Goal: Information Seeking & Learning: Compare options

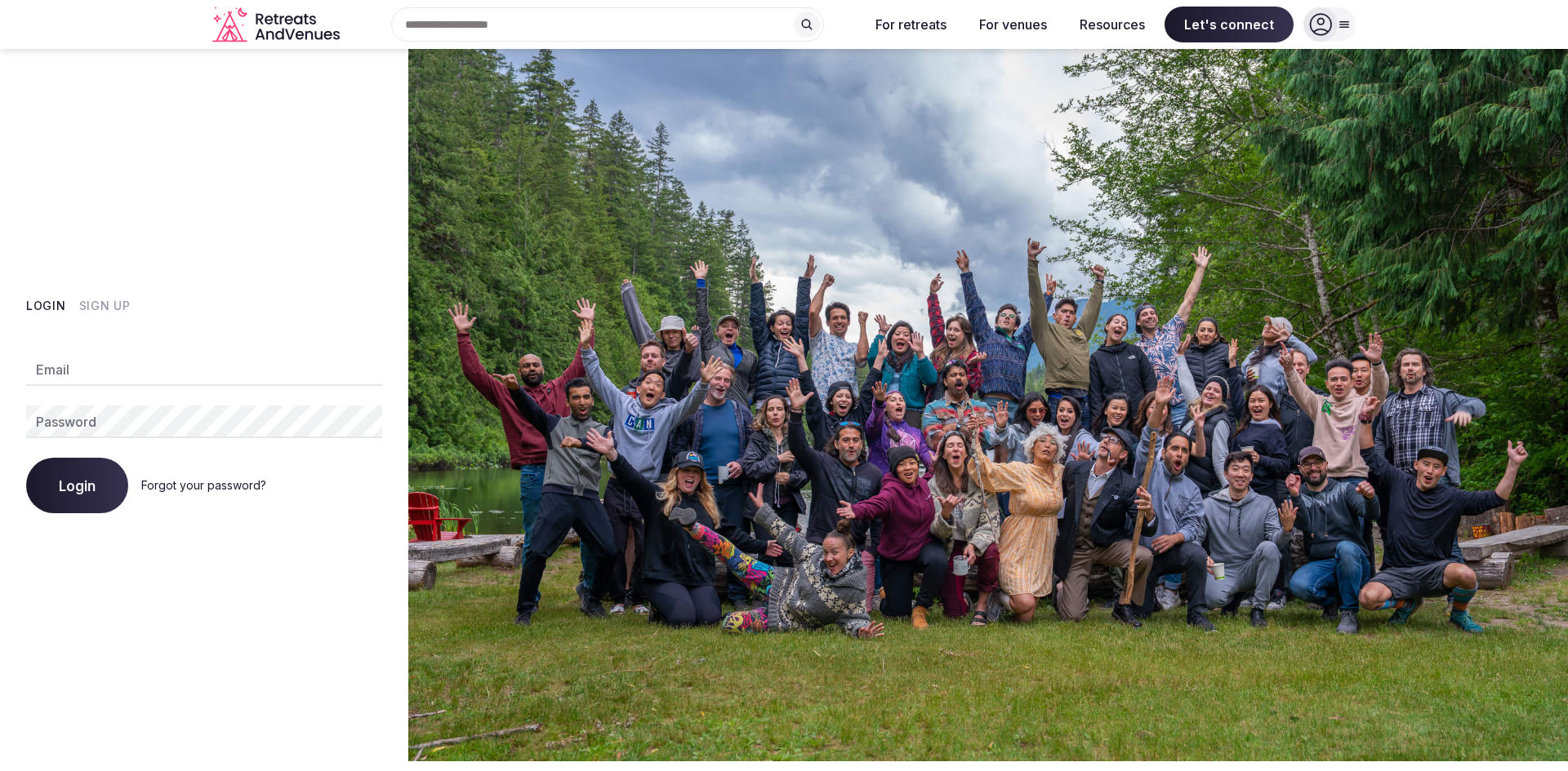
click at [146, 345] on div "Email Password Login Forgot your password?" at bounding box center [204, 423] width 356 height 180
click at [145, 365] on input "Email" at bounding box center [204, 369] width 356 height 32
click at [123, 282] on div "Login Sign Up Email Password Login Forgot your password?" at bounding box center [204, 405] width 409 height 712
click at [117, 384] on input "Email" at bounding box center [204, 369] width 356 height 32
type input "**********"
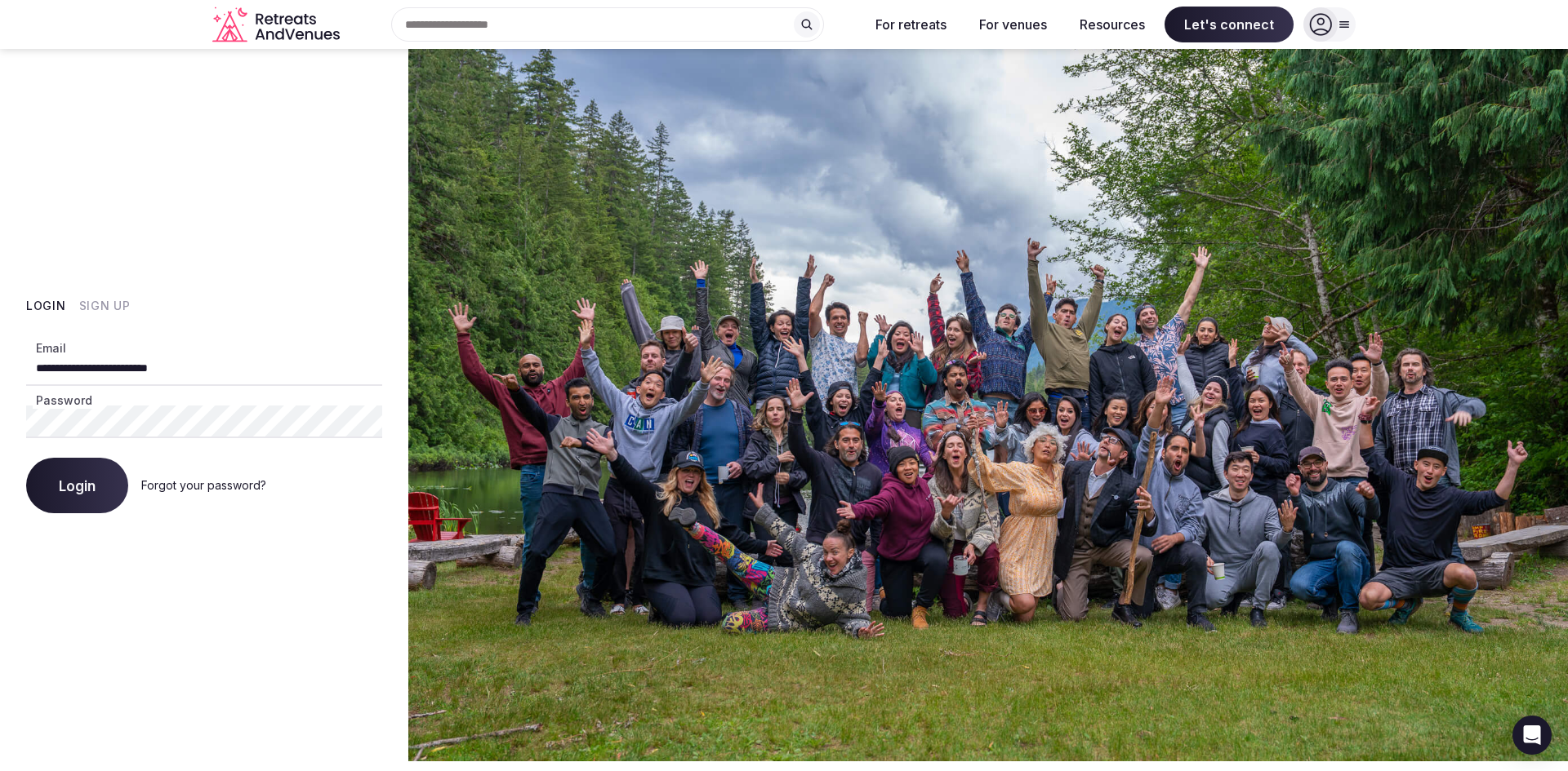
click at [26, 458] on button "Login" at bounding box center [77, 485] width 102 height 55
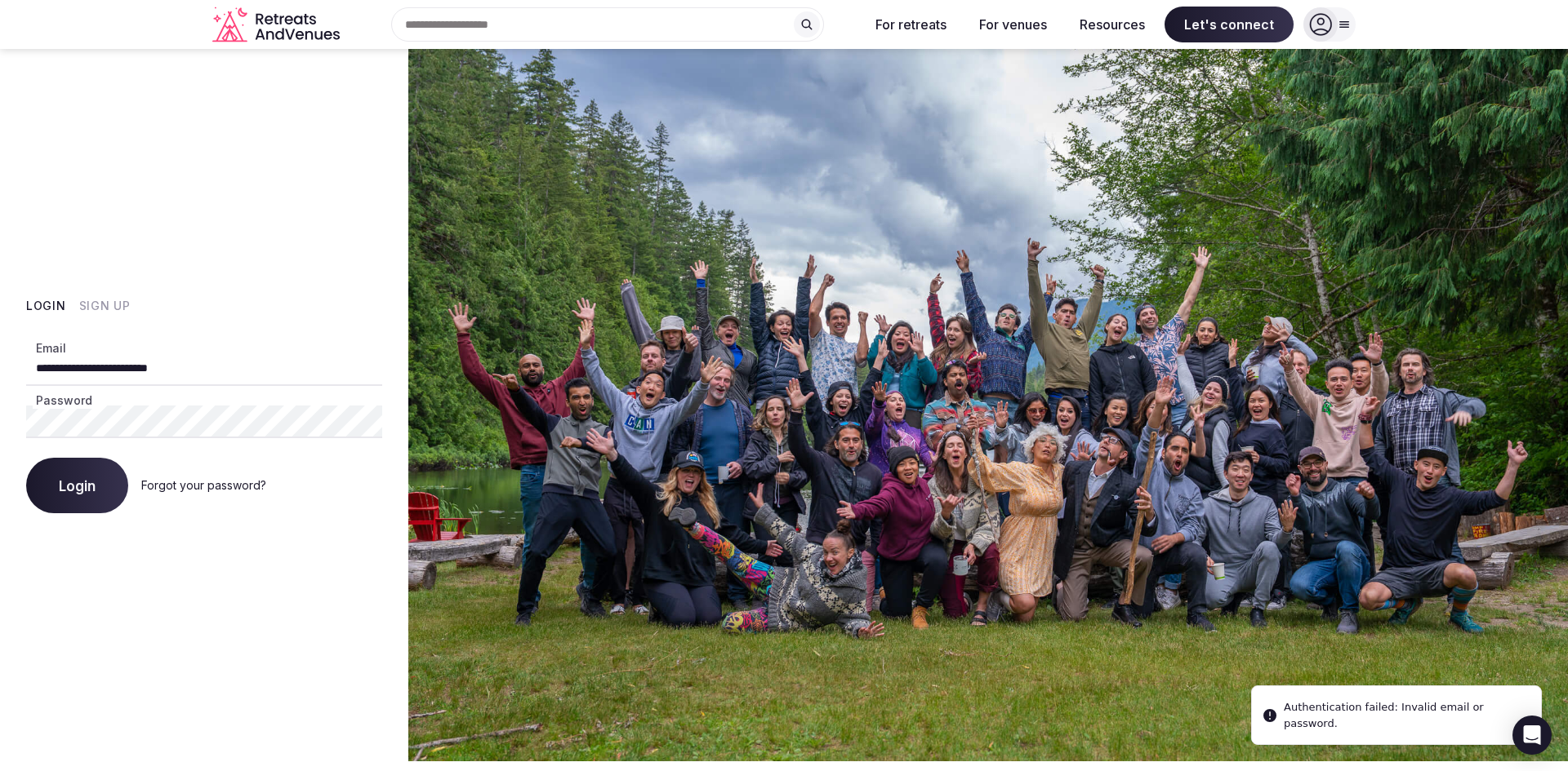
click at [83, 308] on button "Sign Up" at bounding box center [105, 306] width 51 height 16
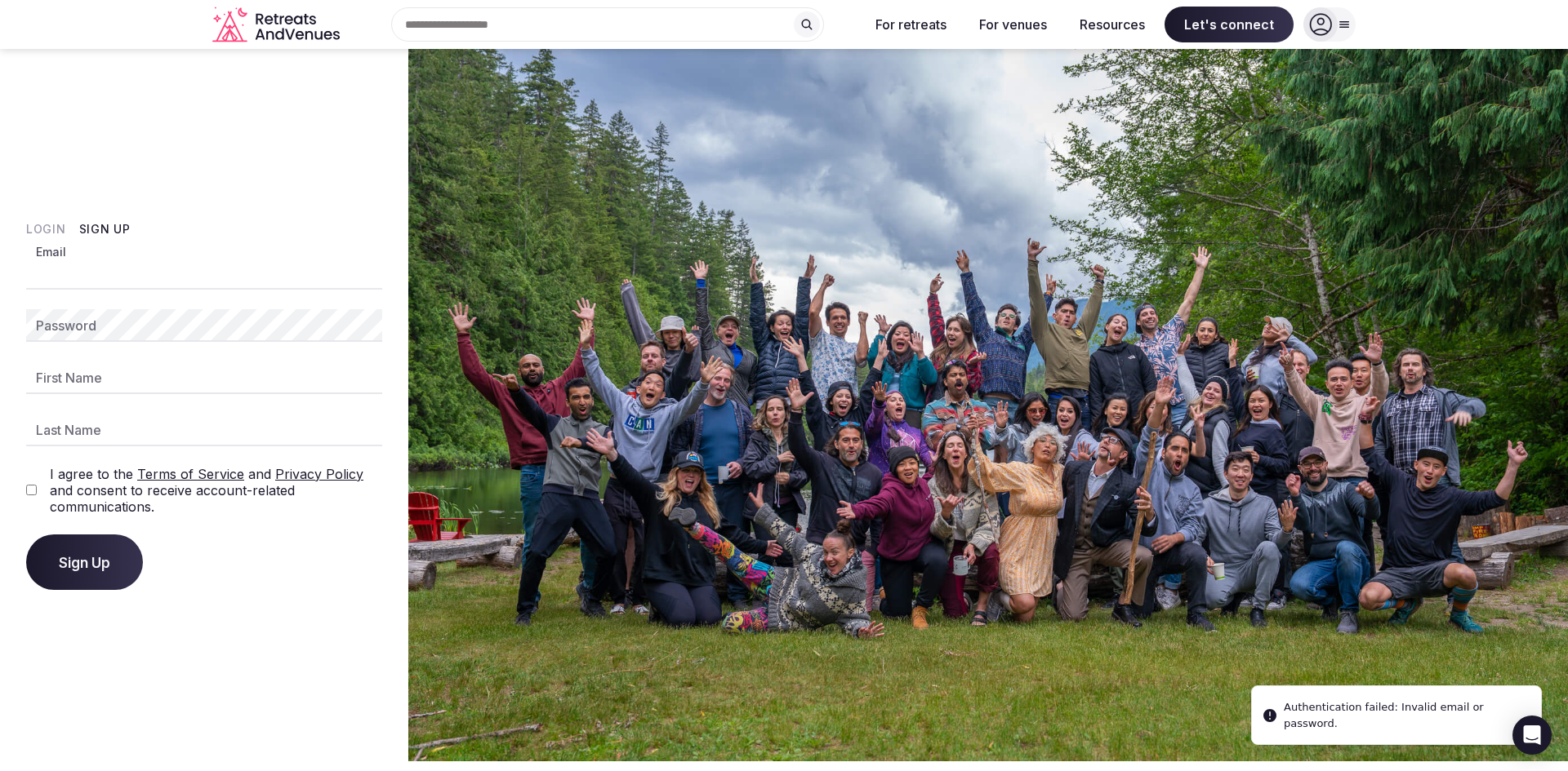
click at [117, 283] on input "Email" at bounding box center [204, 273] width 356 height 32
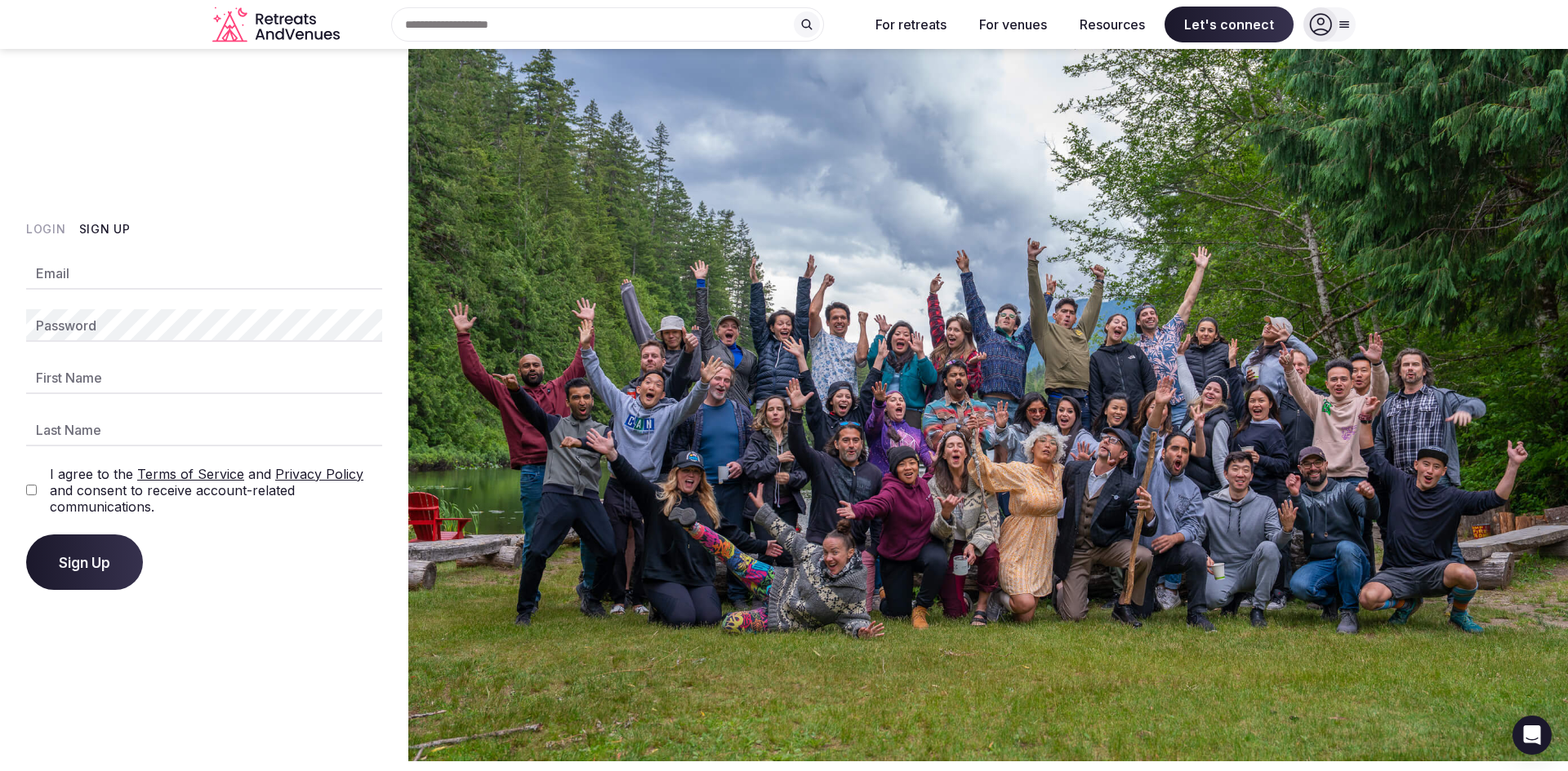
click at [37, 492] on div "I agree to the Terms of Service and Privacy Policy and consent to receive accou…" at bounding box center [204, 491] width 356 height 49
click at [109, 279] on input "Email" at bounding box center [204, 273] width 356 height 32
type input "**********"
type input "*****"
type input "*********"
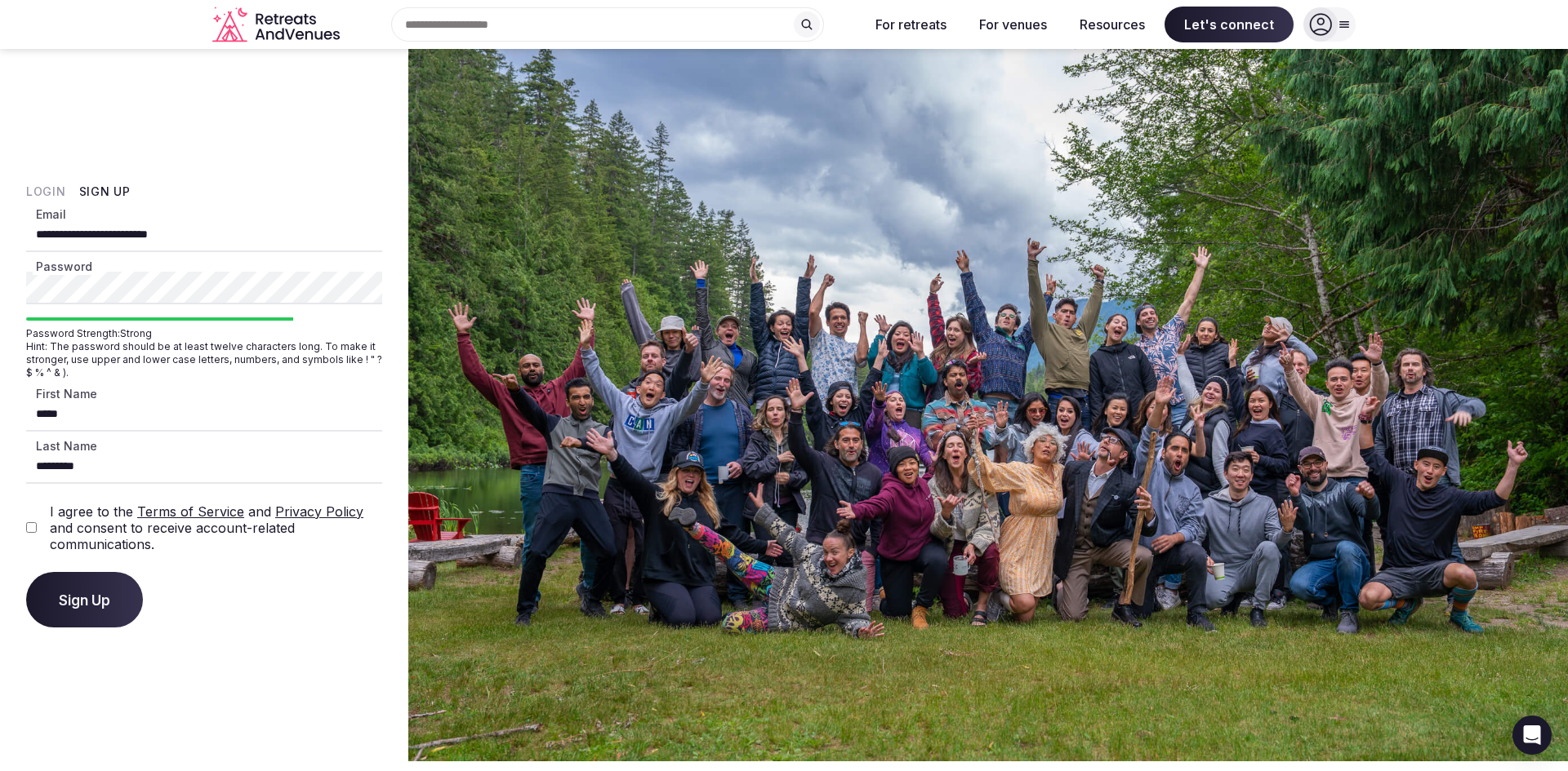
click at [96, 598] on span "Sign Up" at bounding box center [84, 599] width 51 height 16
click at [38, 193] on button "Login" at bounding box center [46, 191] width 40 height 16
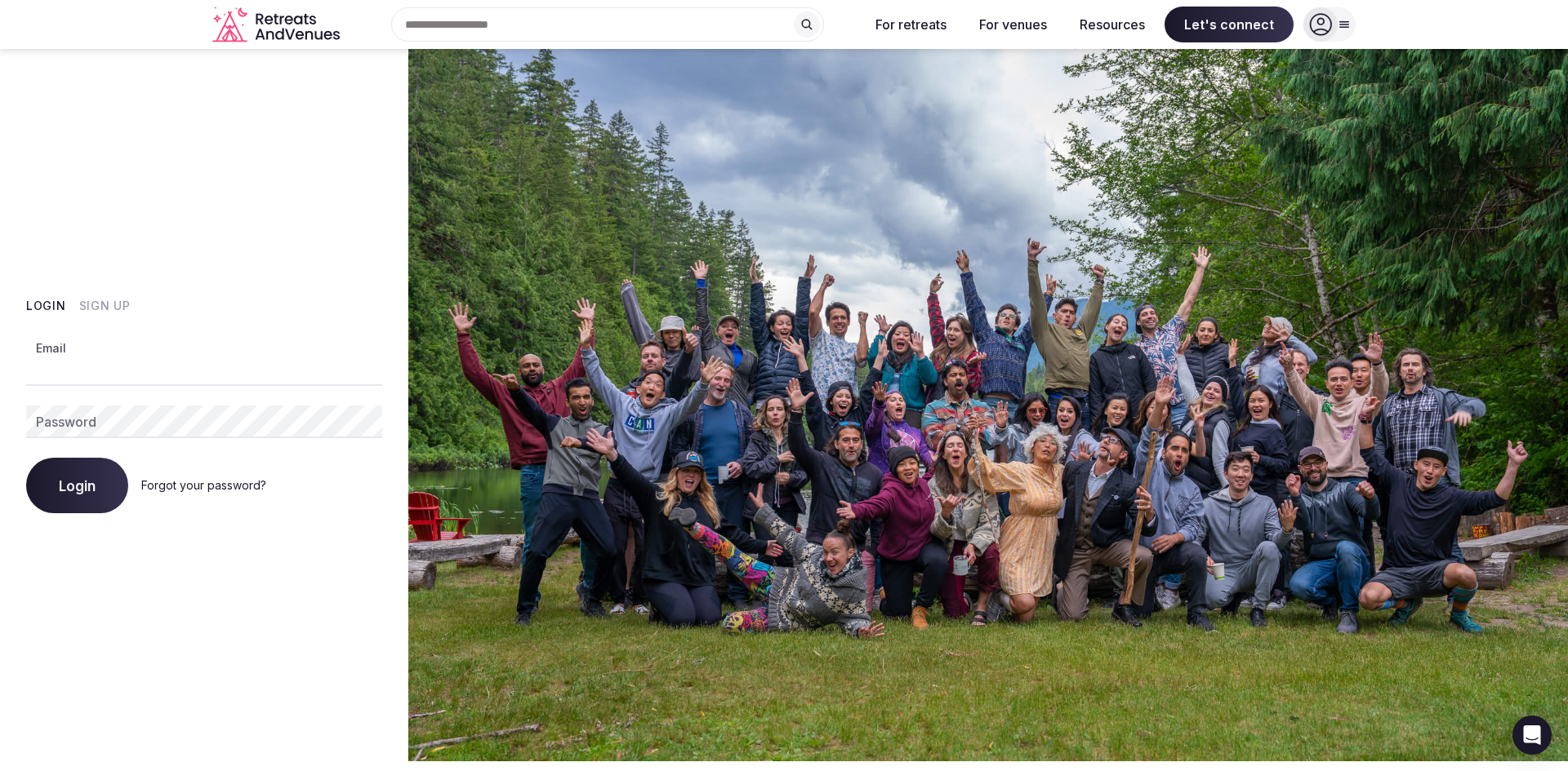
click at [130, 363] on input "Email" at bounding box center [204, 369] width 356 height 32
click at [184, 555] on div "Login Sign Up Email Password Login Forgot your password?" at bounding box center [204, 405] width 409 height 712
click at [197, 492] on div "Forgot your password?" at bounding box center [203, 485] width 125 height 16
click at [202, 485] on link "Forgot your password?" at bounding box center [203, 485] width 125 height 14
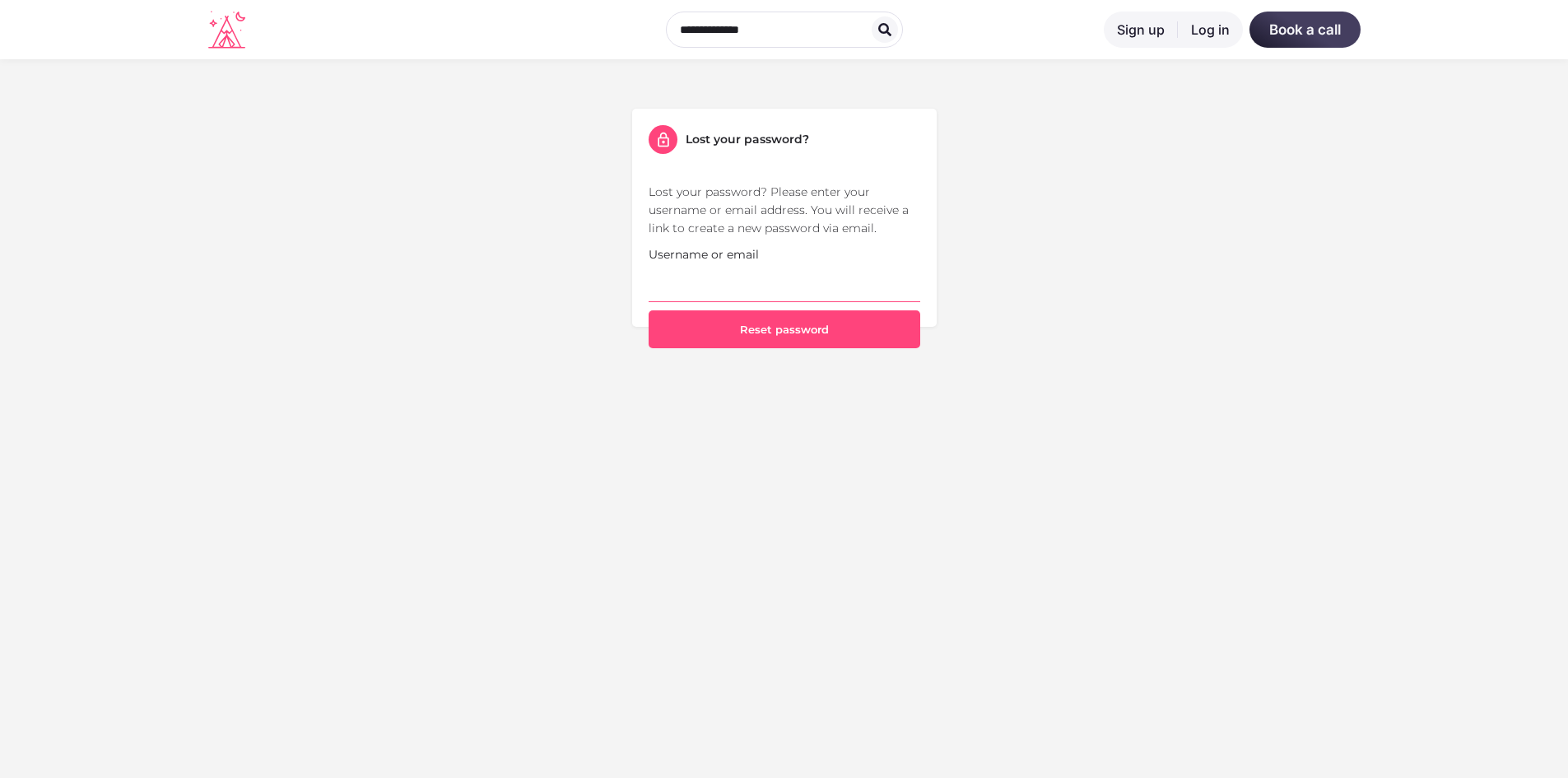
click at [740, 281] on input "Username or email" at bounding box center [784, 283] width 272 height 39
type input "**********"
click at [739, 332] on button "Reset password" at bounding box center [784, 330] width 272 height 38
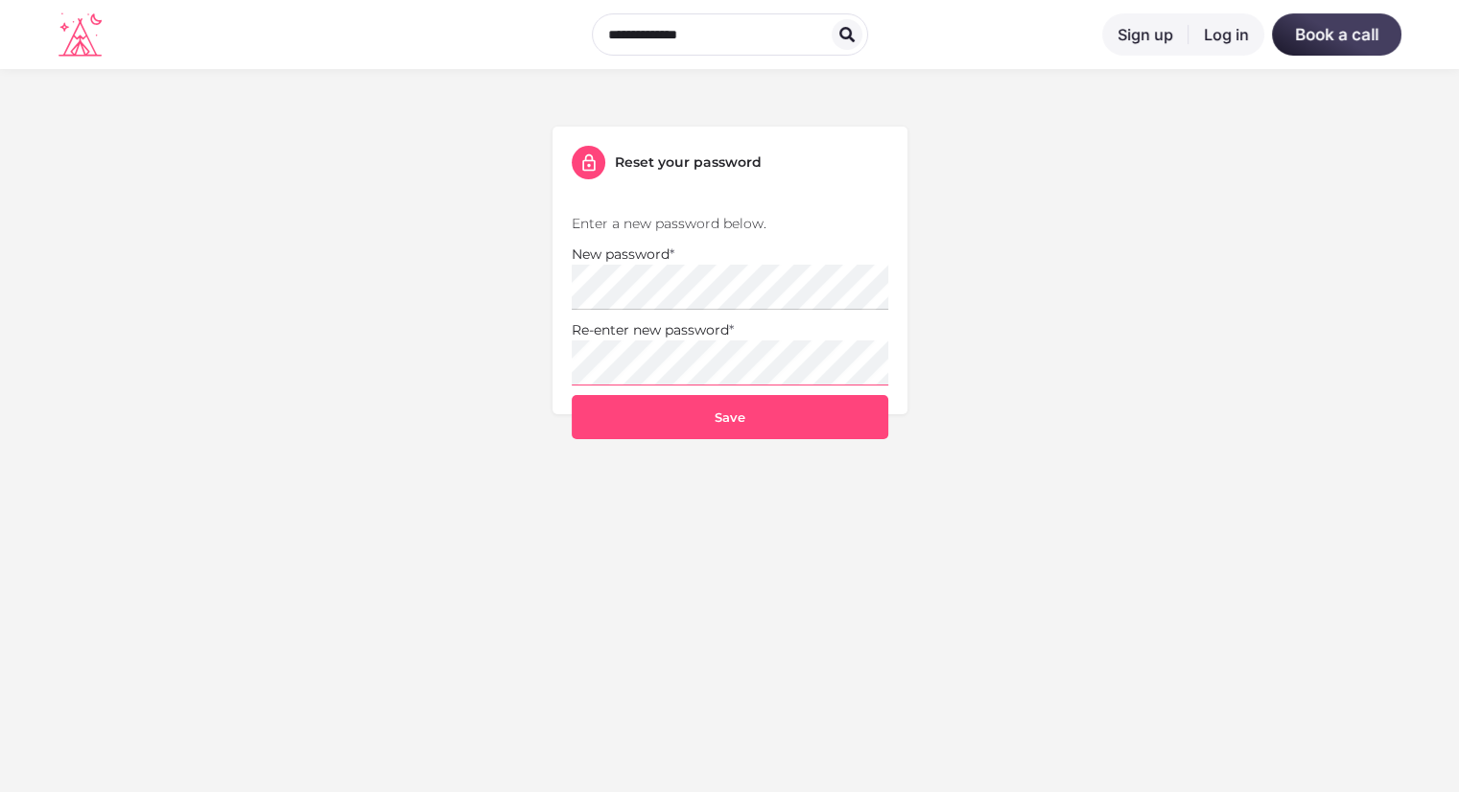
click at [572, 395] on button "Save" at bounding box center [730, 417] width 317 height 44
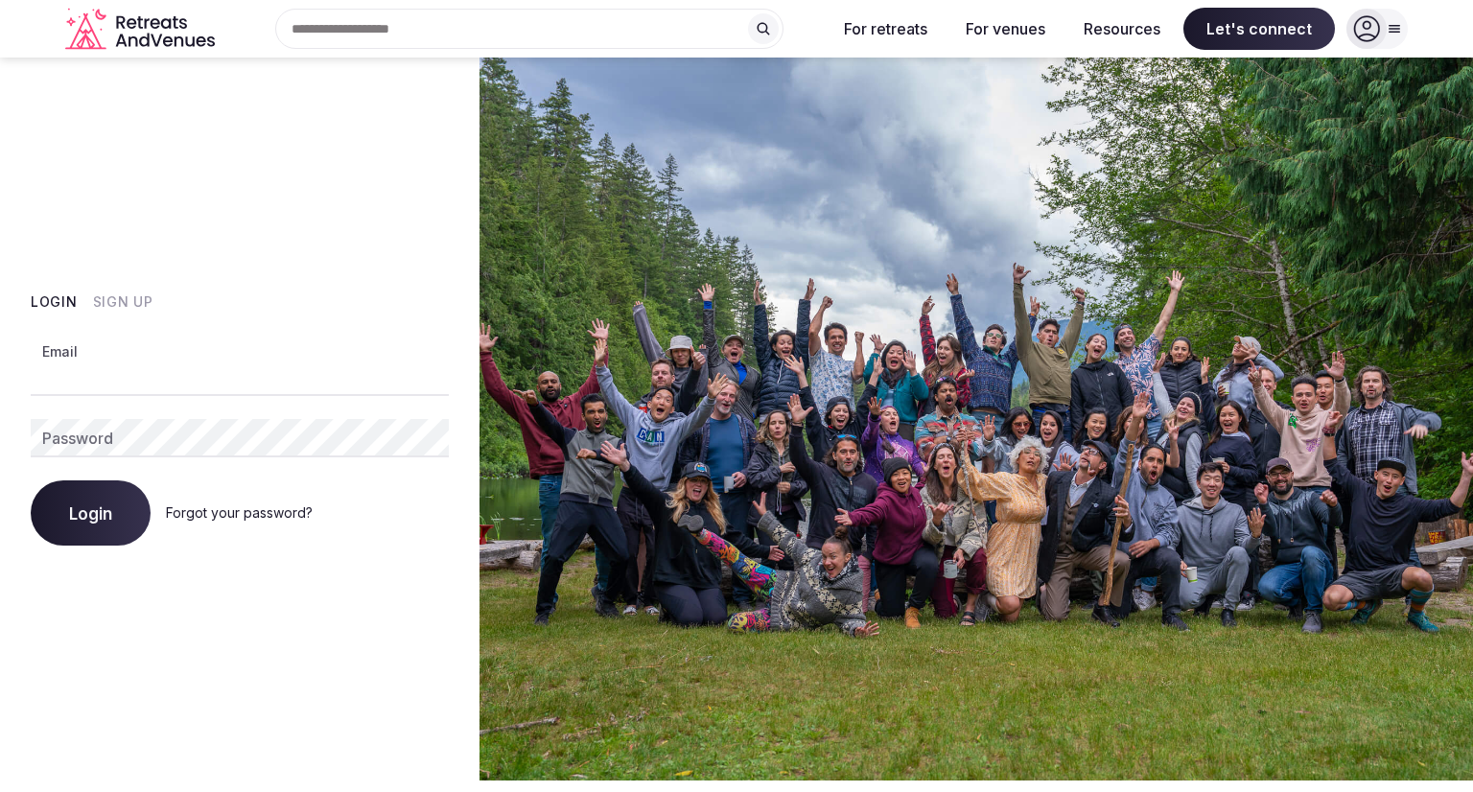
click at [193, 365] on input "Email" at bounding box center [240, 377] width 418 height 38
type input "**********"
click at [31, 481] on button "Login" at bounding box center [91, 513] width 120 height 65
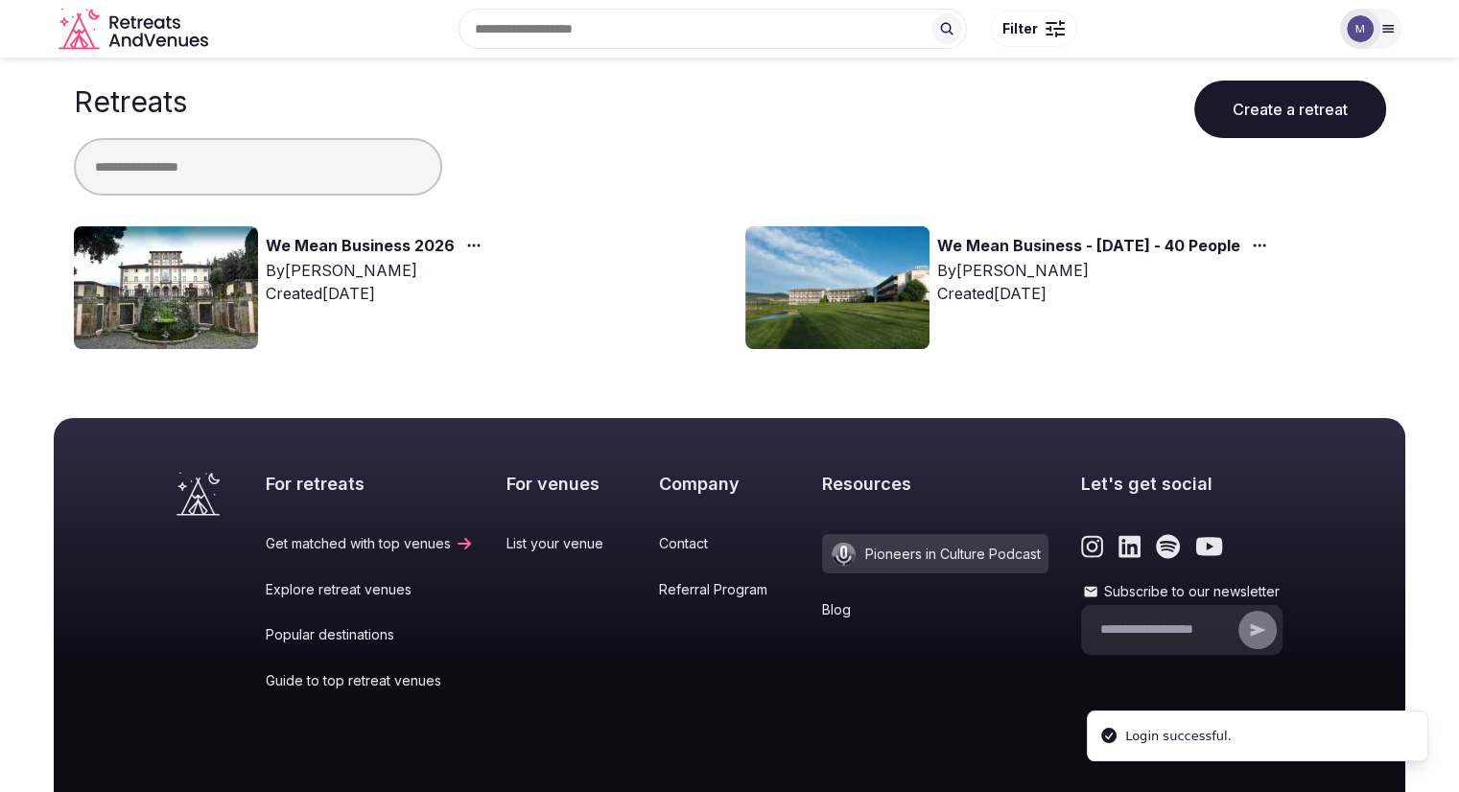
click at [361, 244] on link "We Mean Business 2026" at bounding box center [360, 246] width 189 height 25
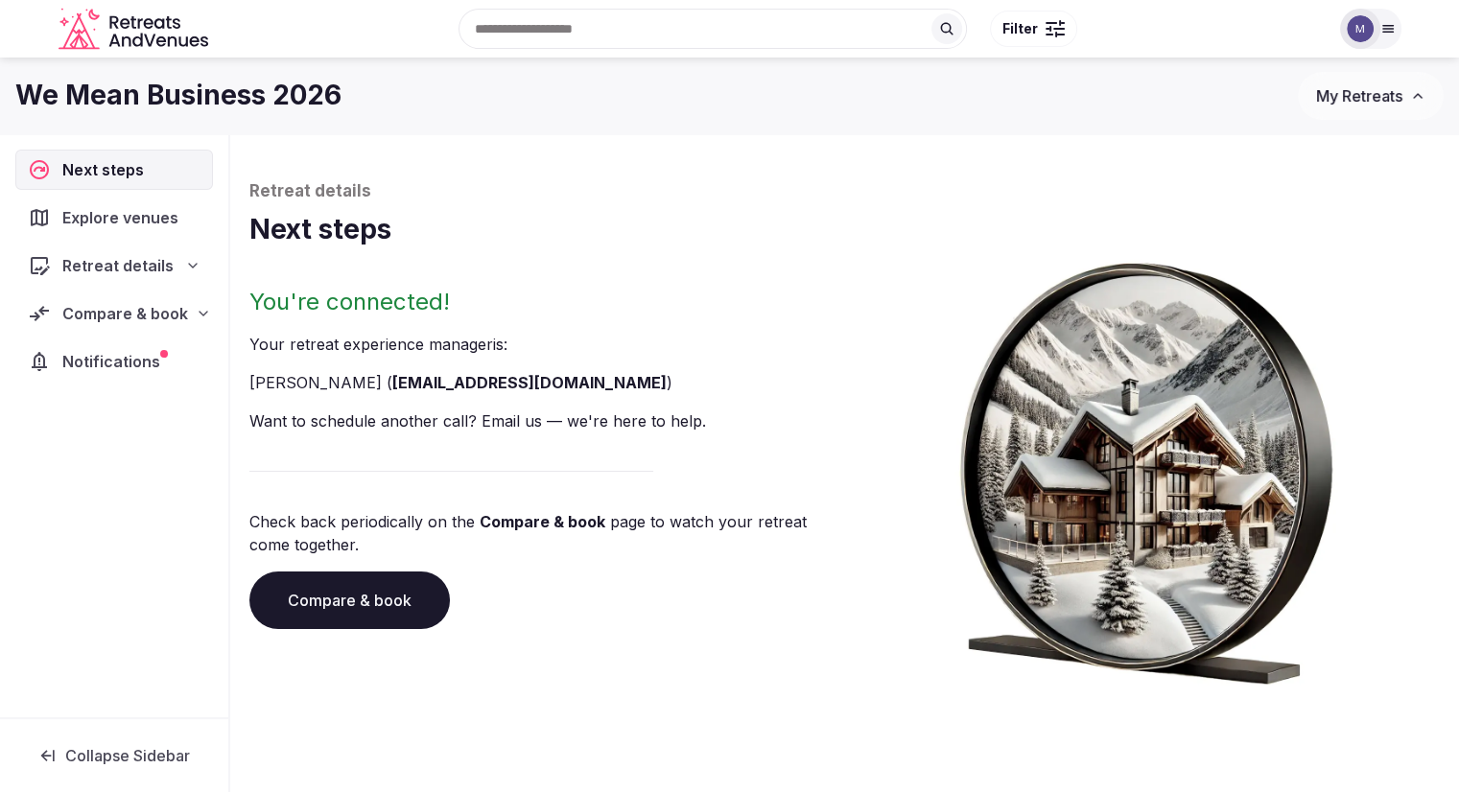
click at [142, 277] on div "Retreat details" at bounding box center [114, 266] width 198 height 40
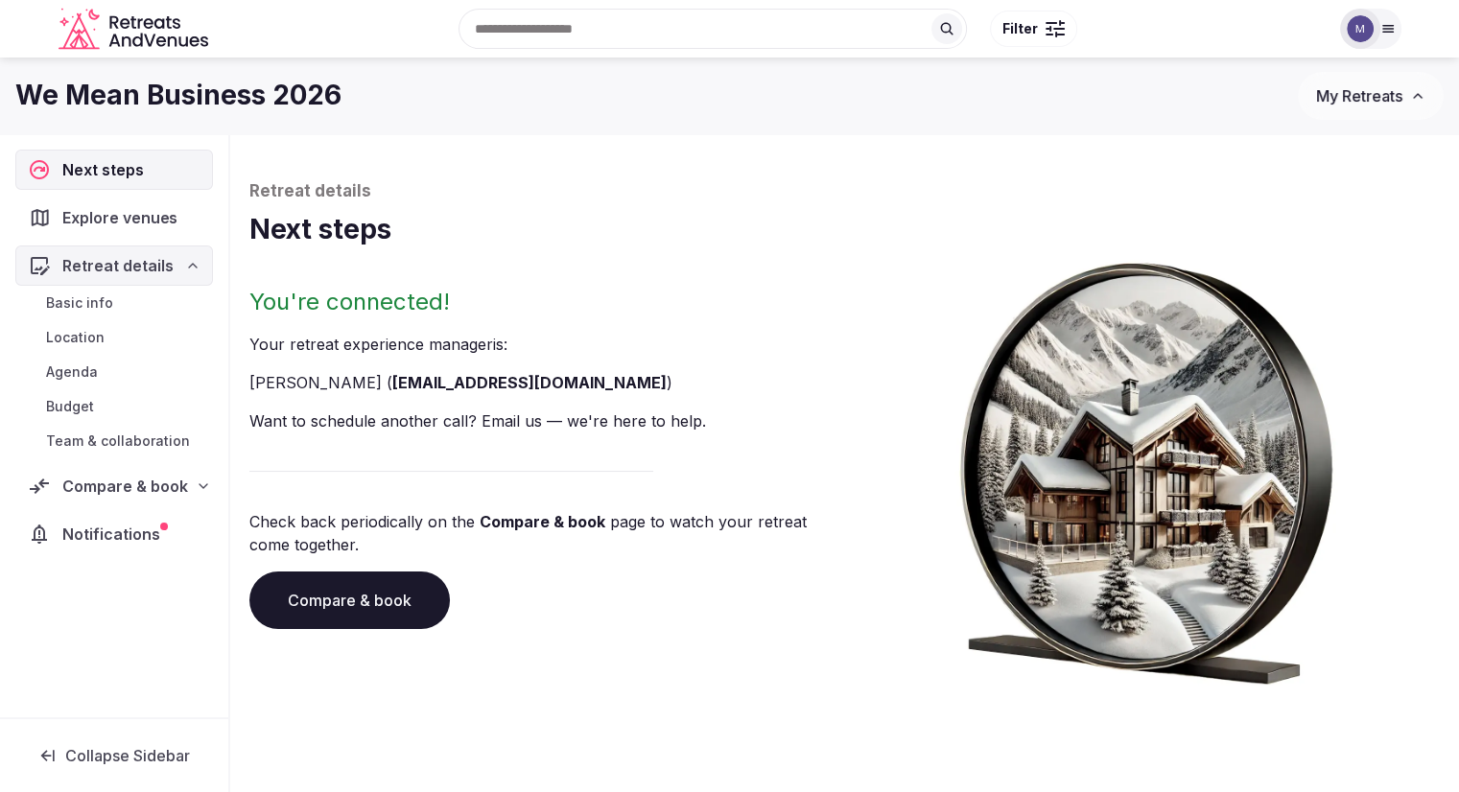
click at [109, 218] on span "Explore venues" at bounding box center [123, 217] width 123 height 23
click at [98, 209] on span "Explore venues" at bounding box center [124, 217] width 124 height 23
click at [80, 209] on span "Explore venues" at bounding box center [124, 217] width 124 height 23
click at [128, 262] on span "Retreat details" at bounding box center [117, 265] width 111 height 23
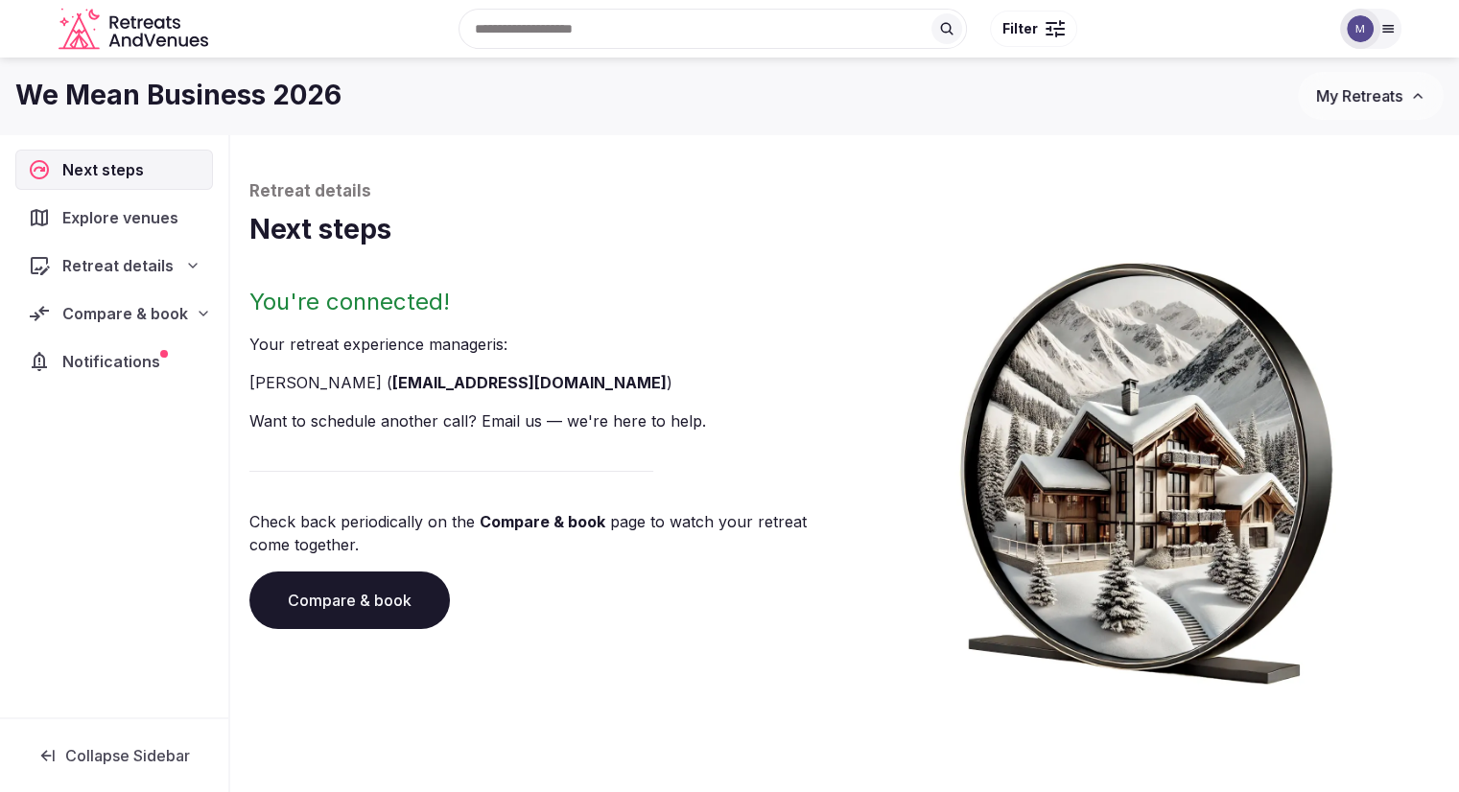
click at [86, 207] on span "Explore venues" at bounding box center [124, 217] width 124 height 23
click at [52, 217] on div "Explore venues" at bounding box center [107, 217] width 158 height 23
click at [52, 217] on div "Explore venues" at bounding box center [107, 217] width 156 height 23
click at [52, 217] on div "Explore venues" at bounding box center [107, 217] width 158 height 23
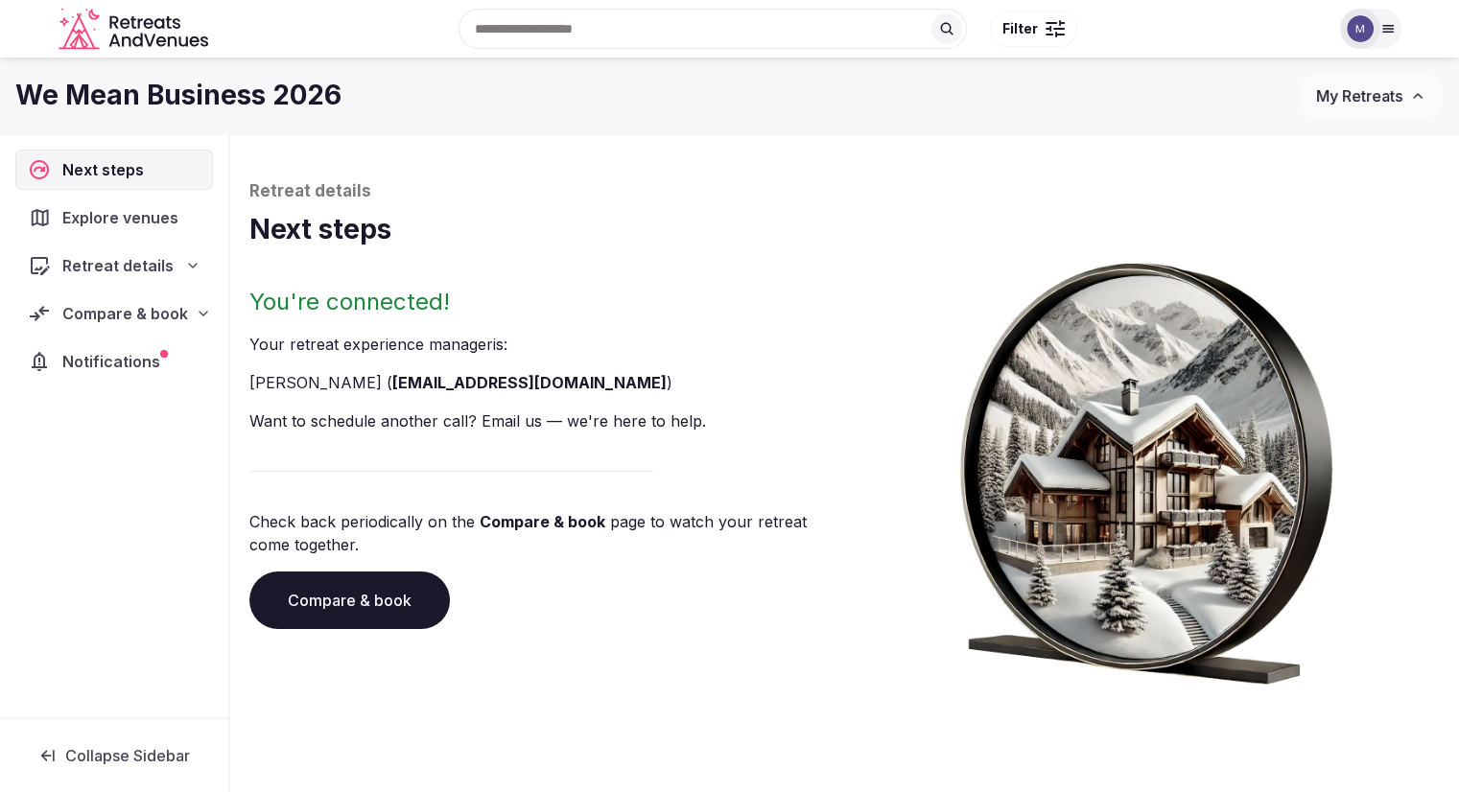
click at [52, 217] on div "Explore venues" at bounding box center [107, 217] width 157 height 23
click at [87, 299] on div "Compare & book" at bounding box center [114, 314] width 198 height 40
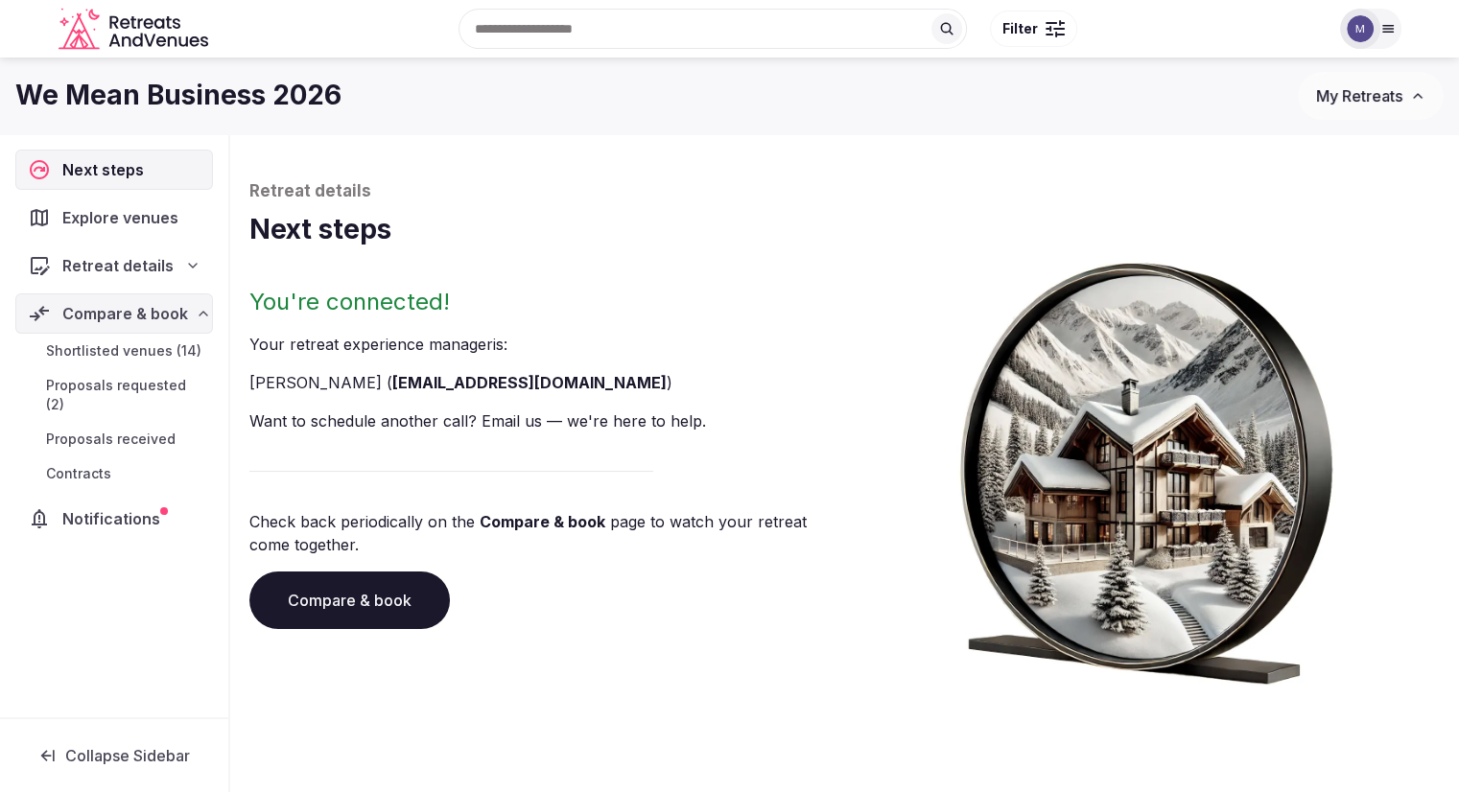
click at [52, 358] on span "Shortlisted venues (14)" at bounding box center [123, 350] width 155 height 19
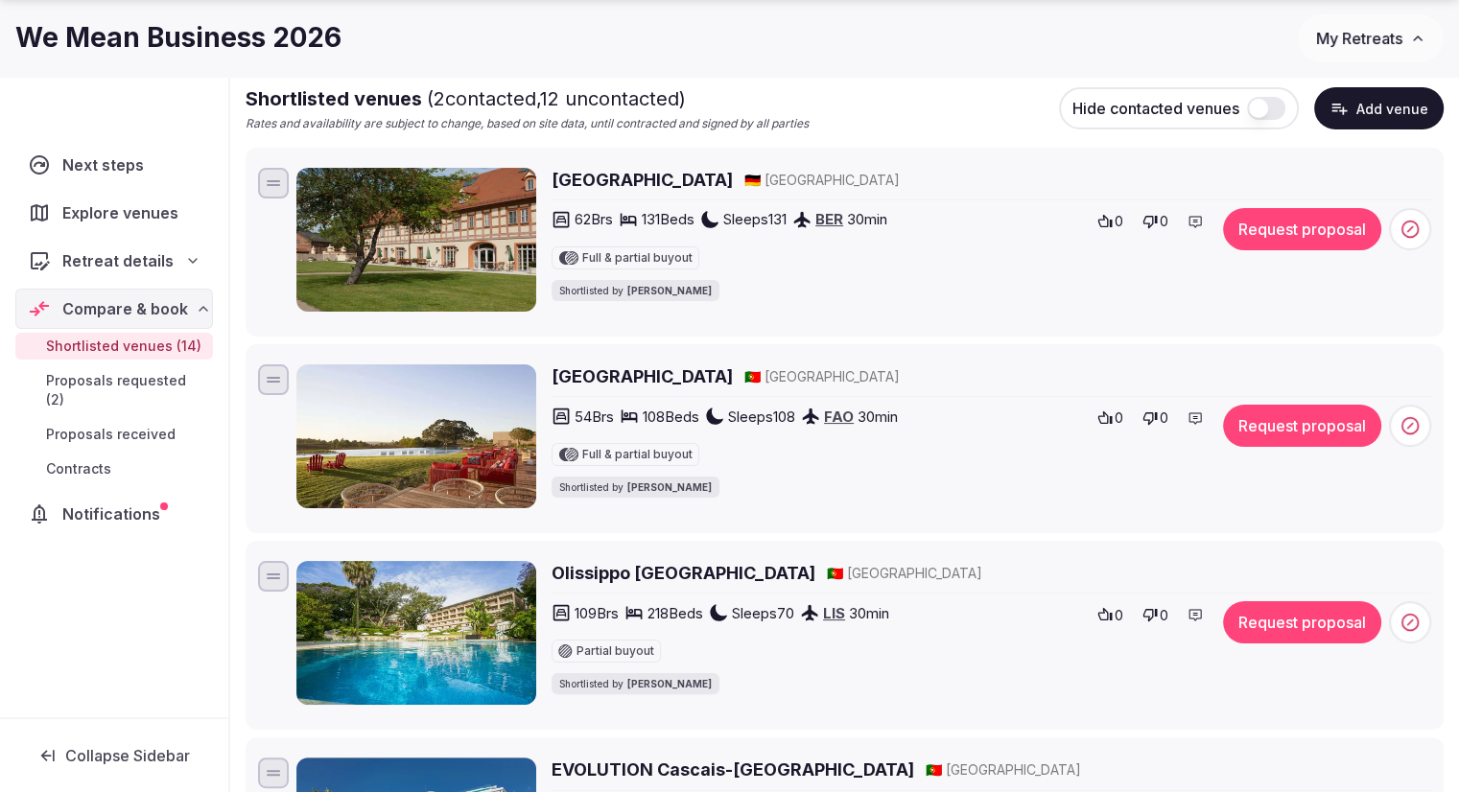
scroll to position [288, 0]
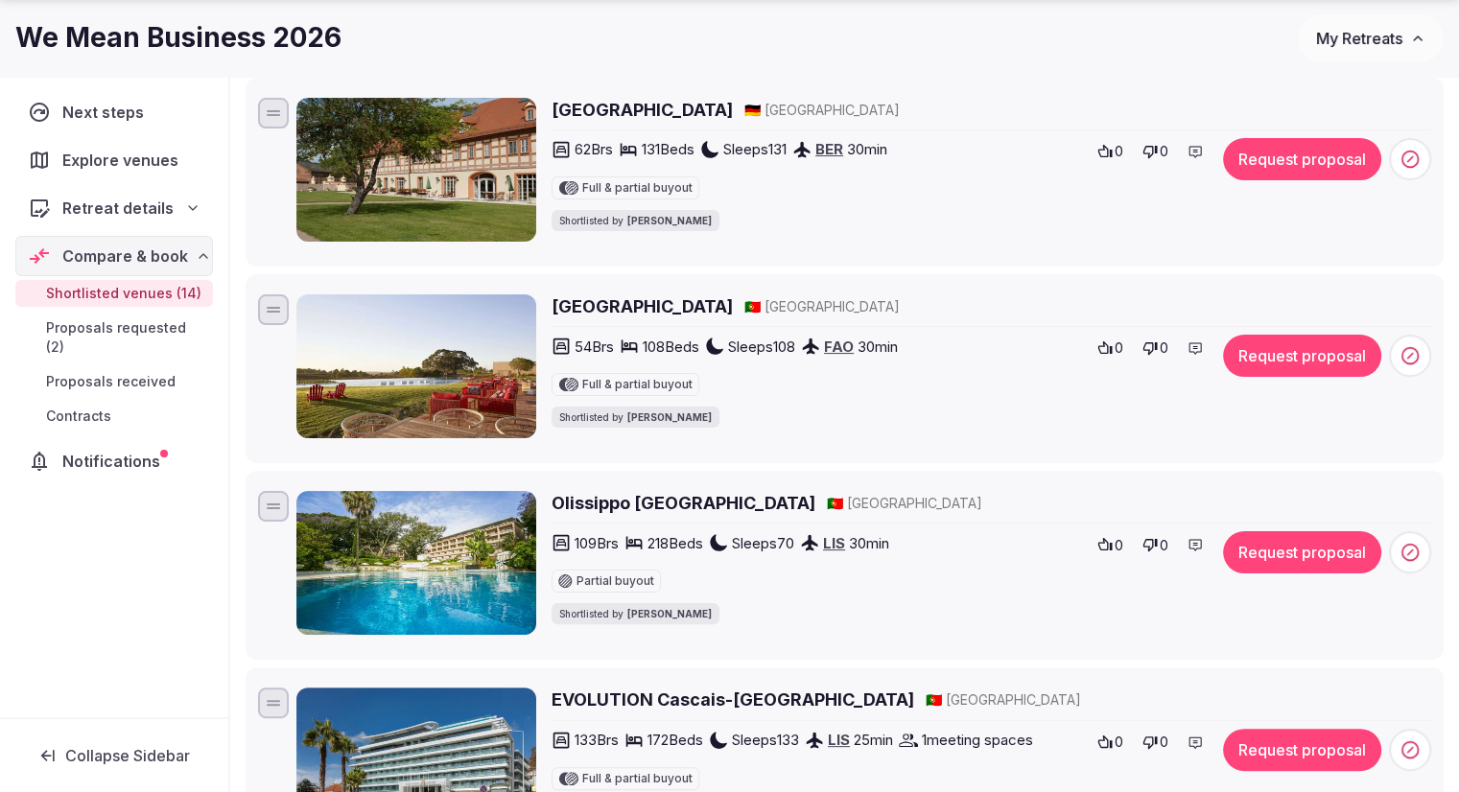
click at [406, 177] on img at bounding box center [416, 170] width 240 height 144
click at [485, 177] on img at bounding box center [416, 170] width 240 height 144
click at [388, 139] on img at bounding box center [416, 170] width 240 height 144
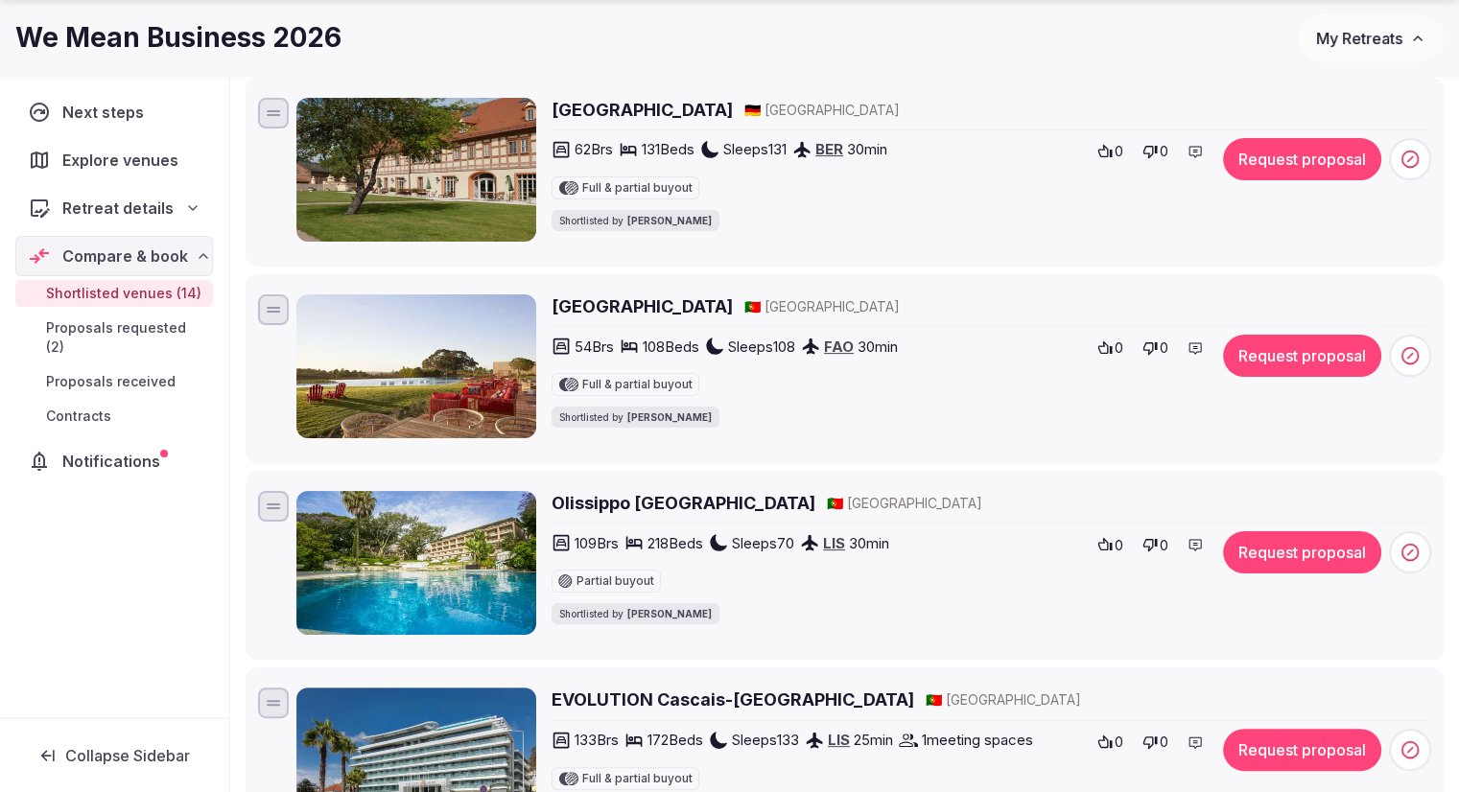
click at [388, 139] on img at bounding box center [416, 170] width 240 height 144
click at [586, 106] on h2 "[GEOGRAPHIC_DATA]" at bounding box center [642, 110] width 181 height 24
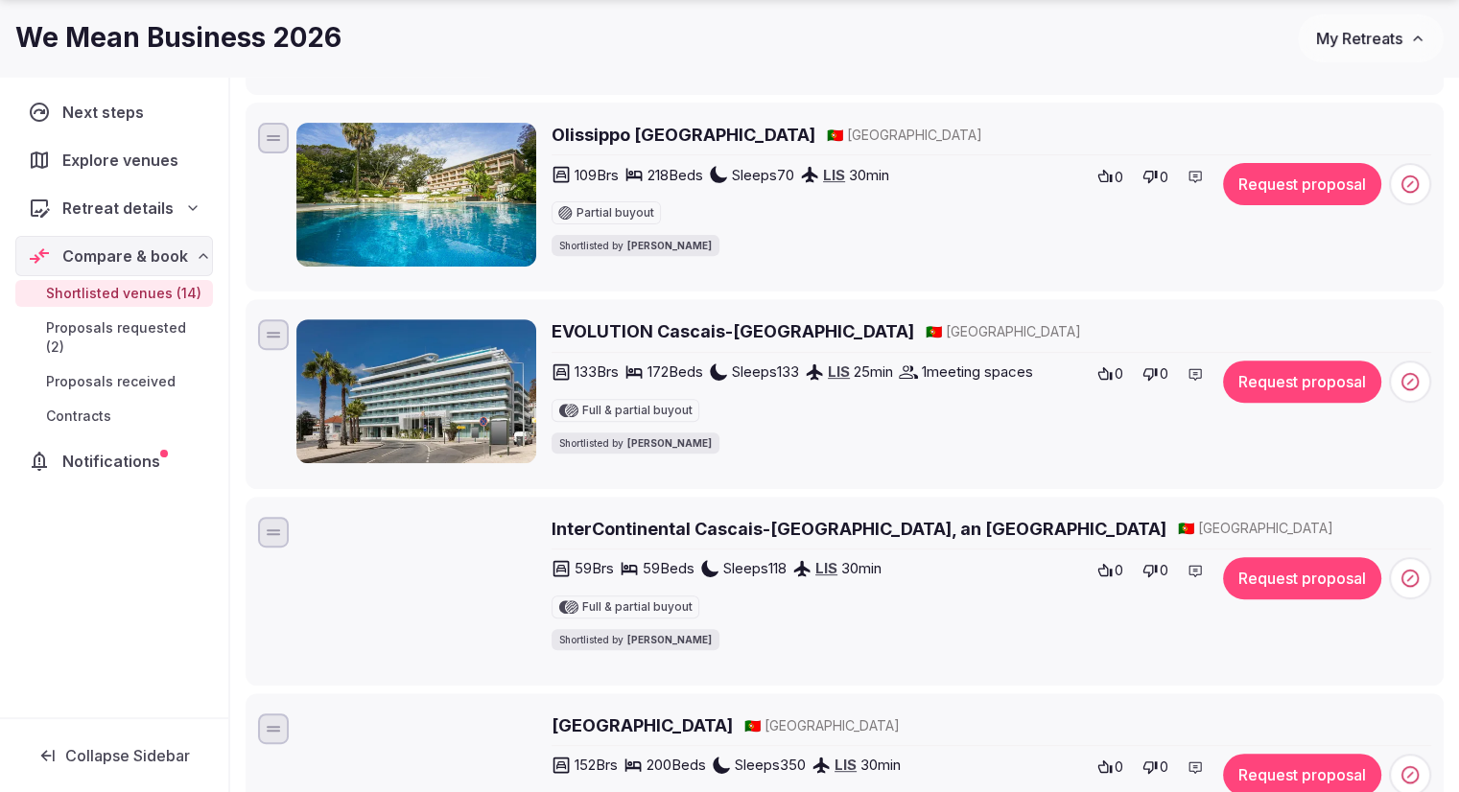
scroll to position [671, 0]
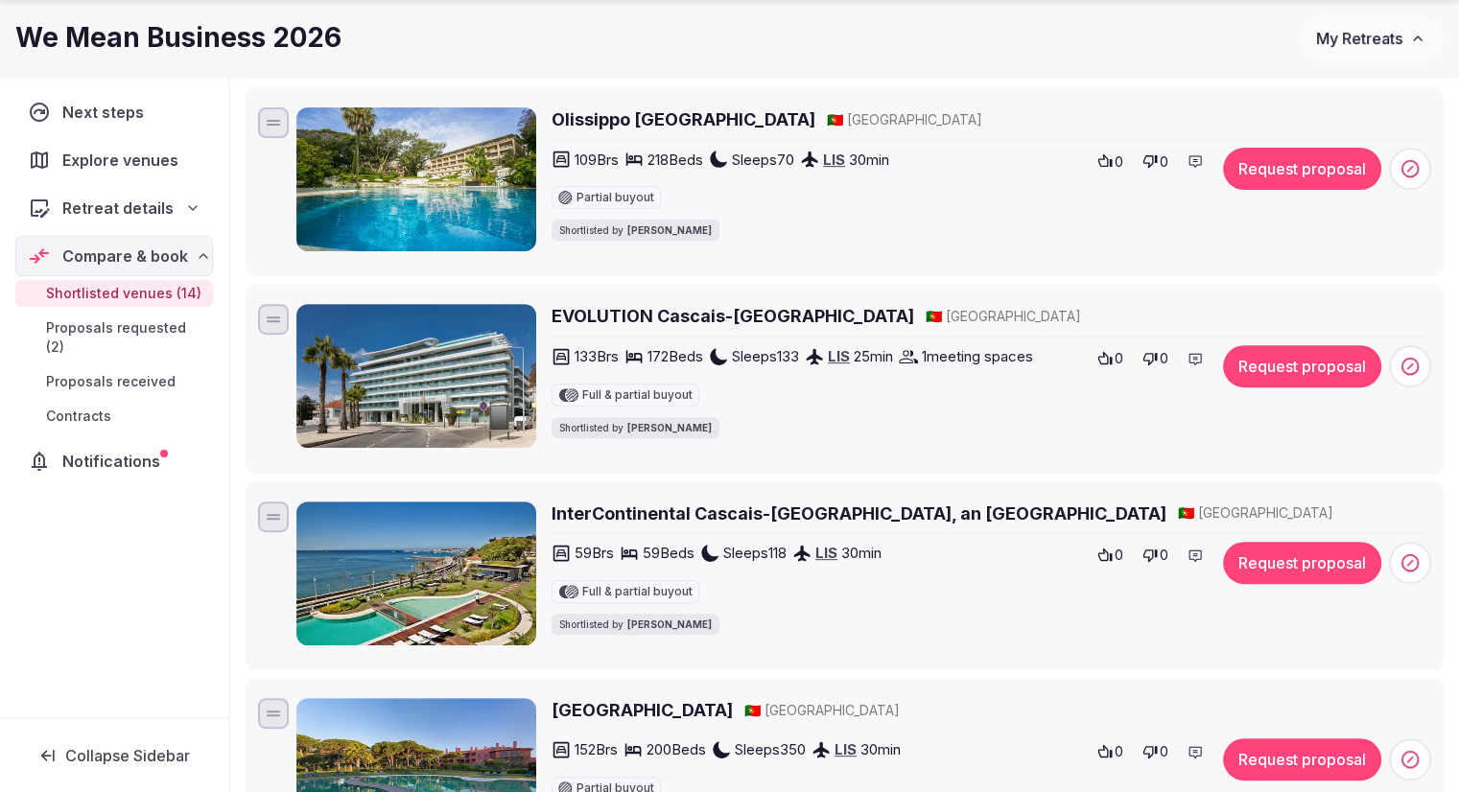
click at [417, 362] on img at bounding box center [416, 376] width 240 height 144
click at [434, 349] on img at bounding box center [416, 376] width 240 height 144
click at [734, 313] on h2 "EVOLUTION Cascais-[GEOGRAPHIC_DATA]" at bounding box center [733, 316] width 363 height 24
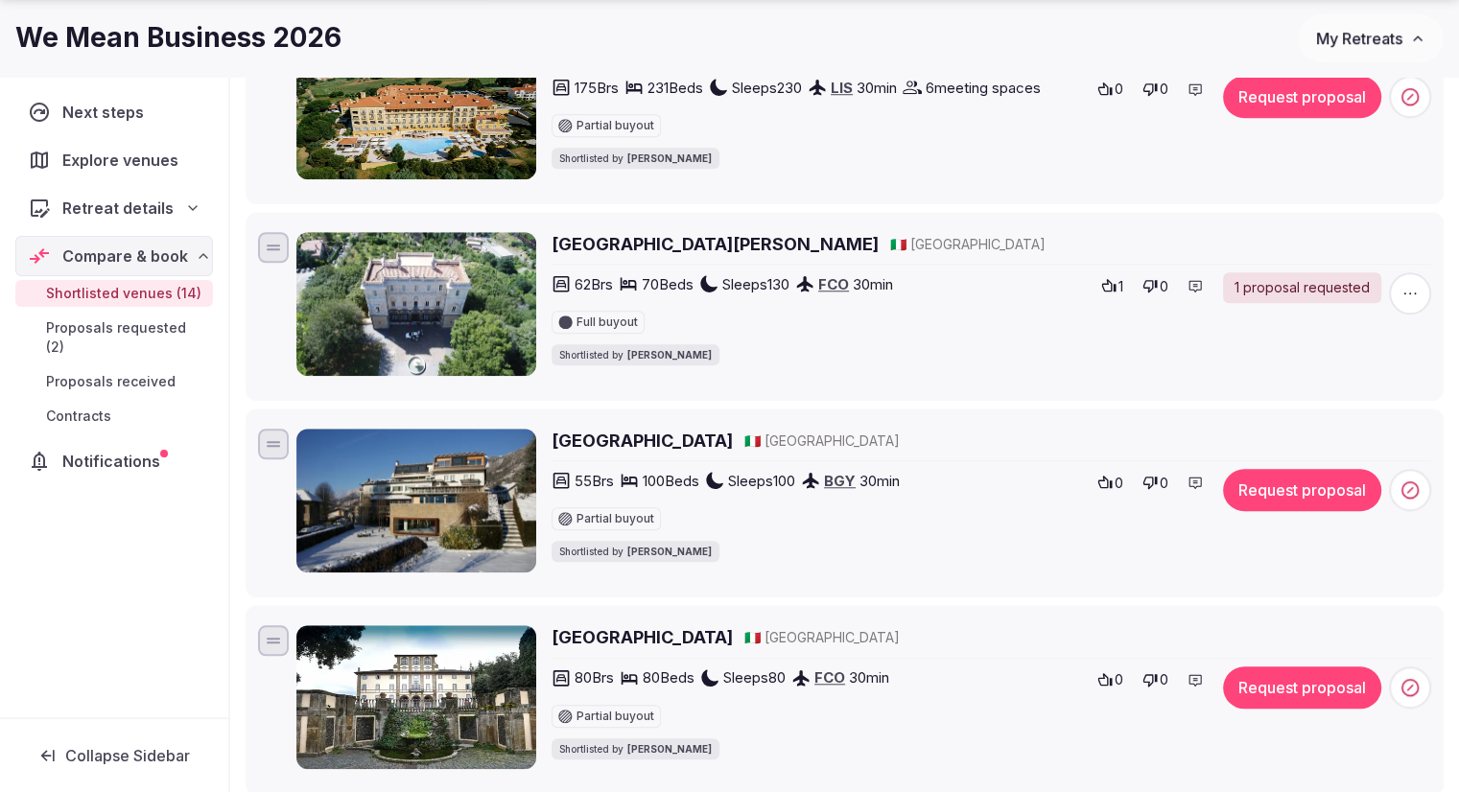
scroll to position [1546, 0]
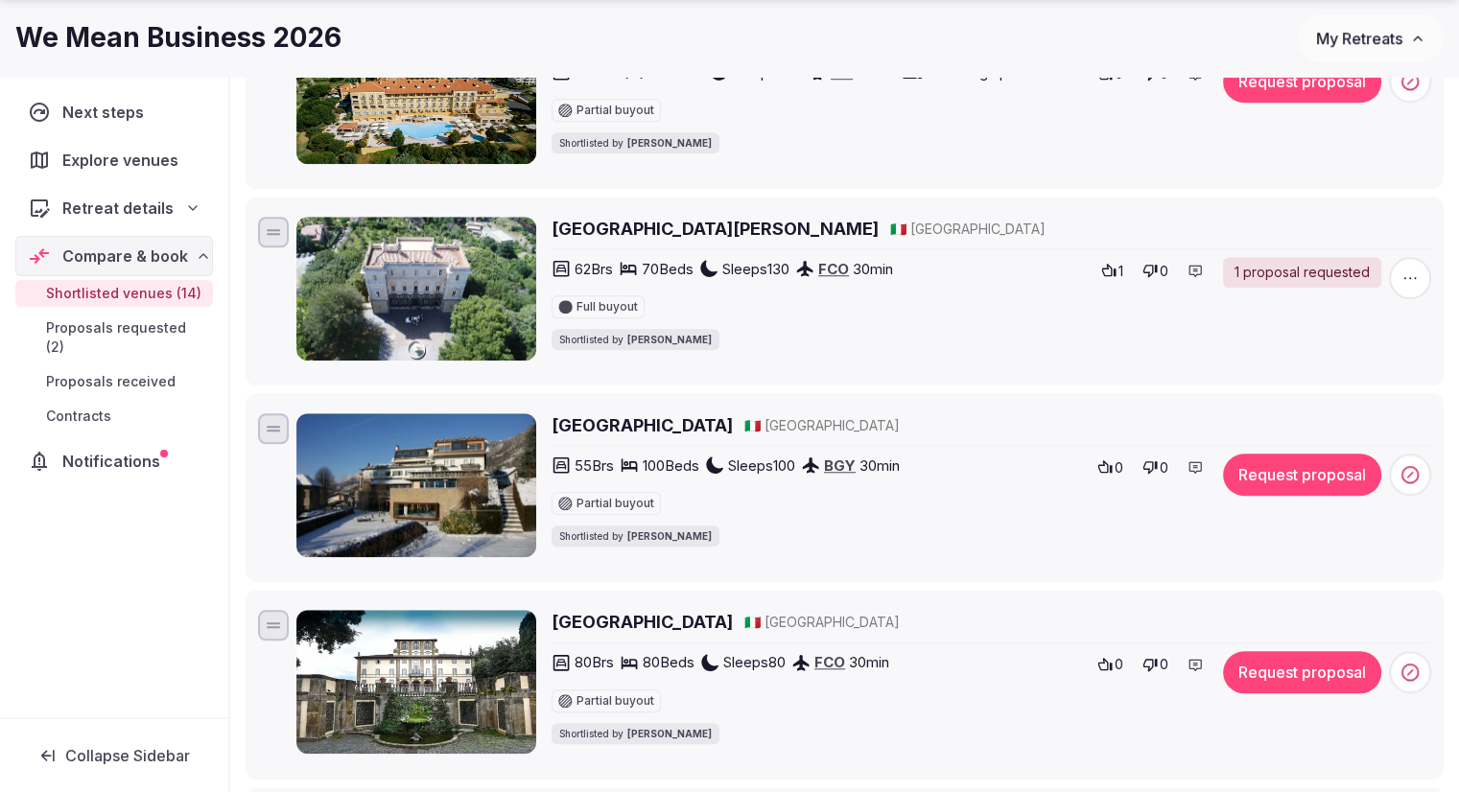
click at [86, 34] on h1 "We Mean Business 2026" at bounding box center [178, 37] width 326 height 37
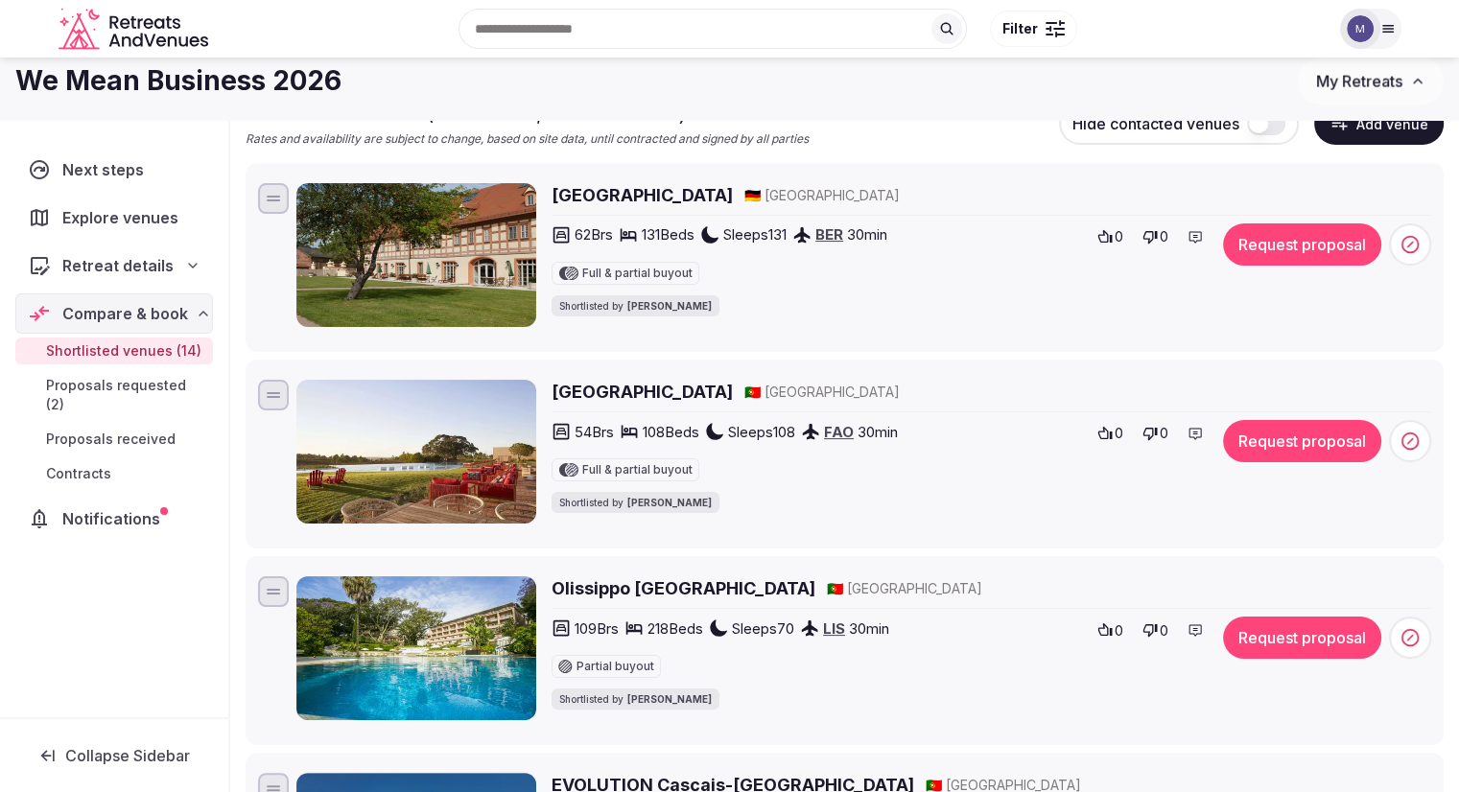
scroll to position [12, 0]
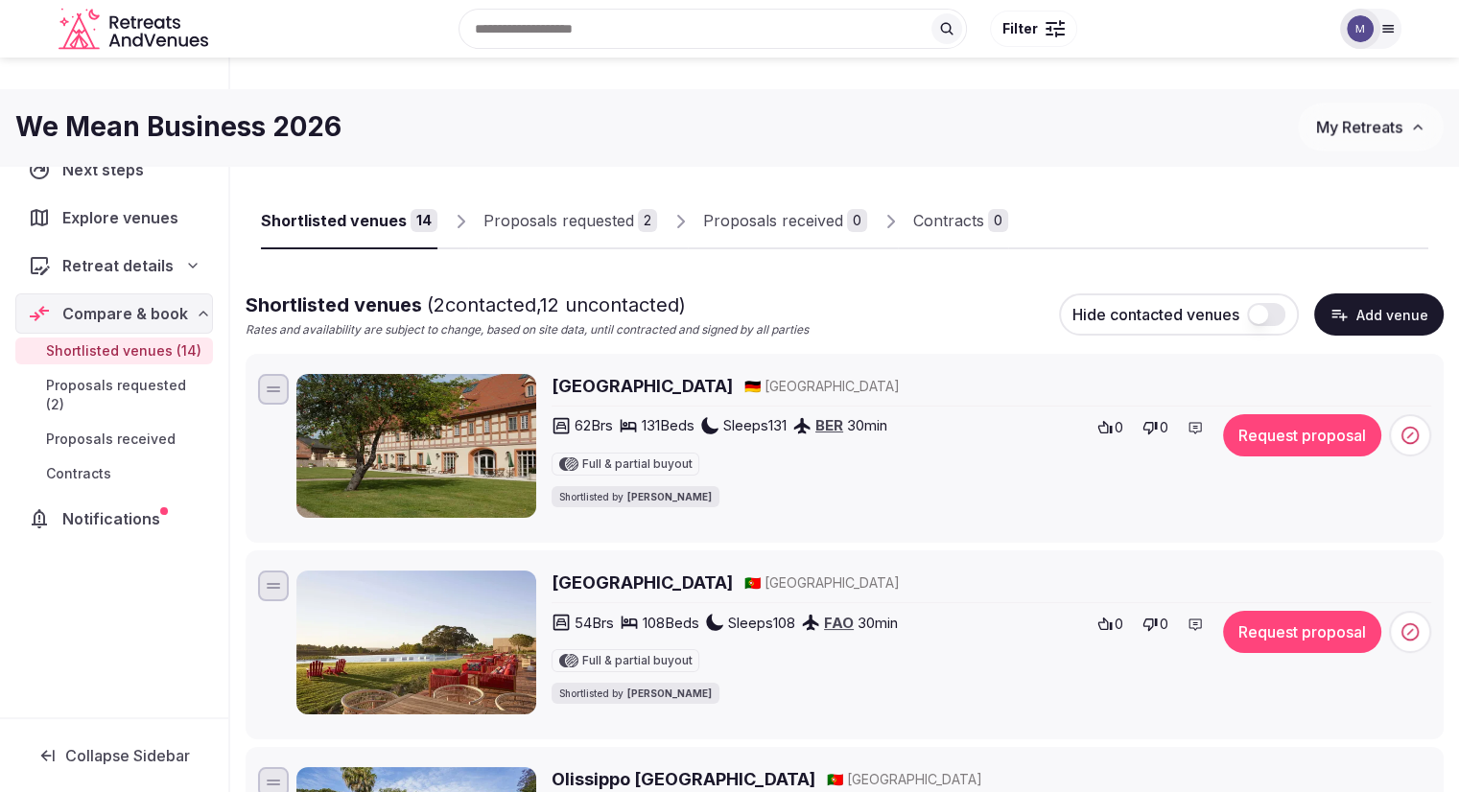
click at [129, 37] on icon "Retreats and Venues company logo" at bounding box center [128, 41] width 10 height 11
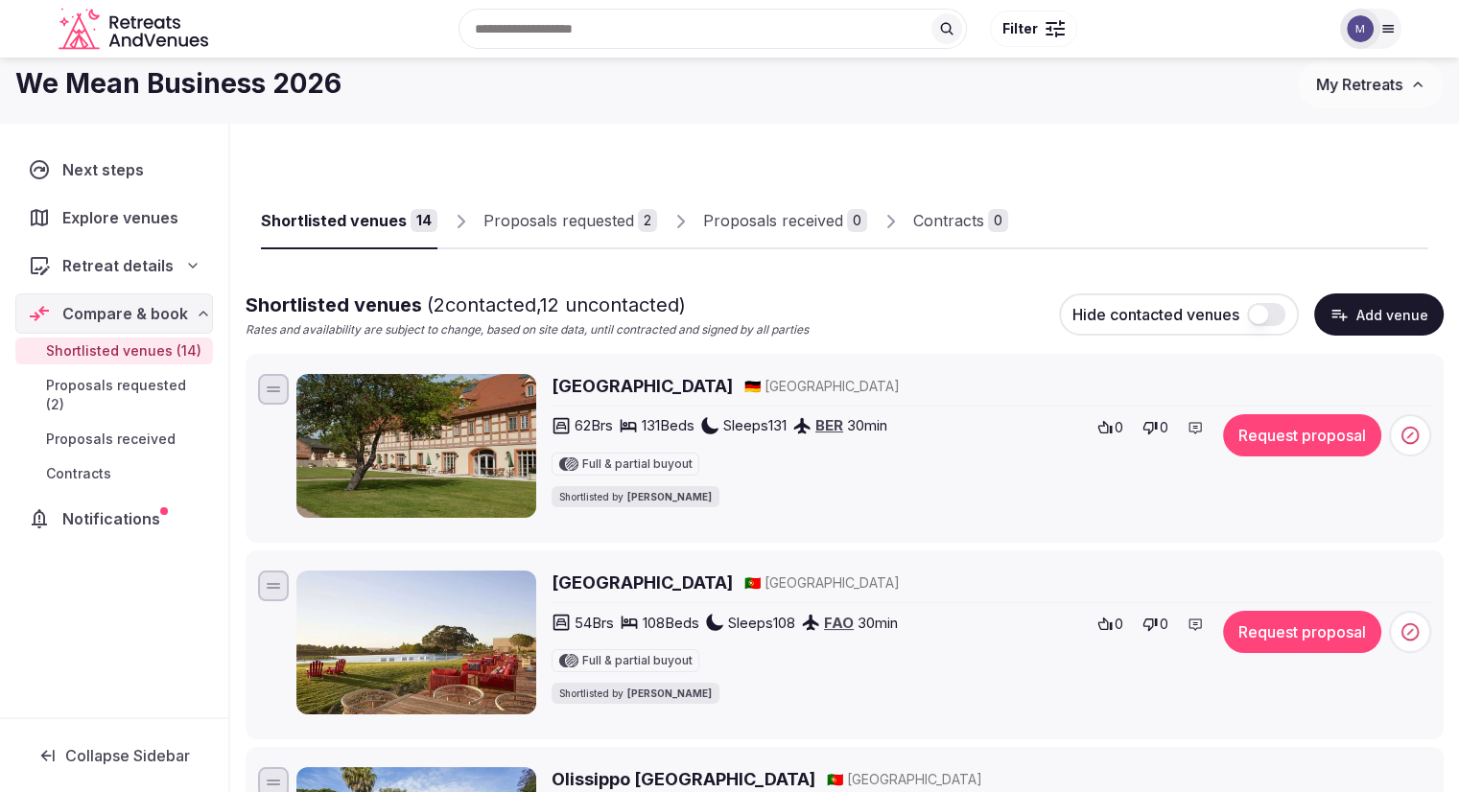
click at [83, 34] on icon "Retreats and Venues company logo" at bounding box center [135, 29] width 153 height 43
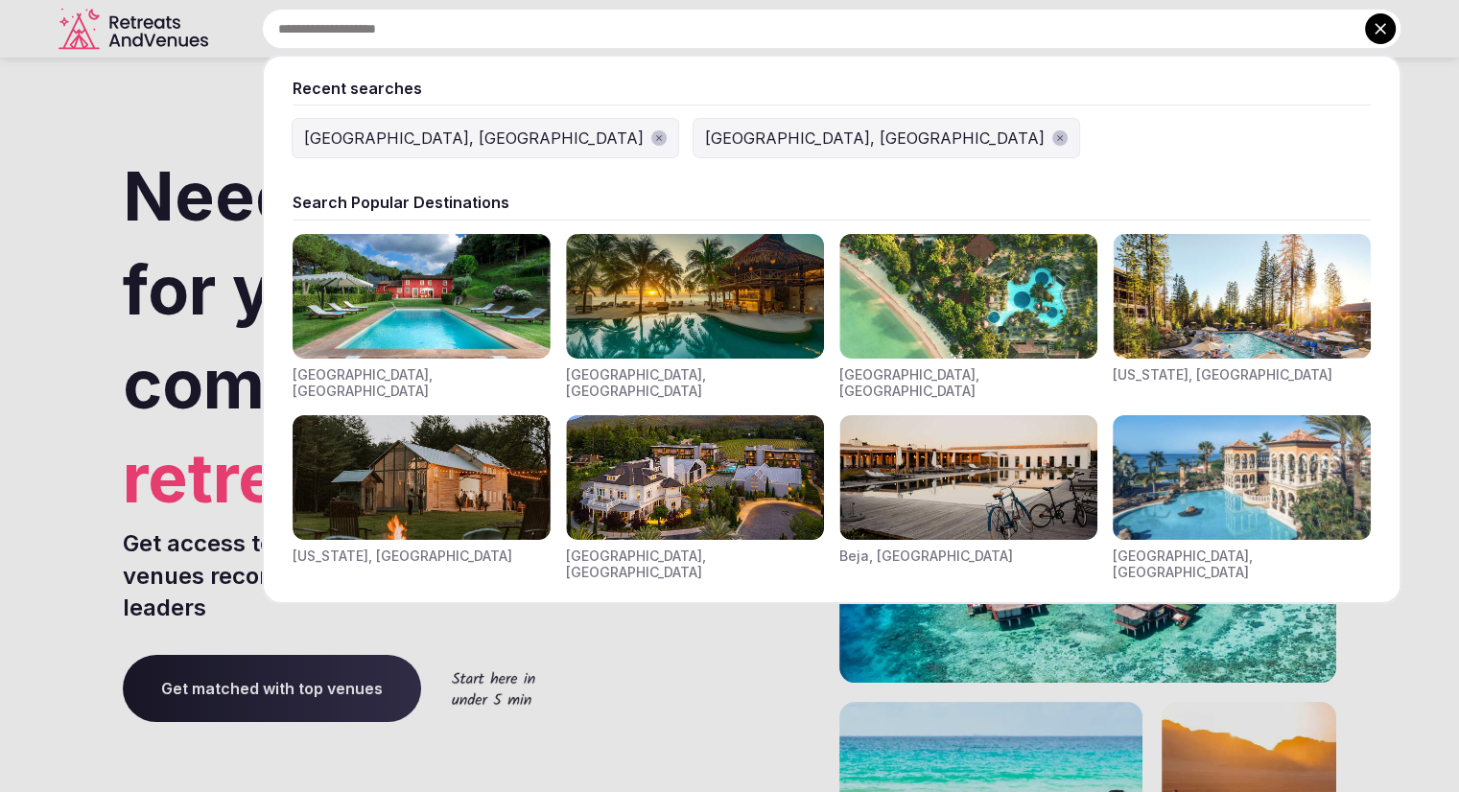
click at [507, 43] on div "Recent searches [GEOGRAPHIC_DATA], [GEOGRAPHIC_DATA] [GEOGRAPHIC_DATA], [GEOGRA…" at bounding box center [809, 29] width 1186 height 40
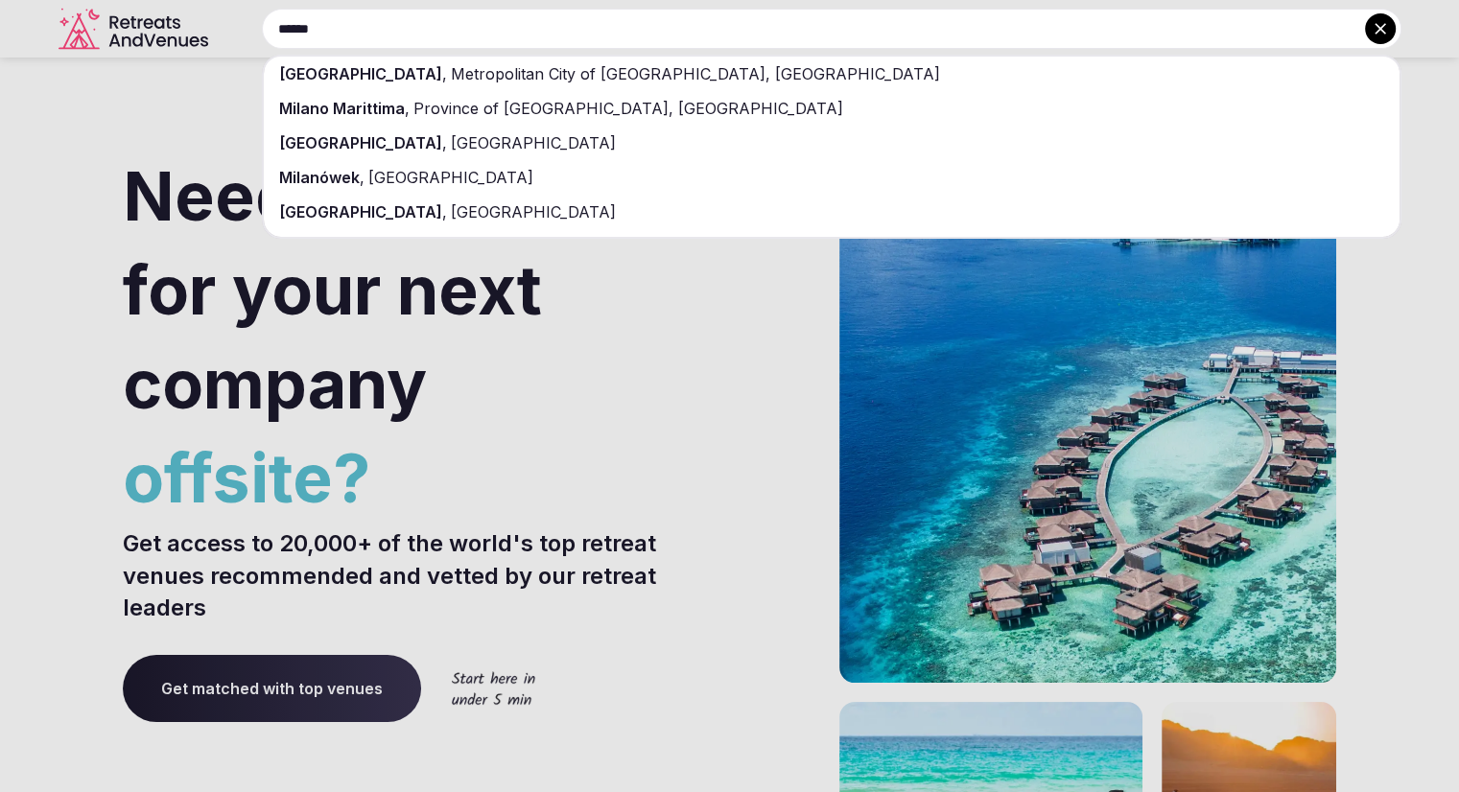
type input "******"
click at [511, 74] on span "Metropolitan City of [GEOGRAPHIC_DATA], [GEOGRAPHIC_DATA]" at bounding box center [693, 73] width 493 height 19
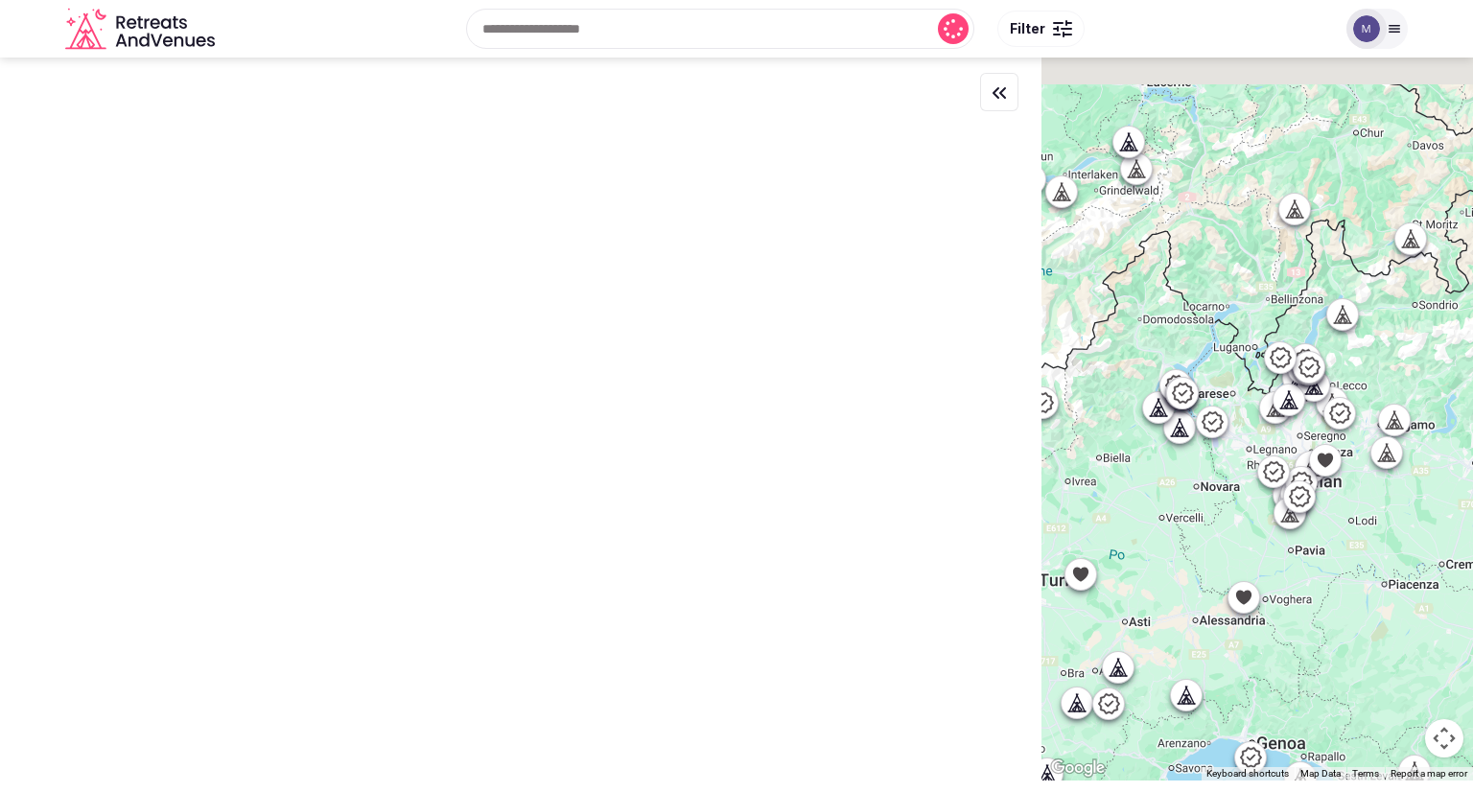
drag, startPoint x: 1180, startPoint y: 468, endPoint x: 1151, endPoint y: 523, distance: 61.8
click at [1142, 531] on div at bounding box center [1258, 419] width 432 height 723
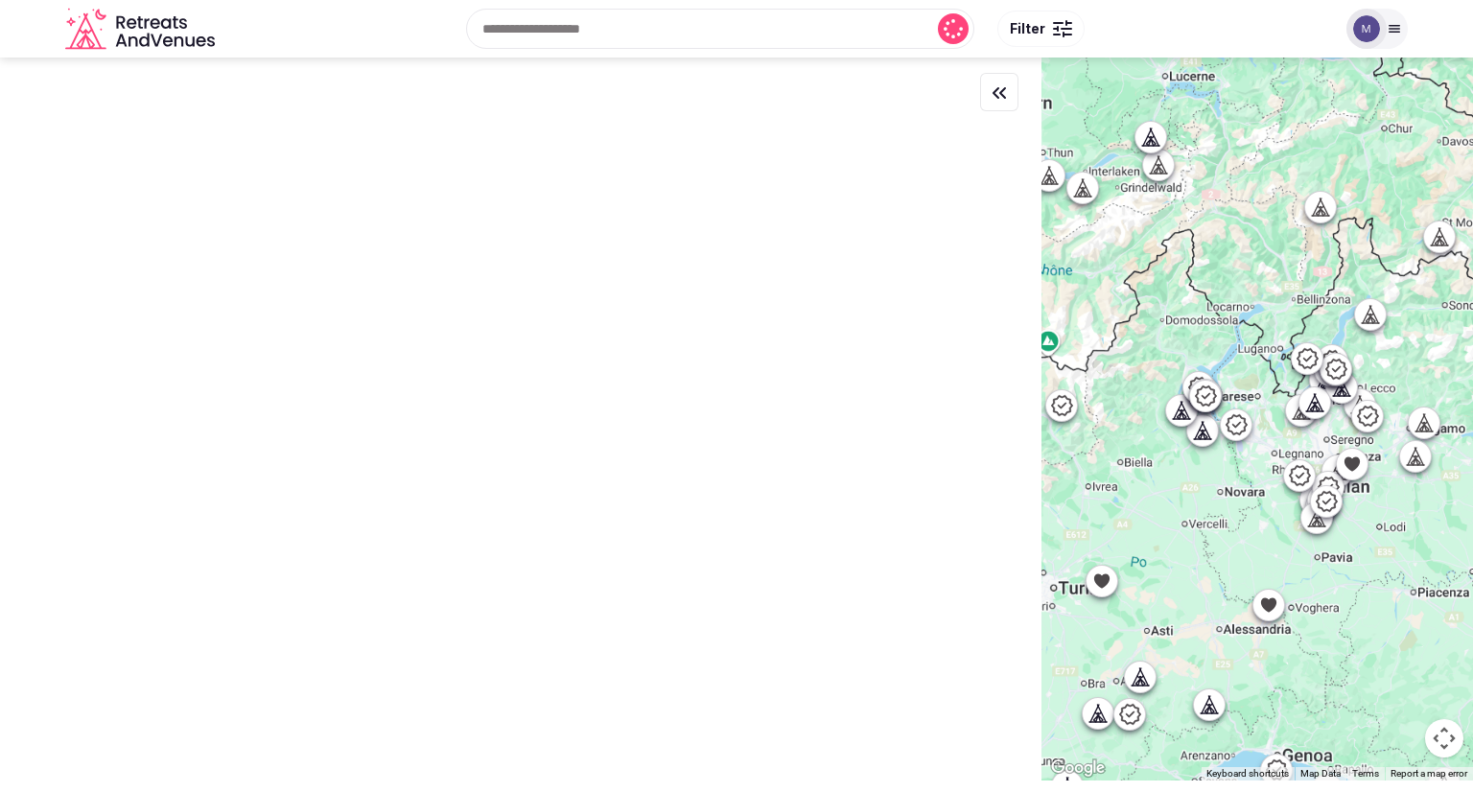
drag, startPoint x: 1227, startPoint y: 427, endPoint x: 1259, endPoint y: 446, distance: 37.8
click at [1259, 446] on div at bounding box center [1258, 419] width 432 height 723
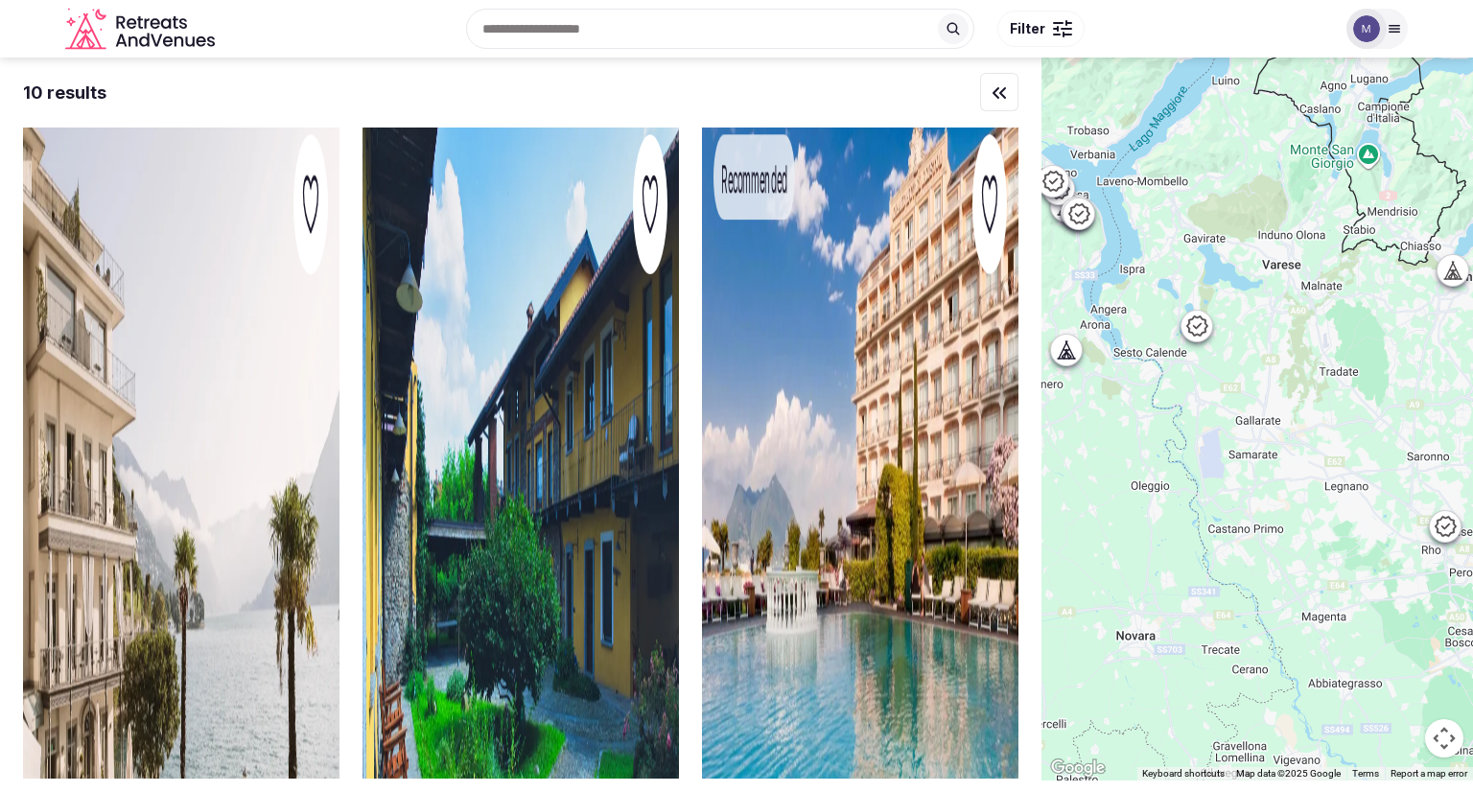
click at [1201, 330] on icon at bounding box center [1197, 326] width 23 height 23
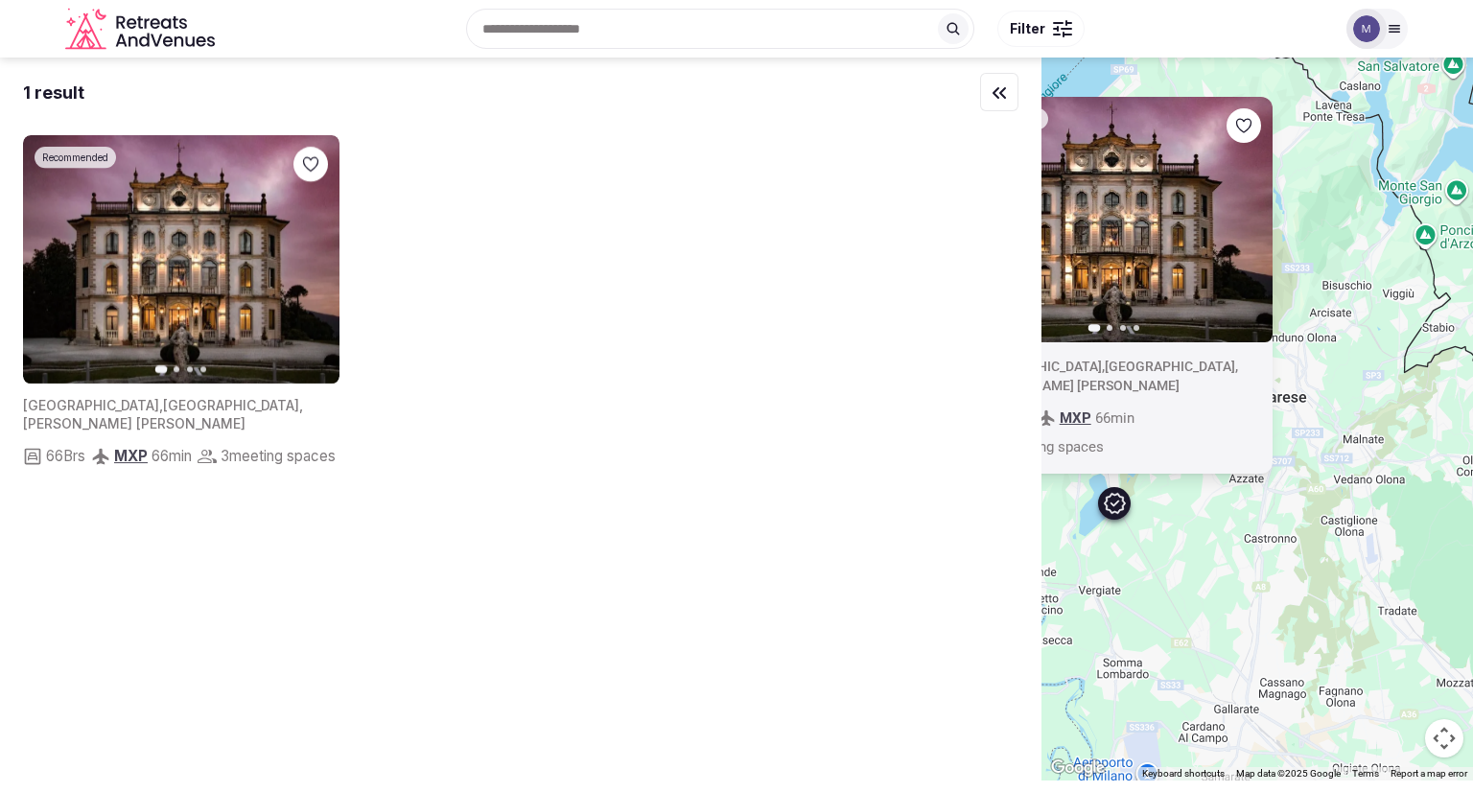
click at [1247, 227] on icon "button" at bounding box center [1245, 219] width 15 height 15
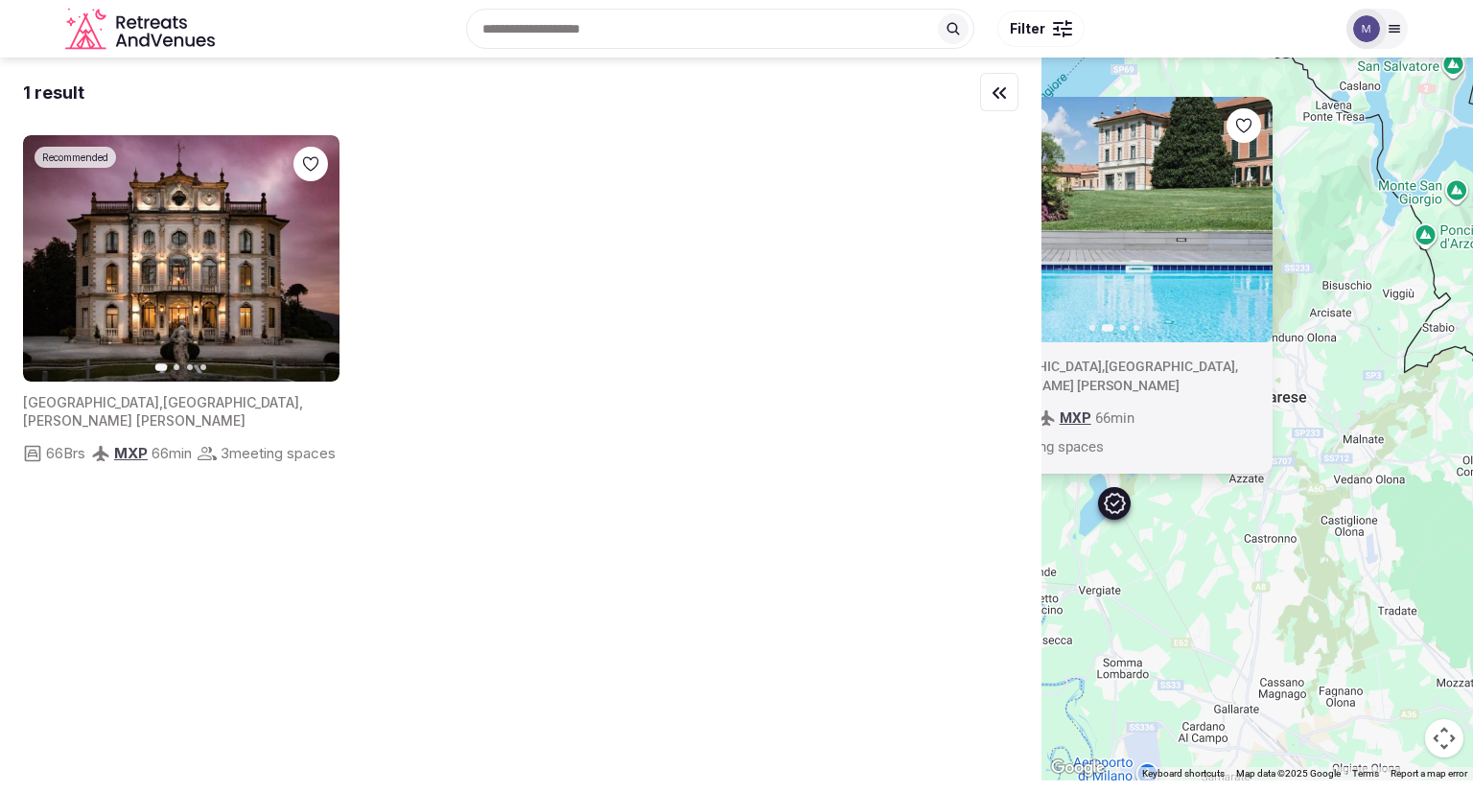
click at [1247, 227] on icon "button" at bounding box center [1245, 219] width 15 height 15
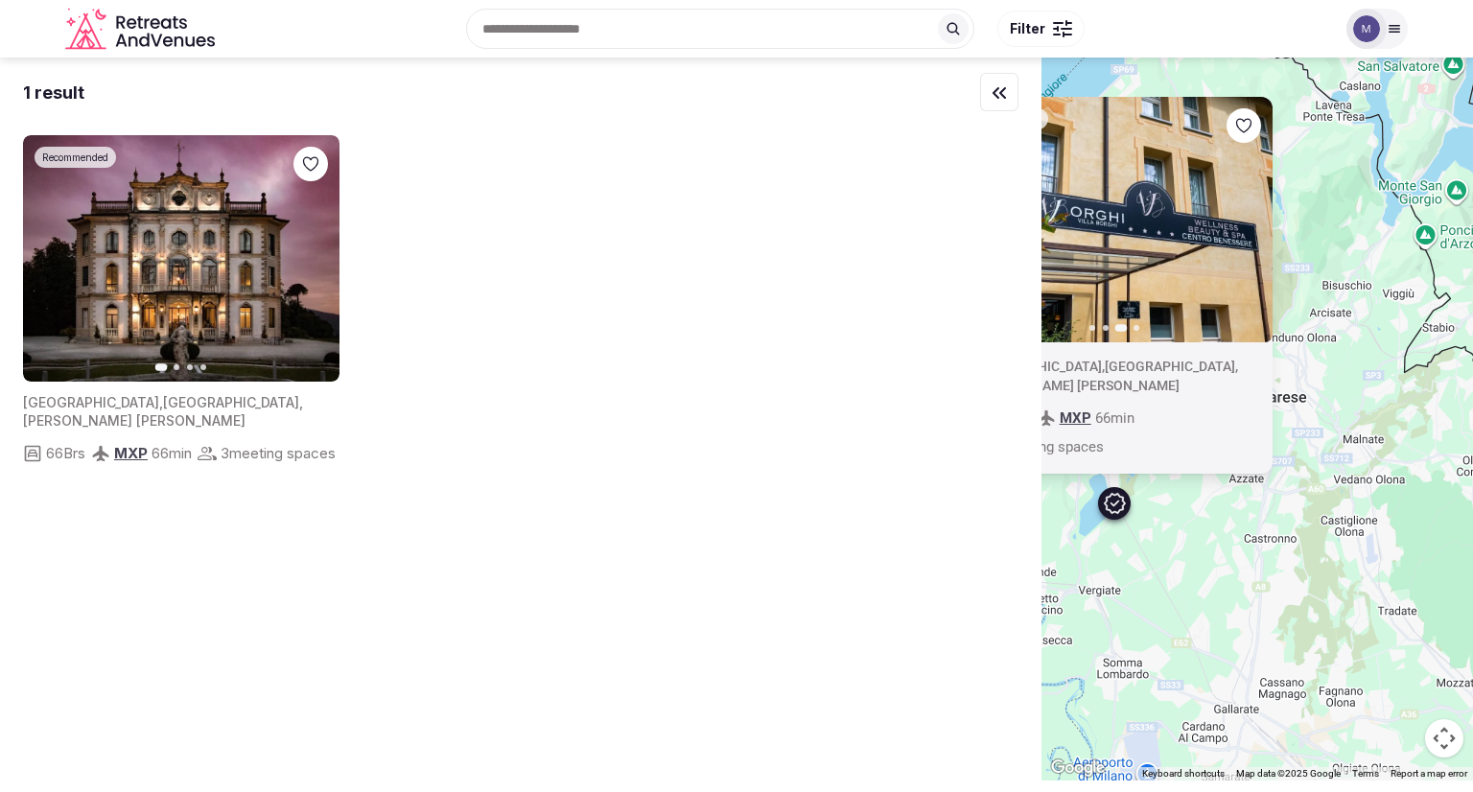
click at [1247, 227] on icon "button" at bounding box center [1245, 219] width 15 height 15
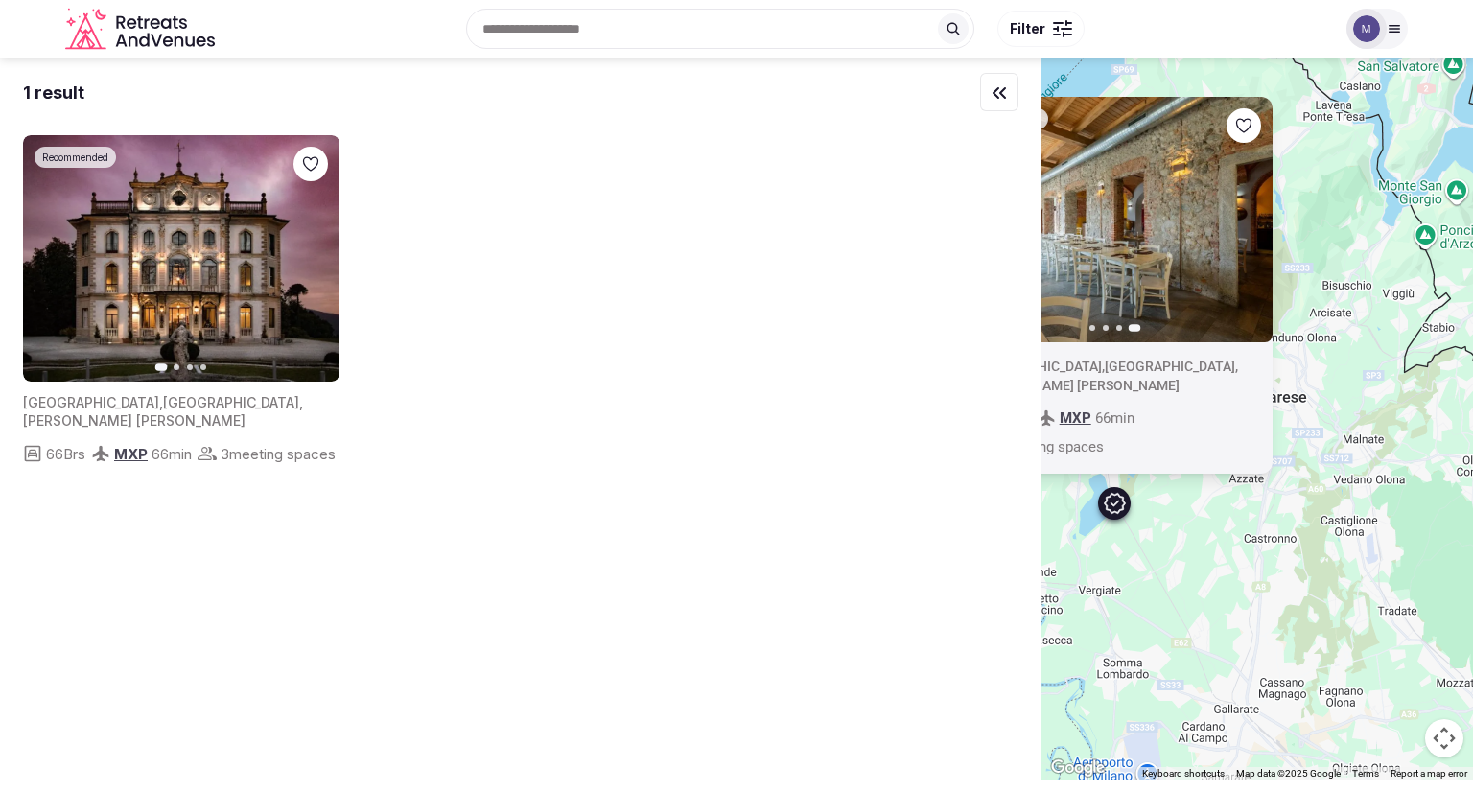
click at [1347, 305] on div "Recommended Previous slide Next slide [GEOGRAPHIC_DATA] , [GEOGRAPHIC_DATA] , […" at bounding box center [1258, 419] width 432 height 723
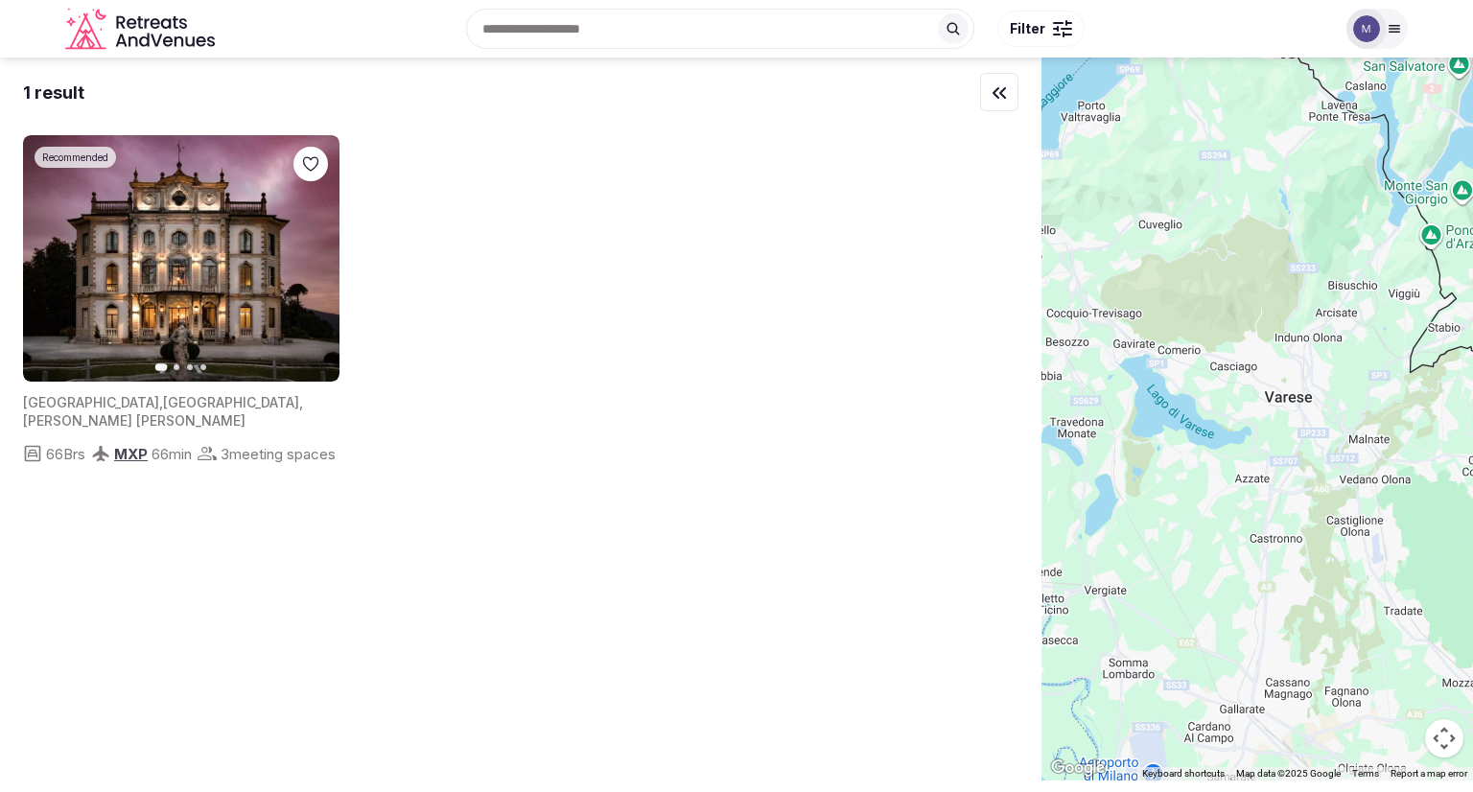
drag, startPoint x: 1285, startPoint y: 449, endPoint x: 1419, endPoint y: 429, distance: 134.8
click at [1419, 429] on div at bounding box center [1258, 419] width 432 height 723
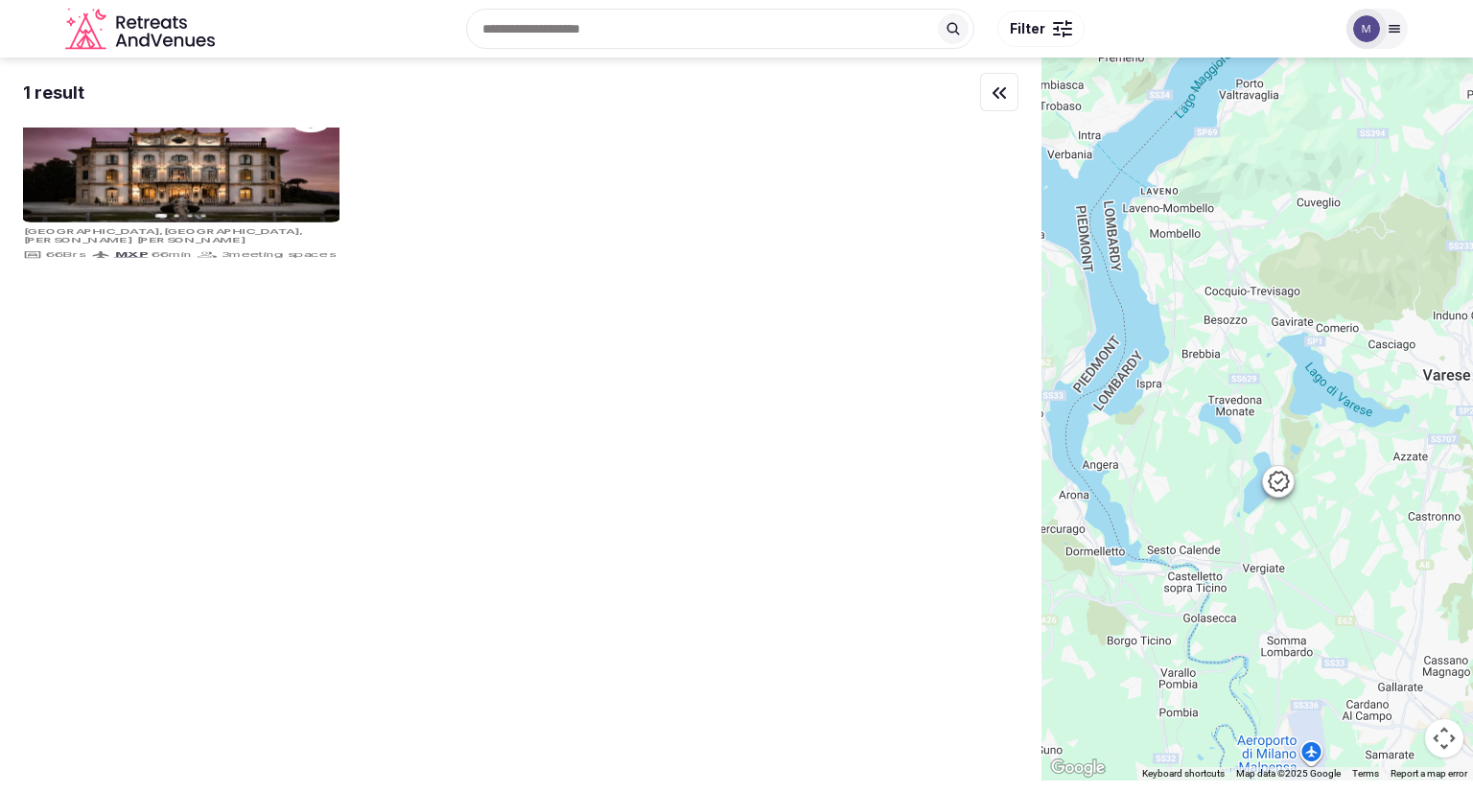
click at [1297, 487] on div at bounding box center [1258, 419] width 432 height 723
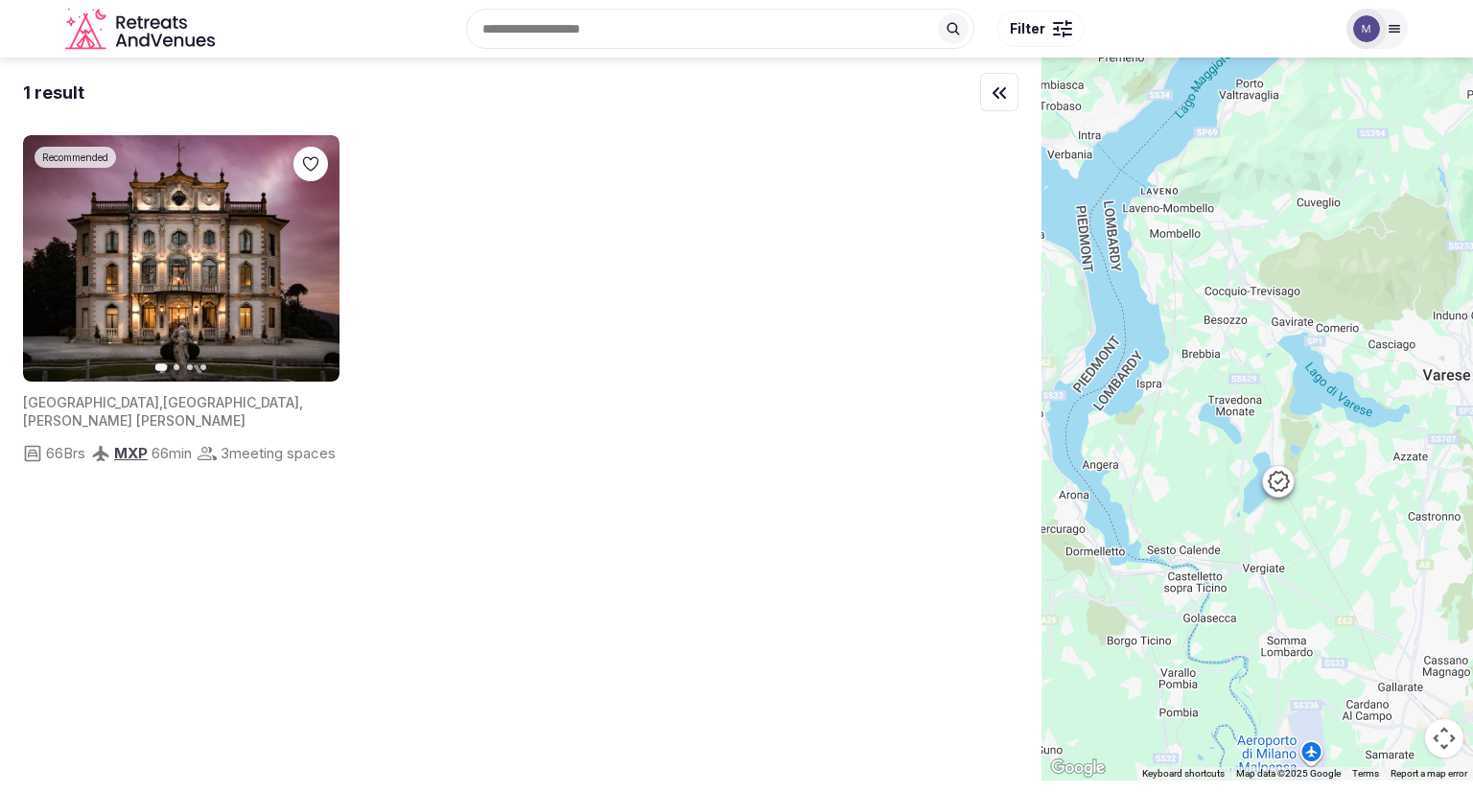
click at [1289, 484] on icon at bounding box center [1278, 482] width 21 height 20
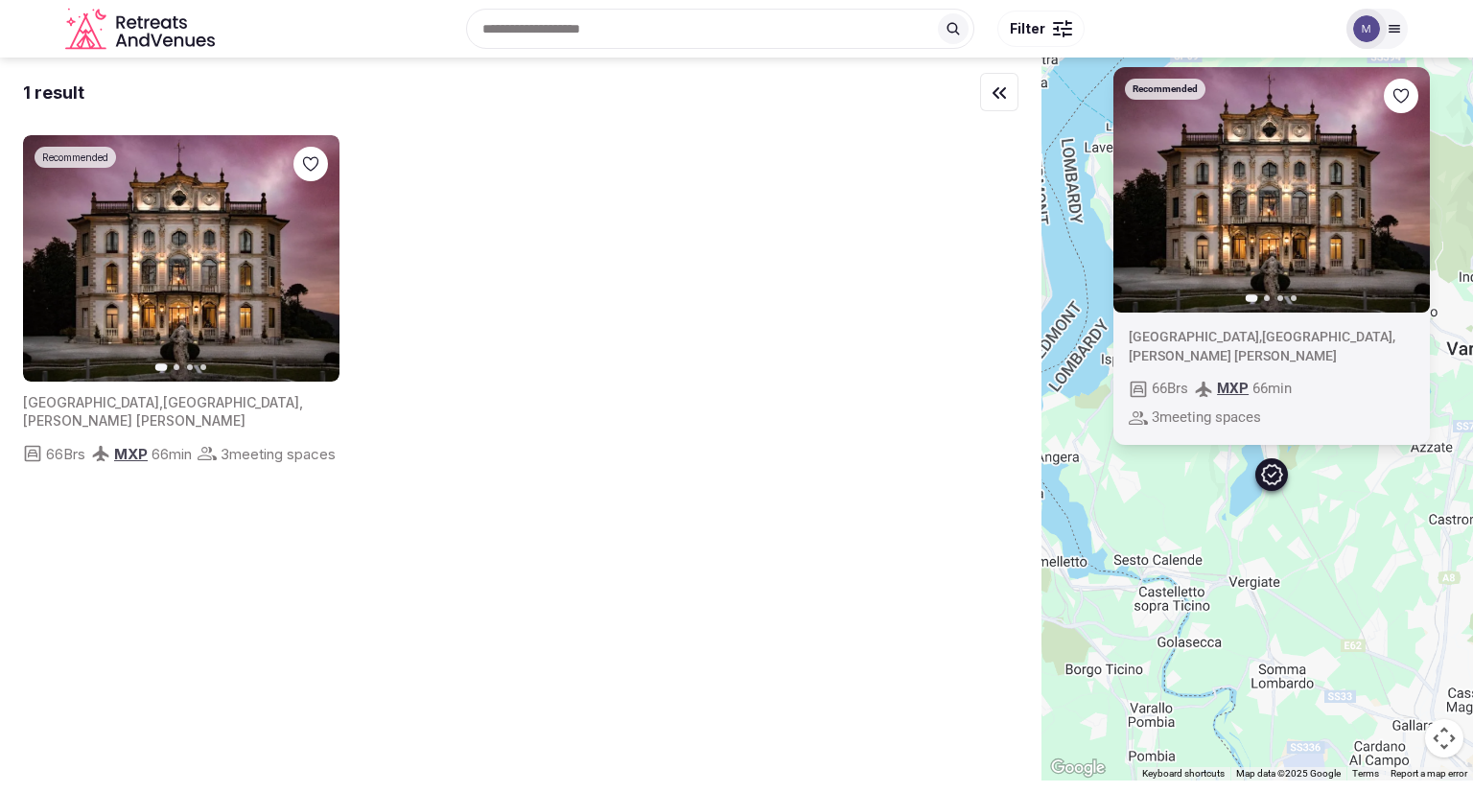
click at [1318, 500] on div "Recommended Previous slide Next slide [GEOGRAPHIC_DATA] , [GEOGRAPHIC_DATA] , […" at bounding box center [1258, 419] width 432 height 723
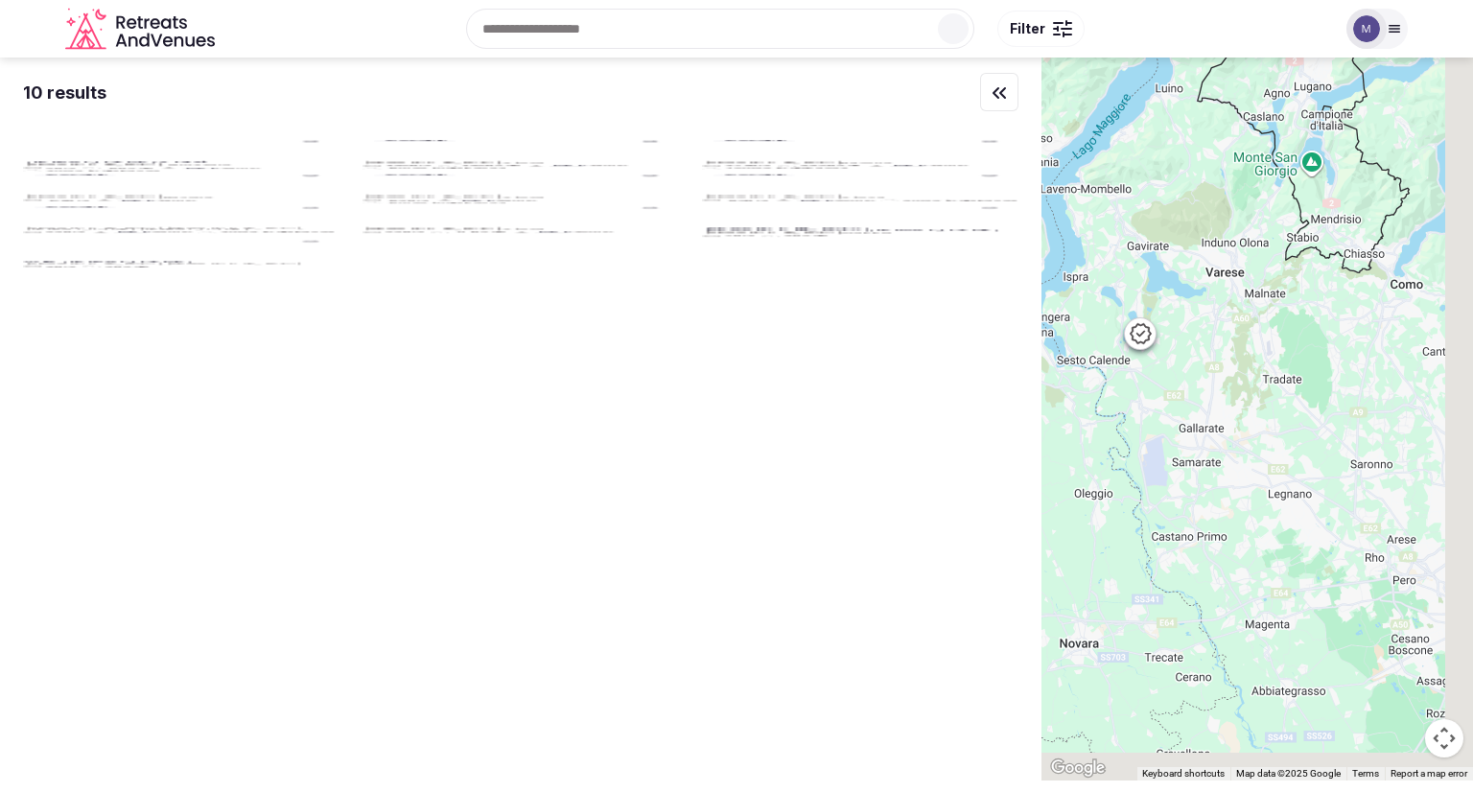
drag, startPoint x: 1339, startPoint y: 486, endPoint x: 1201, endPoint y: 374, distance: 178.0
click at [1201, 374] on div at bounding box center [1258, 419] width 432 height 723
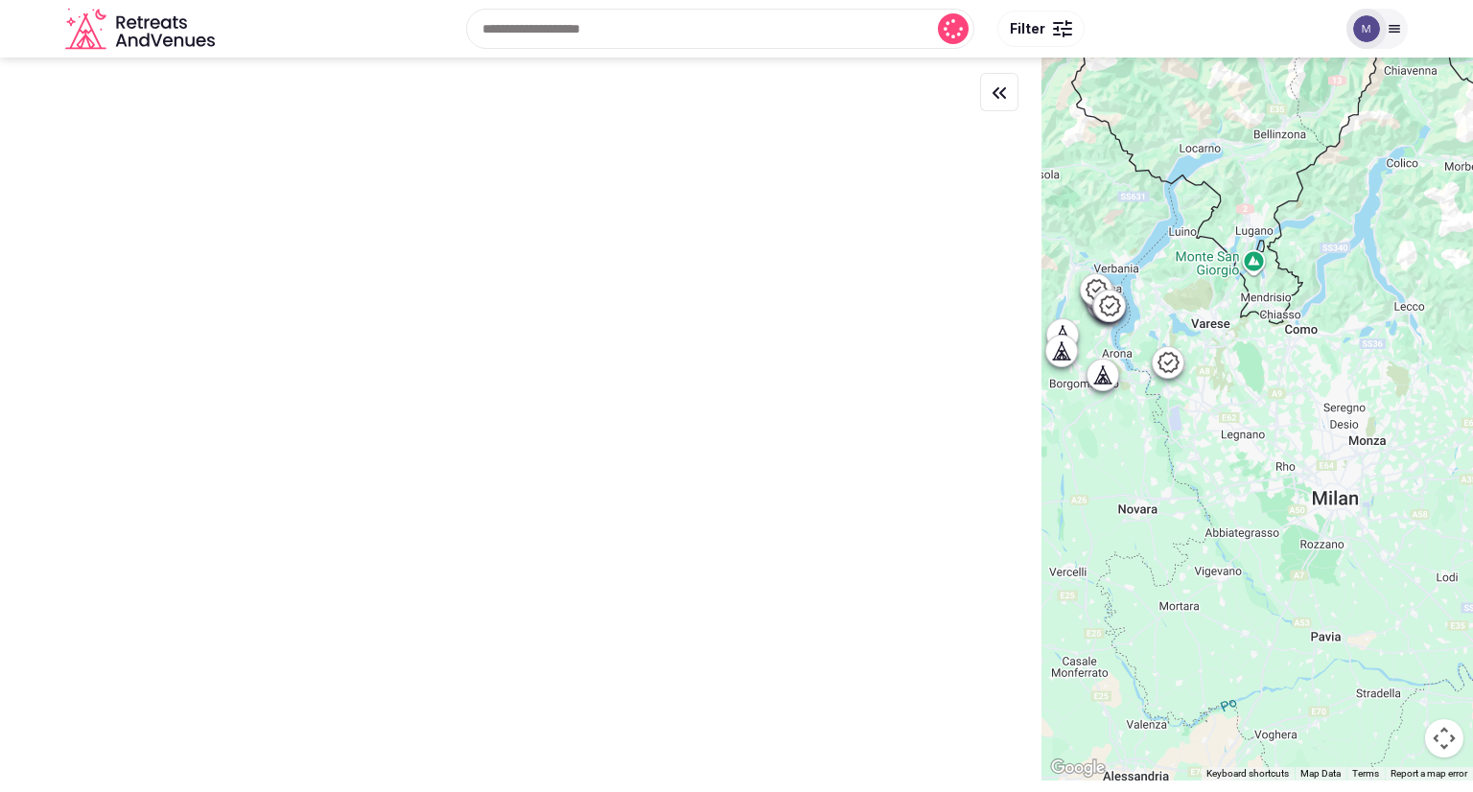
click at [1224, 403] on div at bounding box center [1258, 419] width 432 height 723
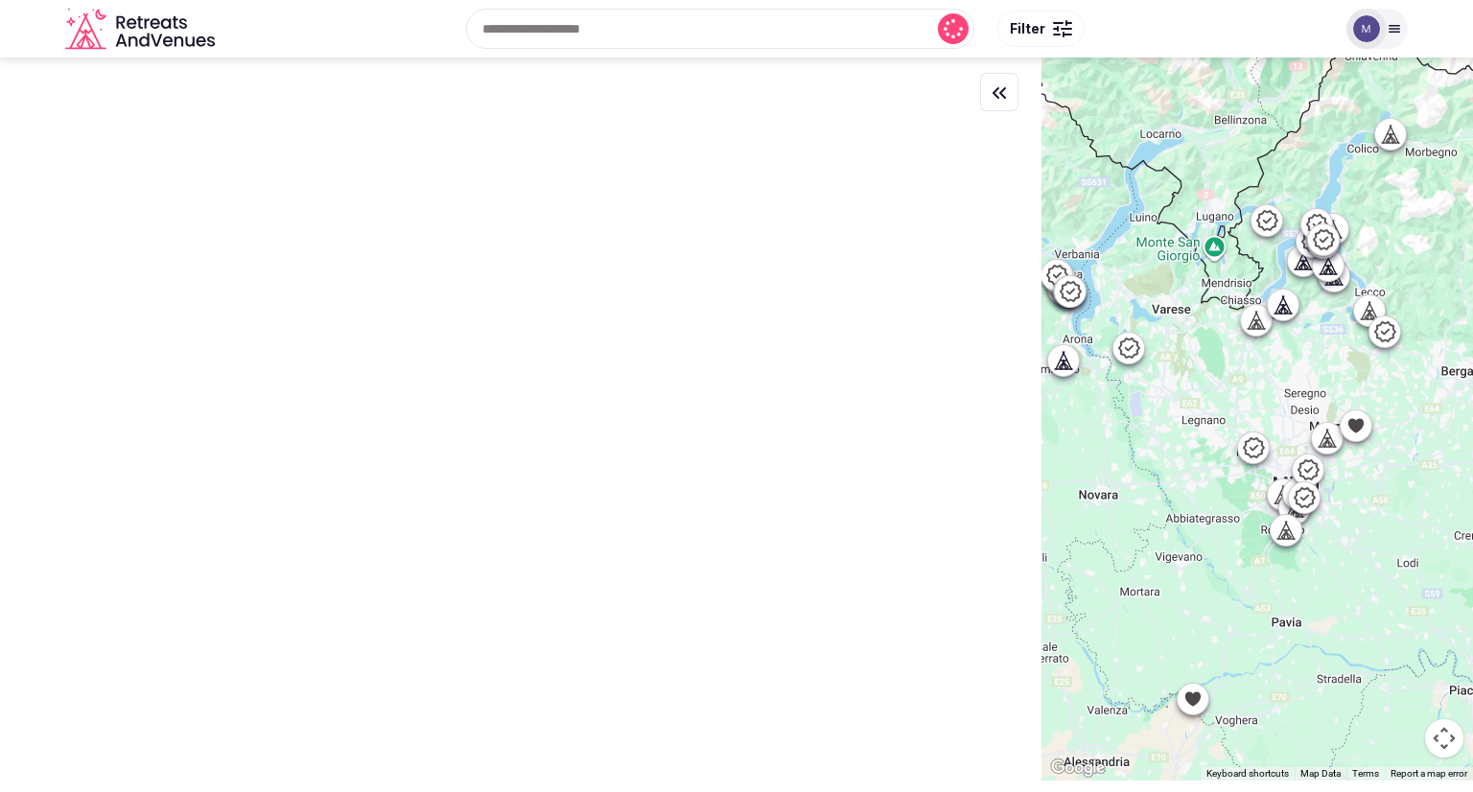
click at [1256, 457] on div at bounding box center [1258, 419] width 432 height 723
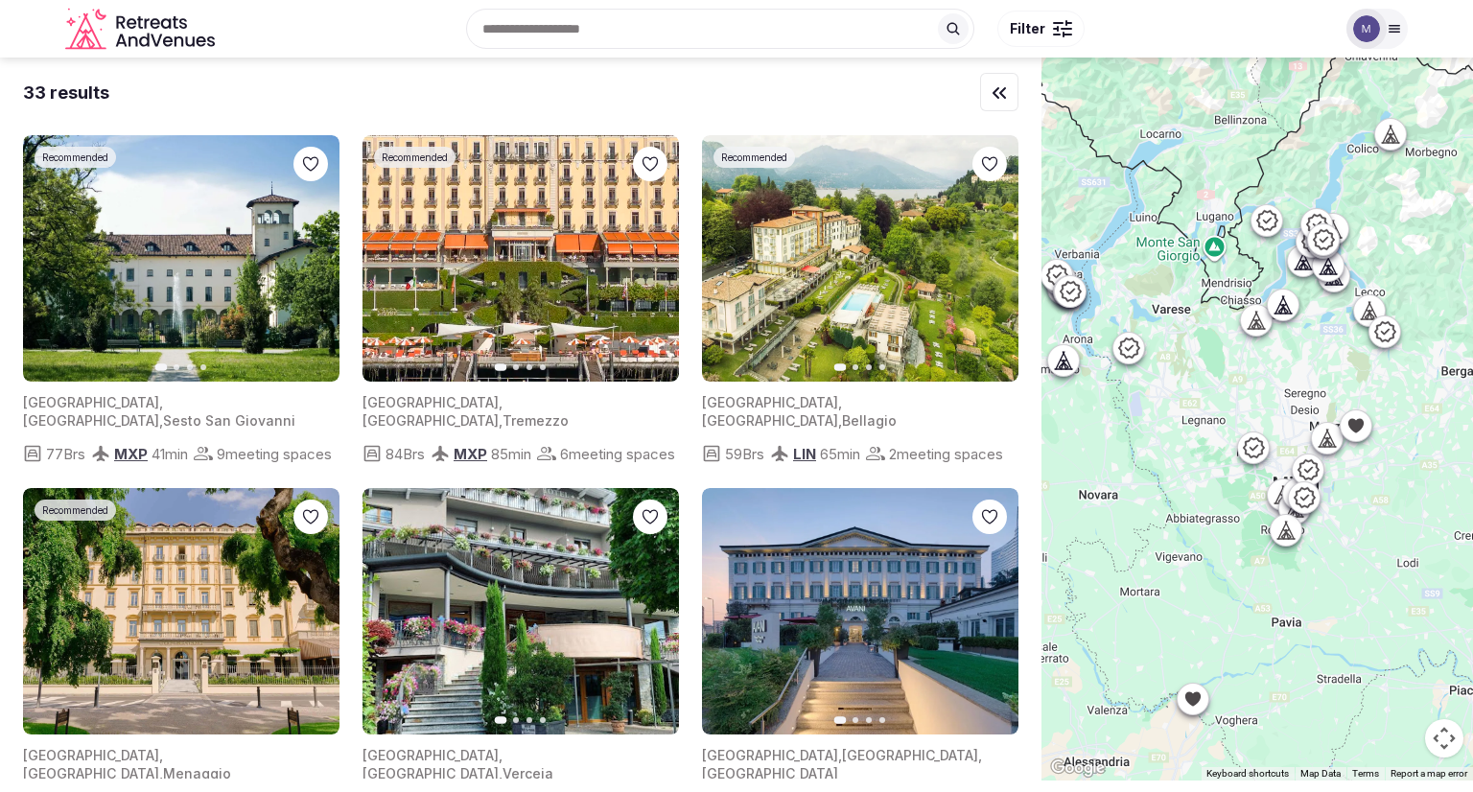
click at [1264, 454] on icon at bounding box center [1253, 448] width 21 height 20
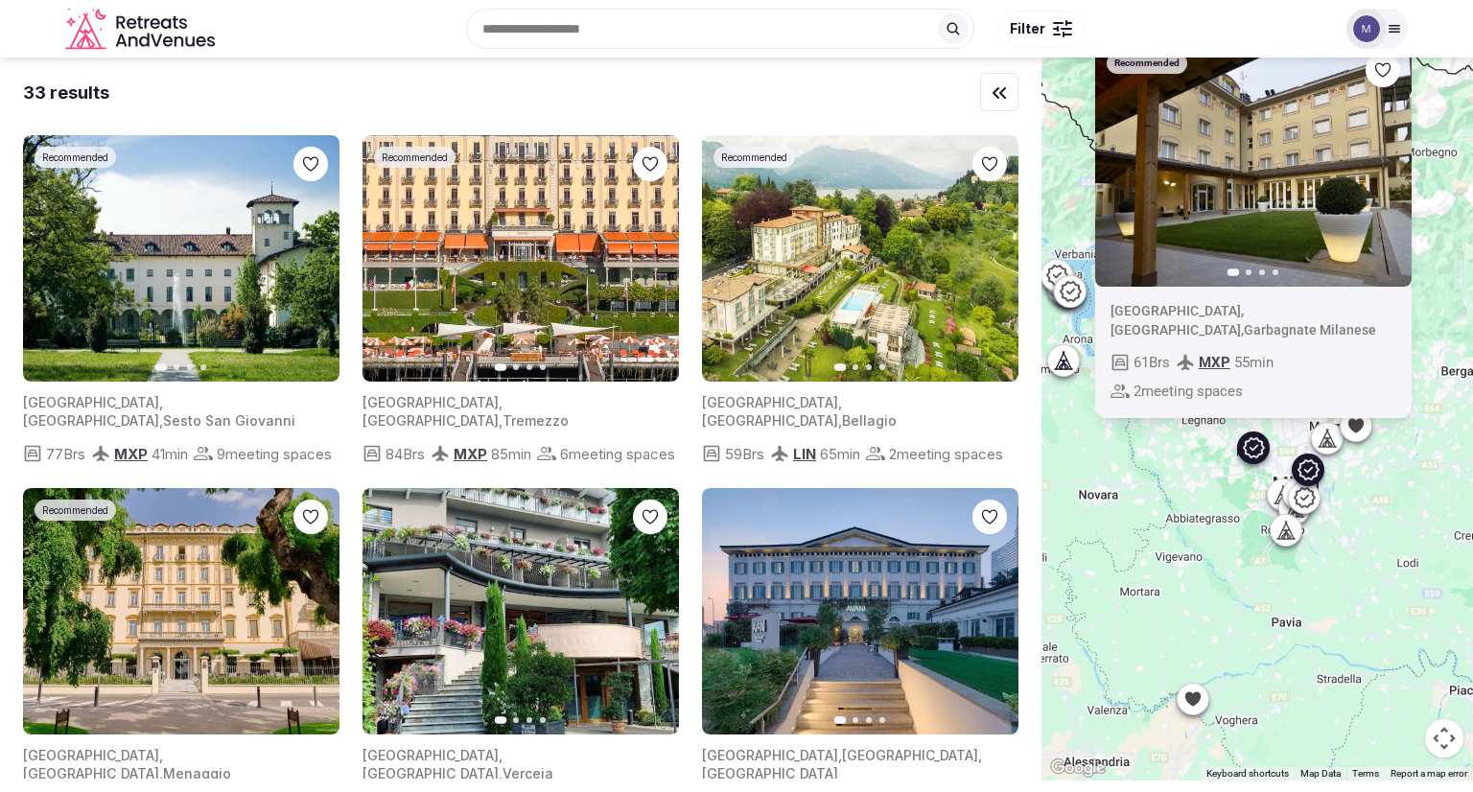
click at [316, 263] on icon "button" at bounding box center [312, 258] width 15 height 15
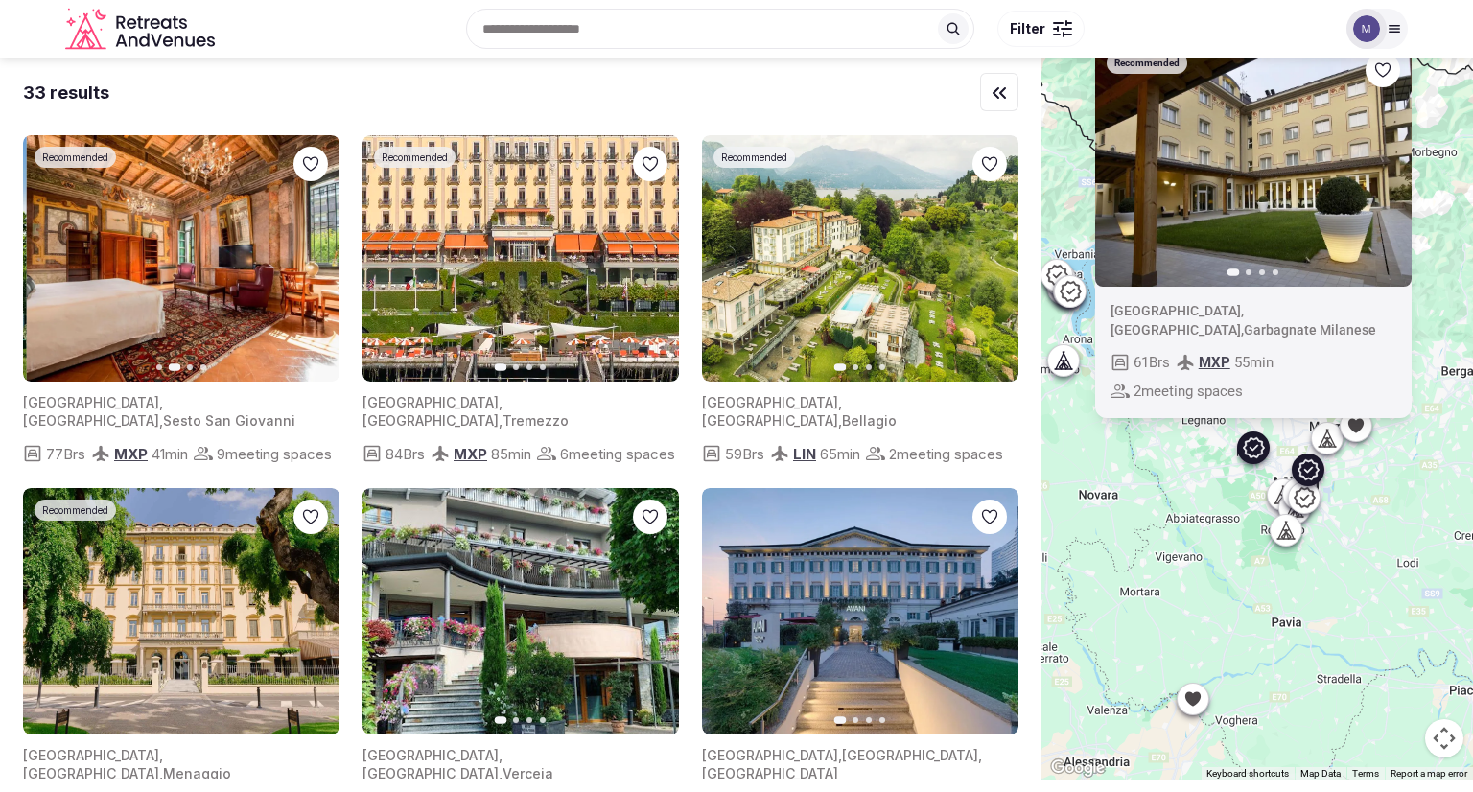
click at [316, 263] on icon "button" at bounding box center [312, 258] width 15 height 15
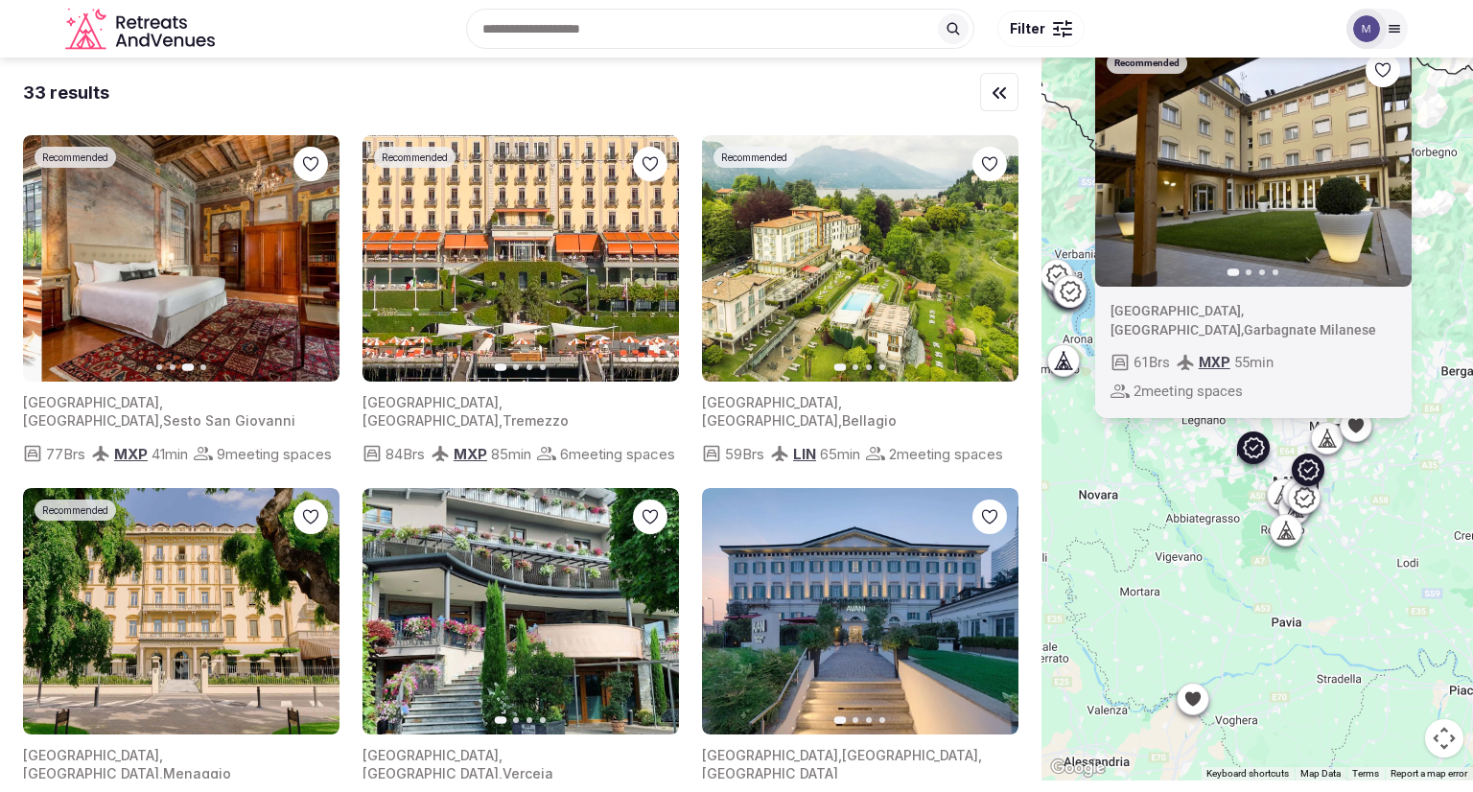
click at [316, 263] on icon "button" at bounding box center [312, 258] width 15 height 15
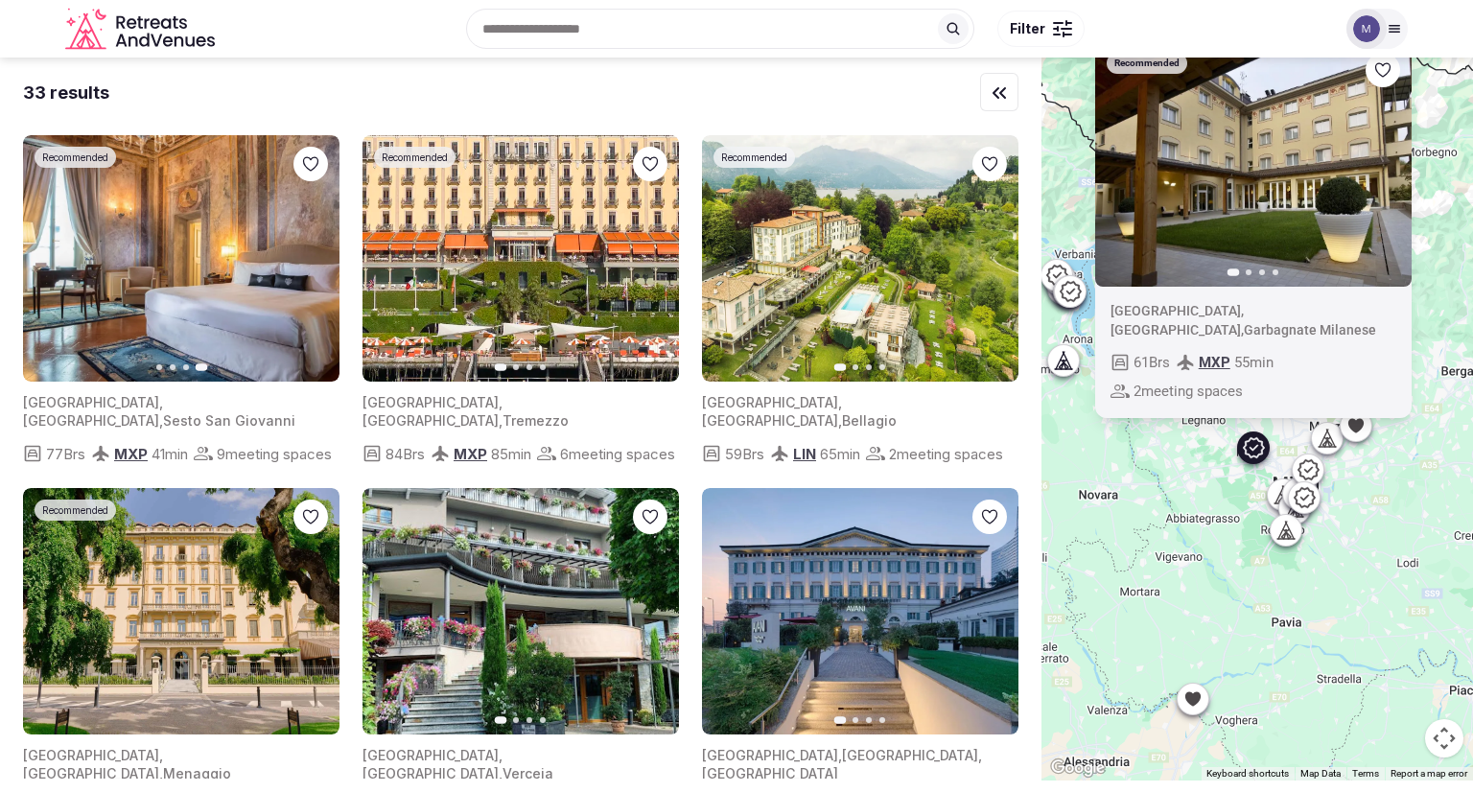
click at [673, 41] on input "text" at bounding box center [720, 29] width 508 height 40
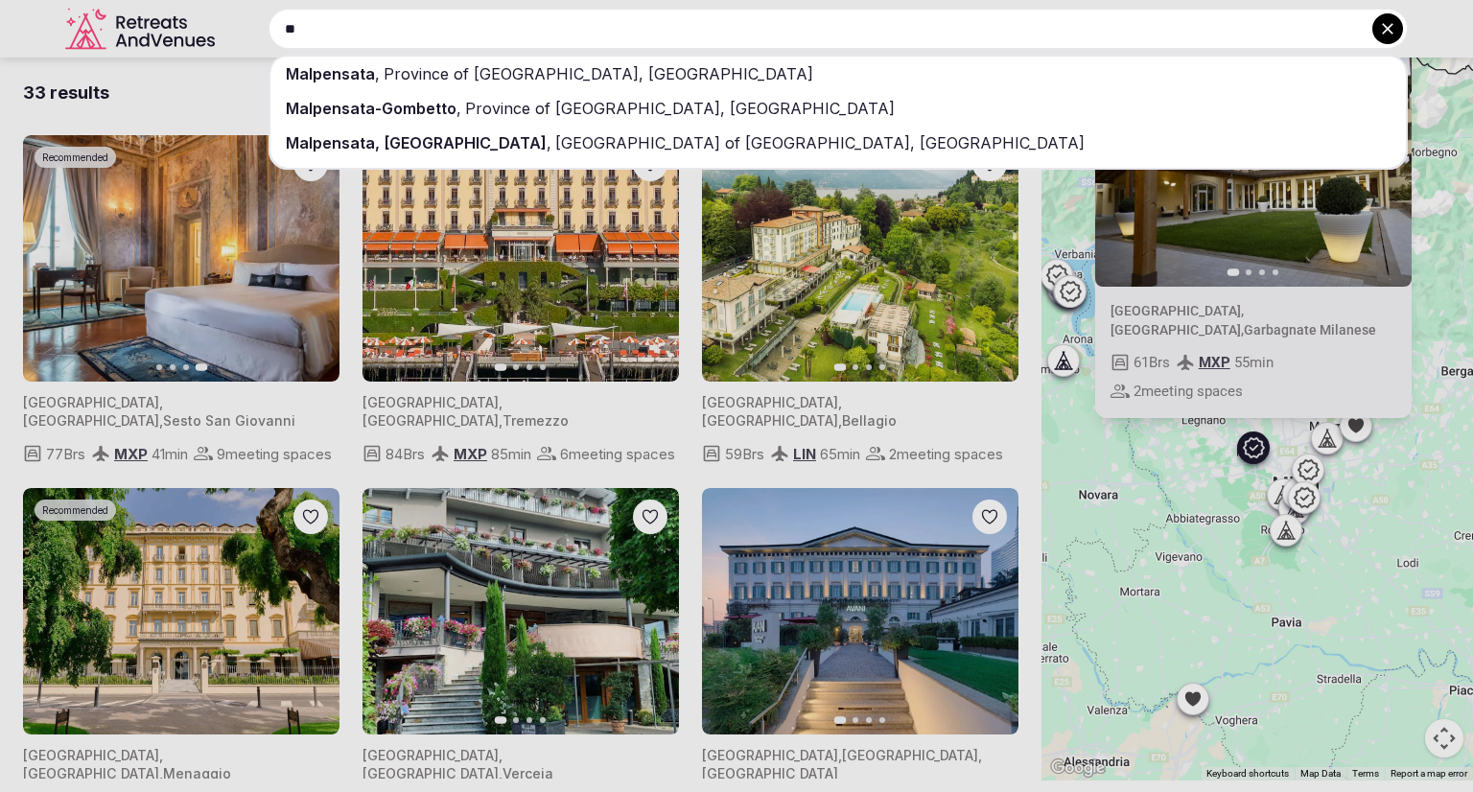
type input "*"
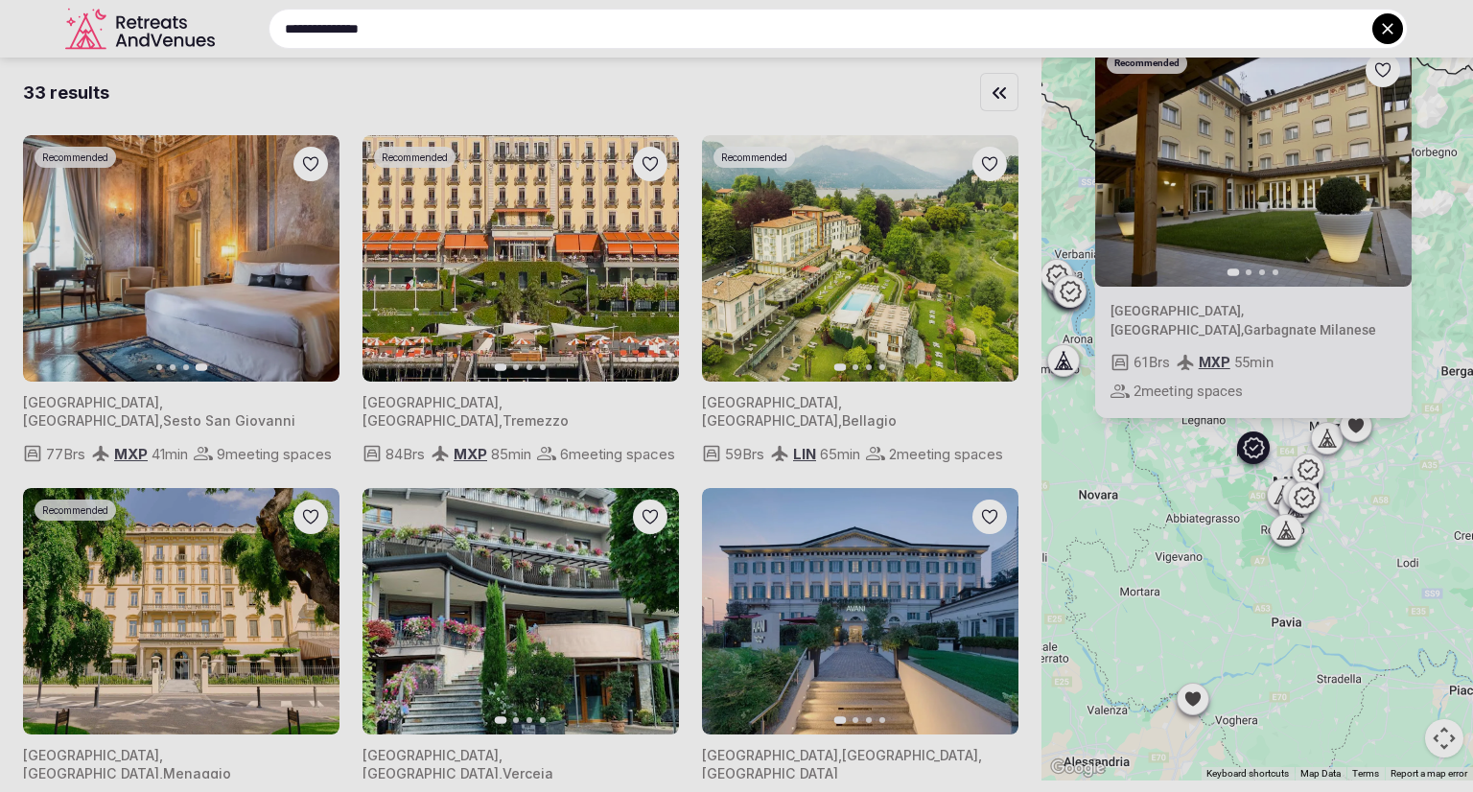
type input "**********"
click at [74, 34] on div at bounding box center [736, 396] width 1473 height 792
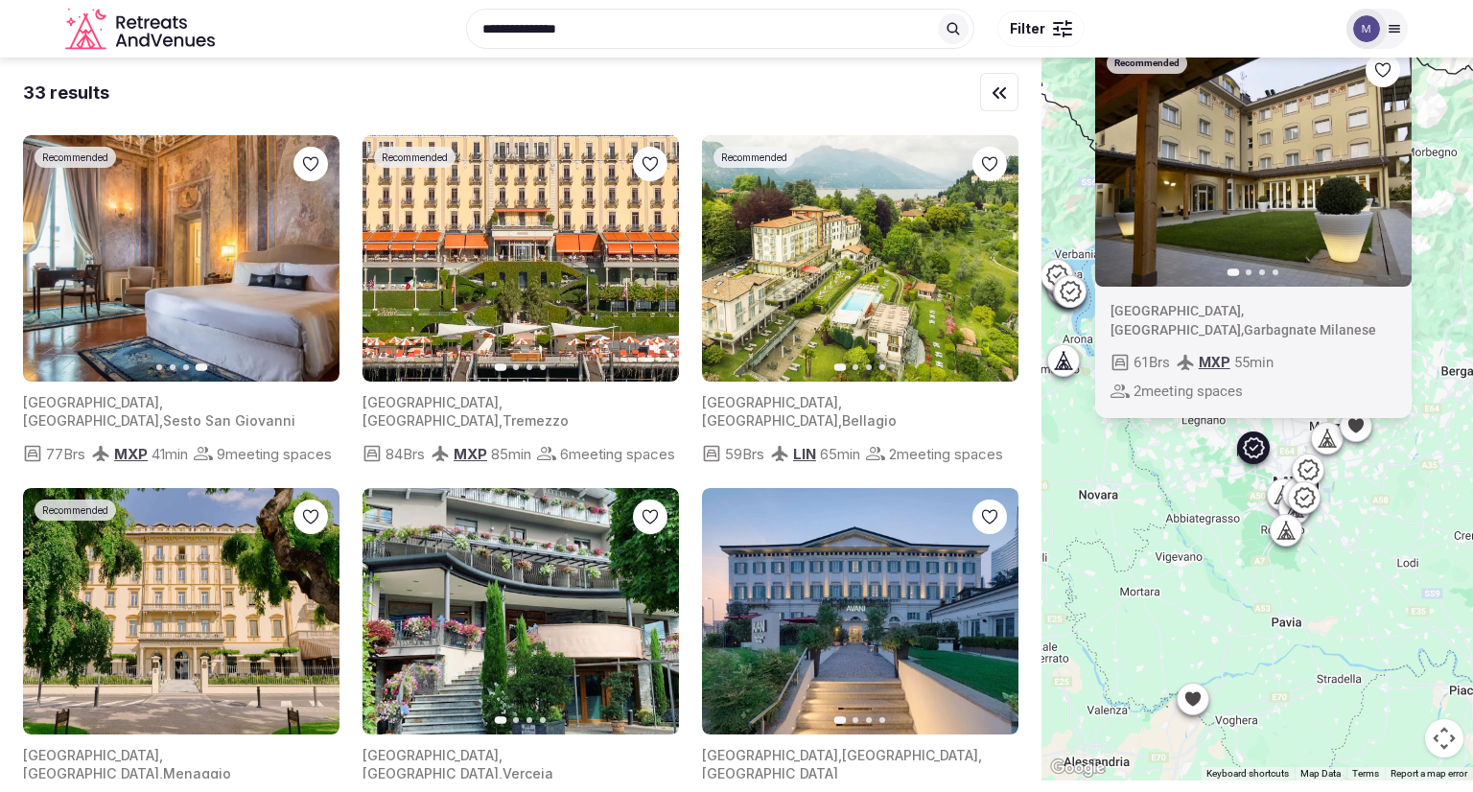
click at [1375, 26] on img at bounding box center [1366, 28] width 27 height 27
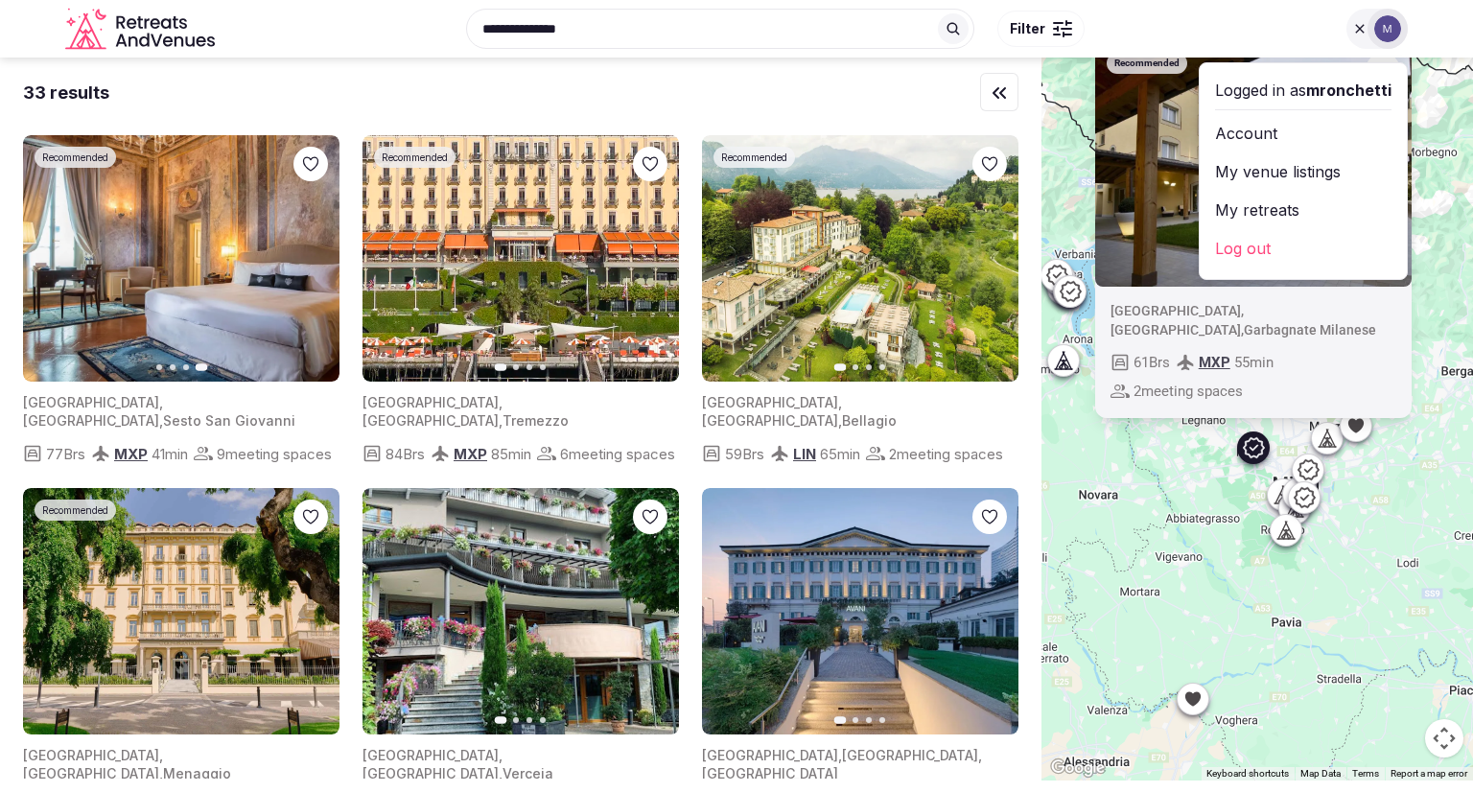
click at [1310, 132] on link "Account" at bounding box center [1303, 133] width 176 height 31
click at [1303, 169] on link "My venue listings" at bounding box center [1303, 171] width 176 height 31
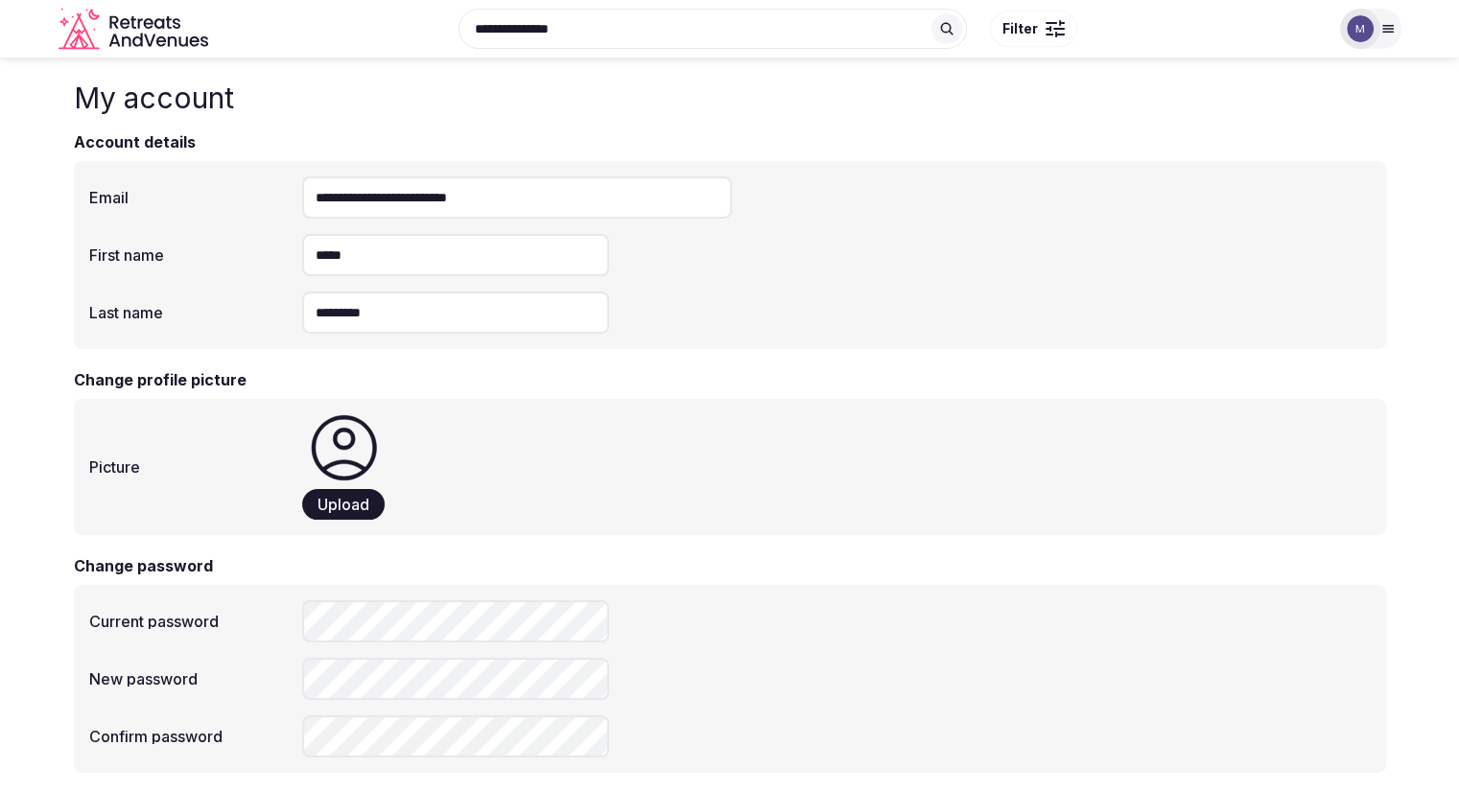
click at [1353, 6] on div "**********" at bounding box center [730, 29] width 1343 height 98
click at [1364, 22] on img at bounding box center [1360, 28] width 27 height 27
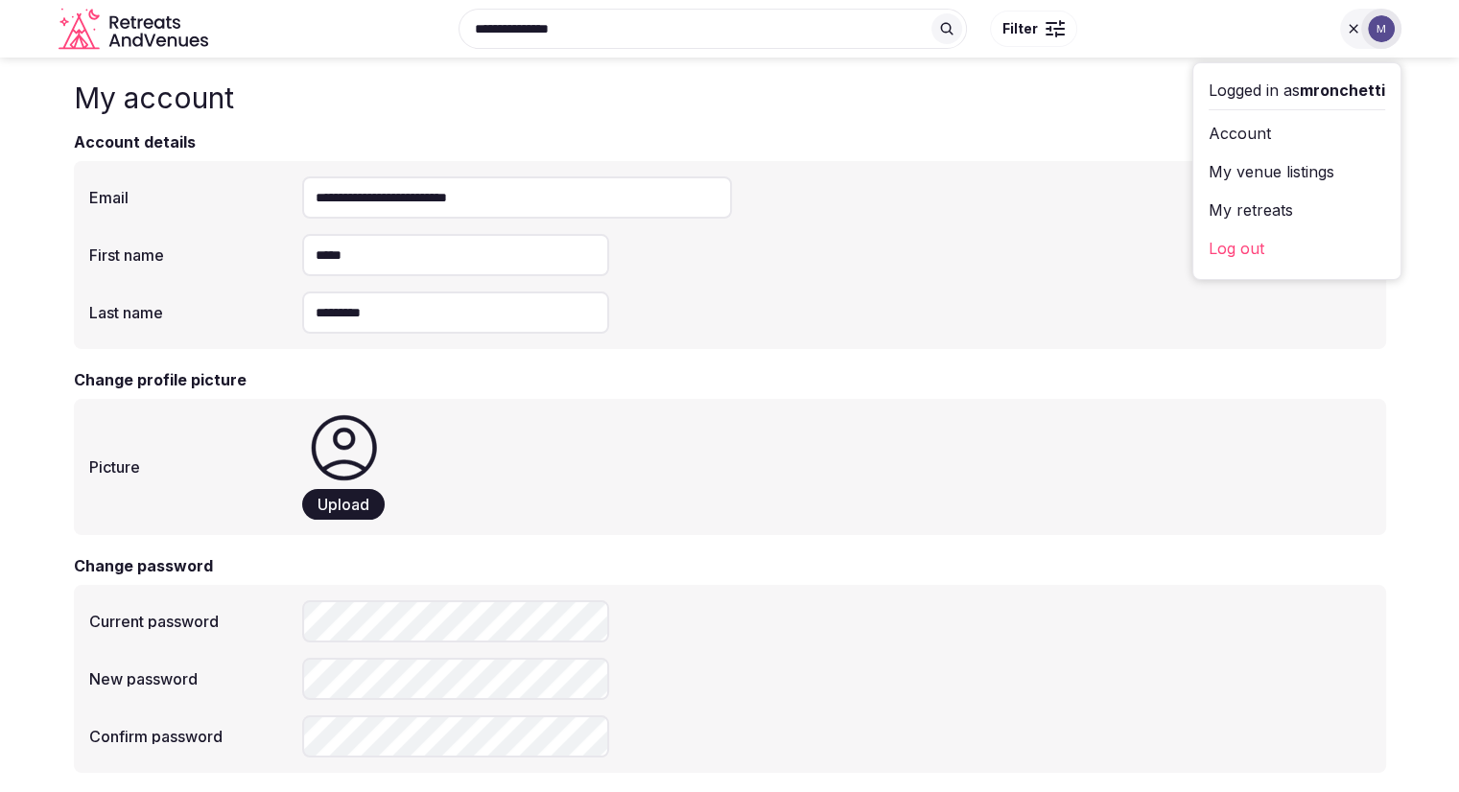
click at [1247, 224] on link "My retreats" at bounding box center [1297, 210] width 176 height 31
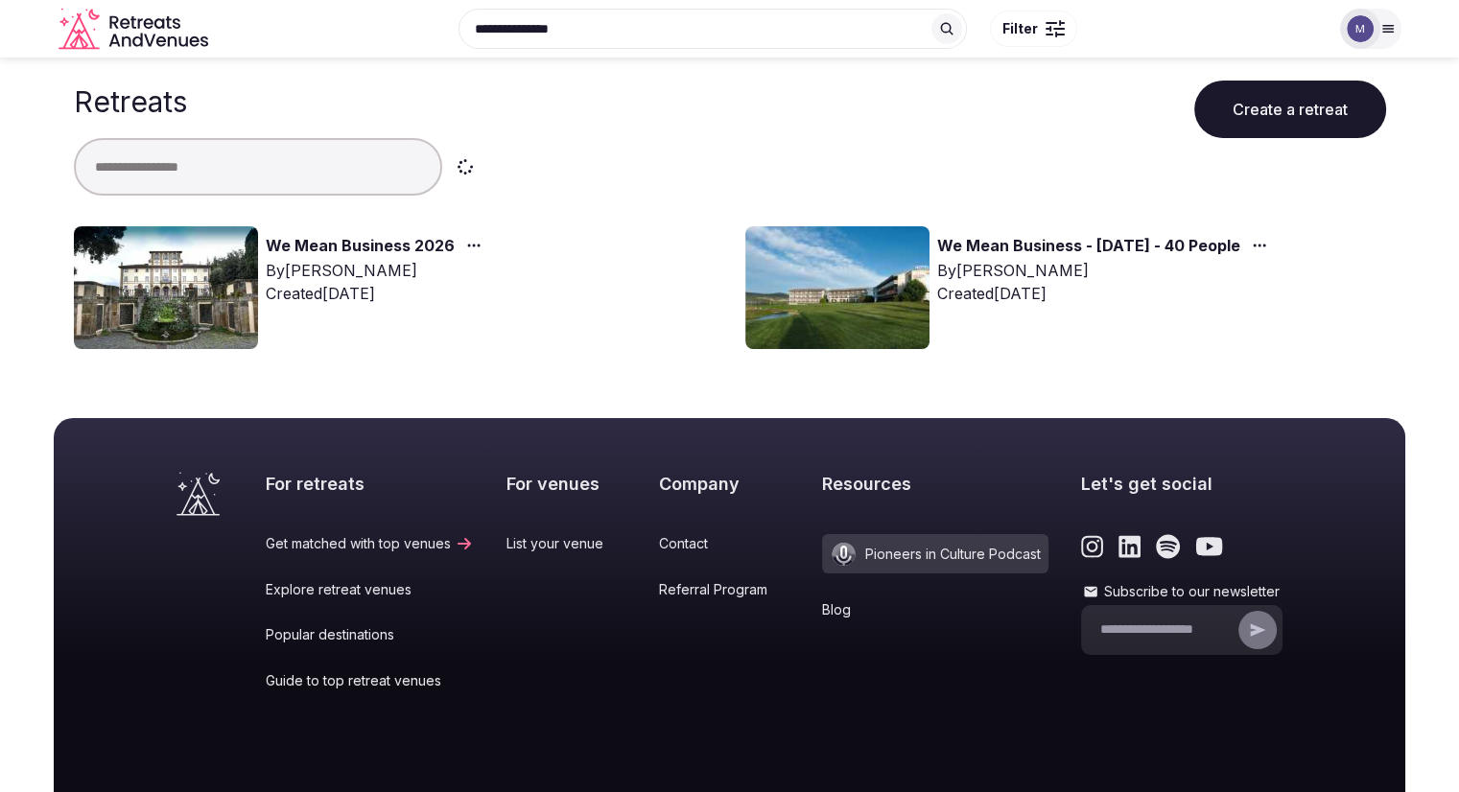
click at [353, 245] on link "We Mean Business 2026" at bounding box center [360, 246] width 189 height 25
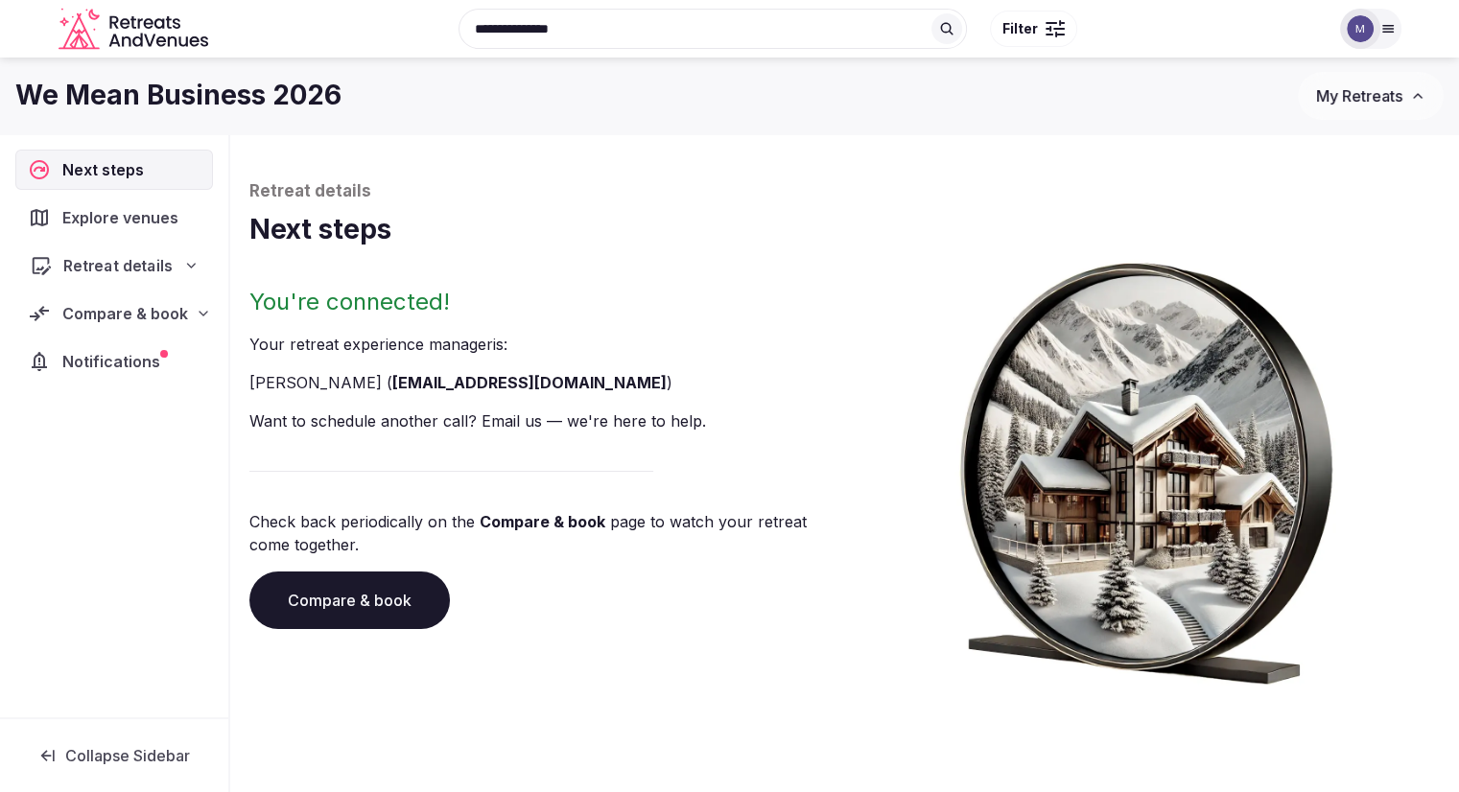
click at [134, 270] on span "Retreat details" at bounding box center [117, 265] width 109 height 23
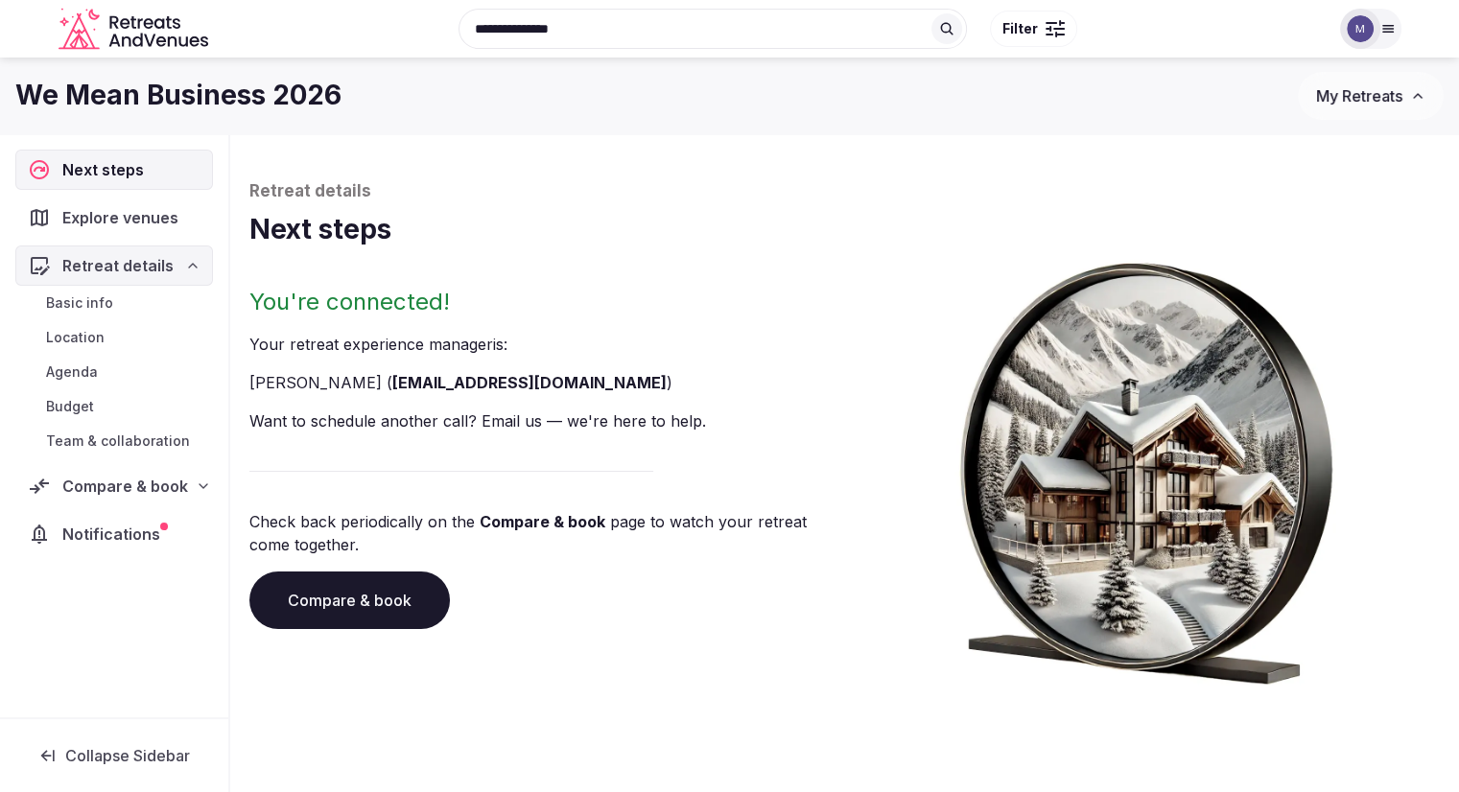
click at [127, 224] on span "Explore venues" at bounding box center [124, 217] width 124 height 23
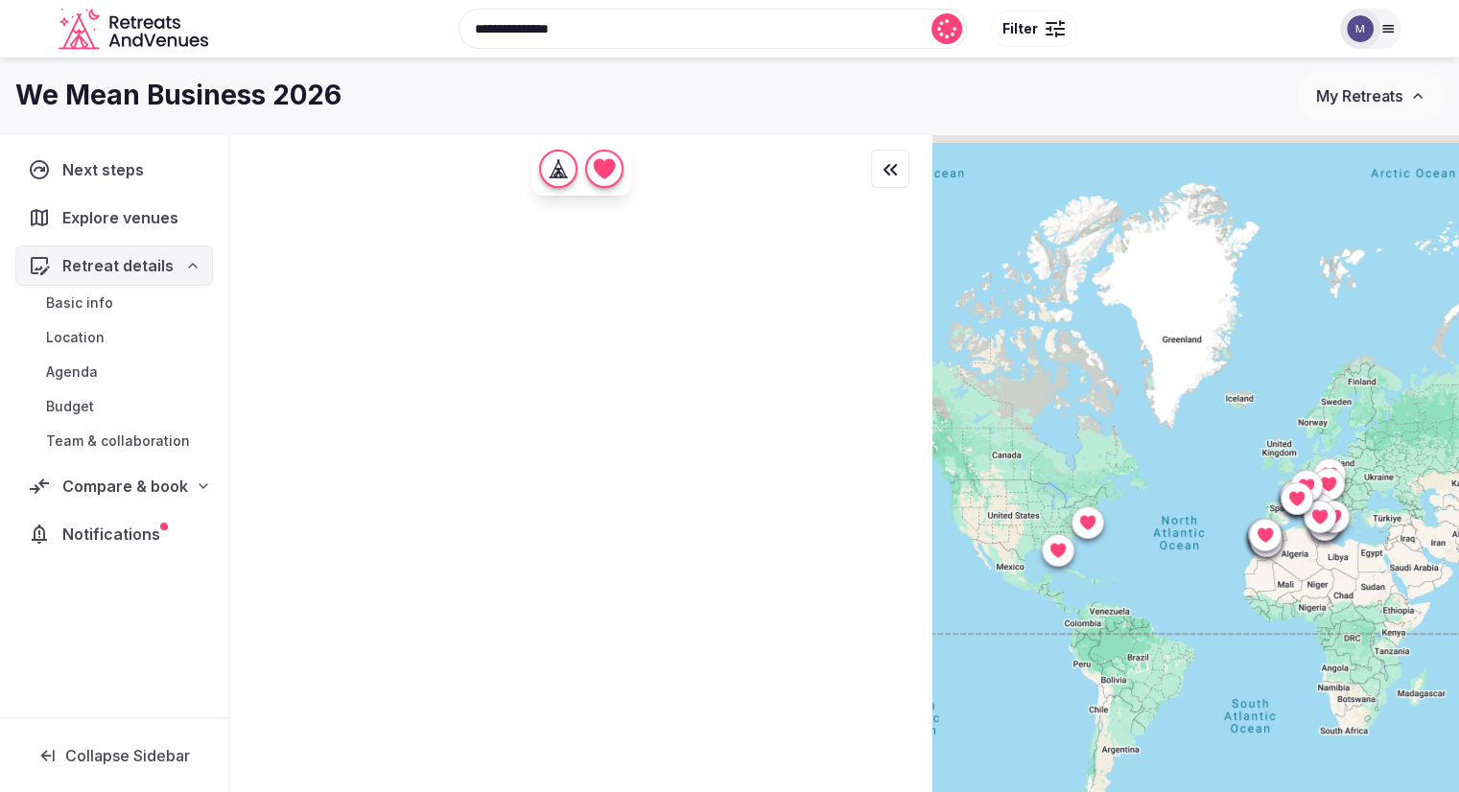
click at [114, 481] on span "Compare & book" at bounding box center [125, 486] width 126 height 23
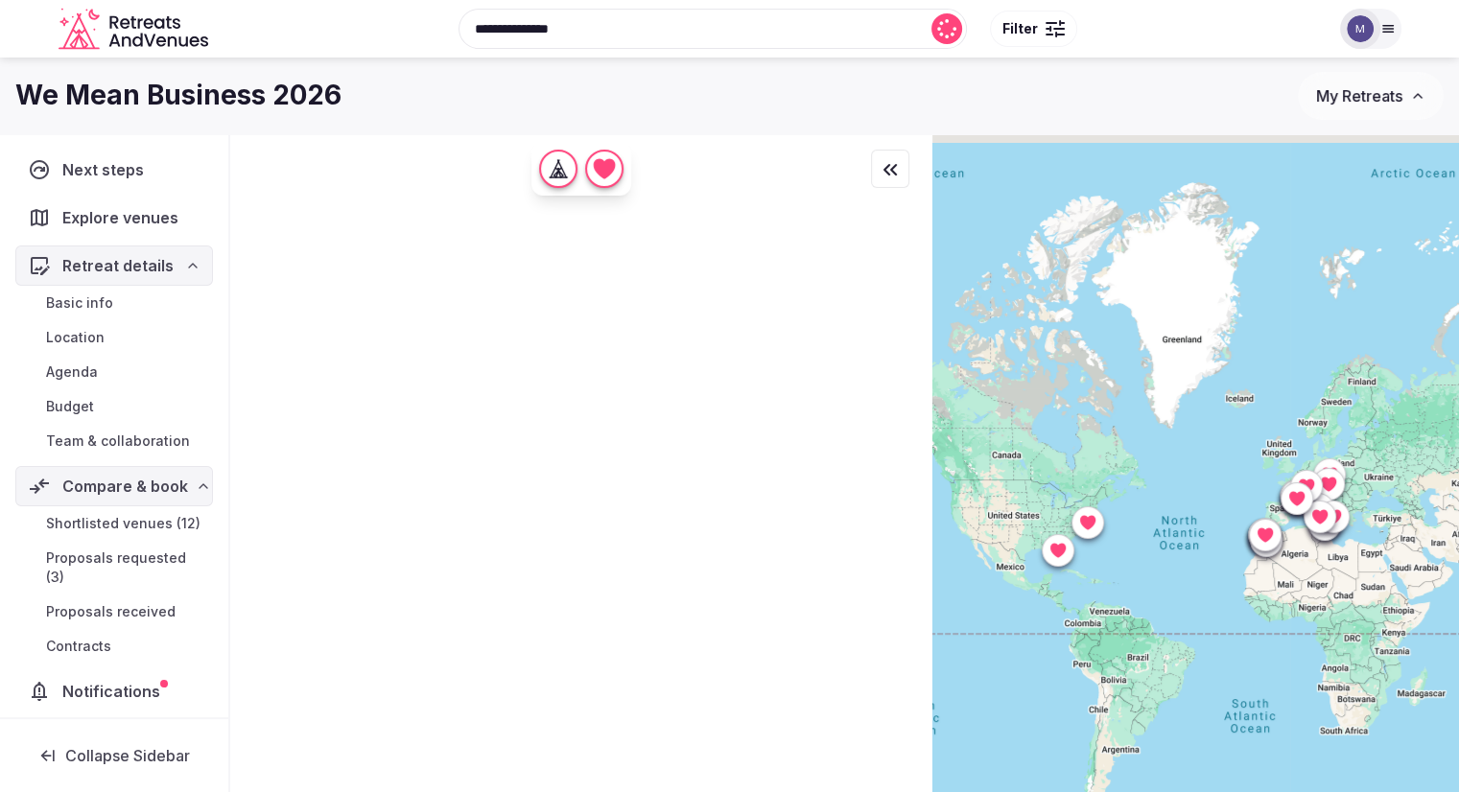
click at [109, 510] on link "Shortlisted venues (12)" at bounding box center [114, 523] width 198 height 27
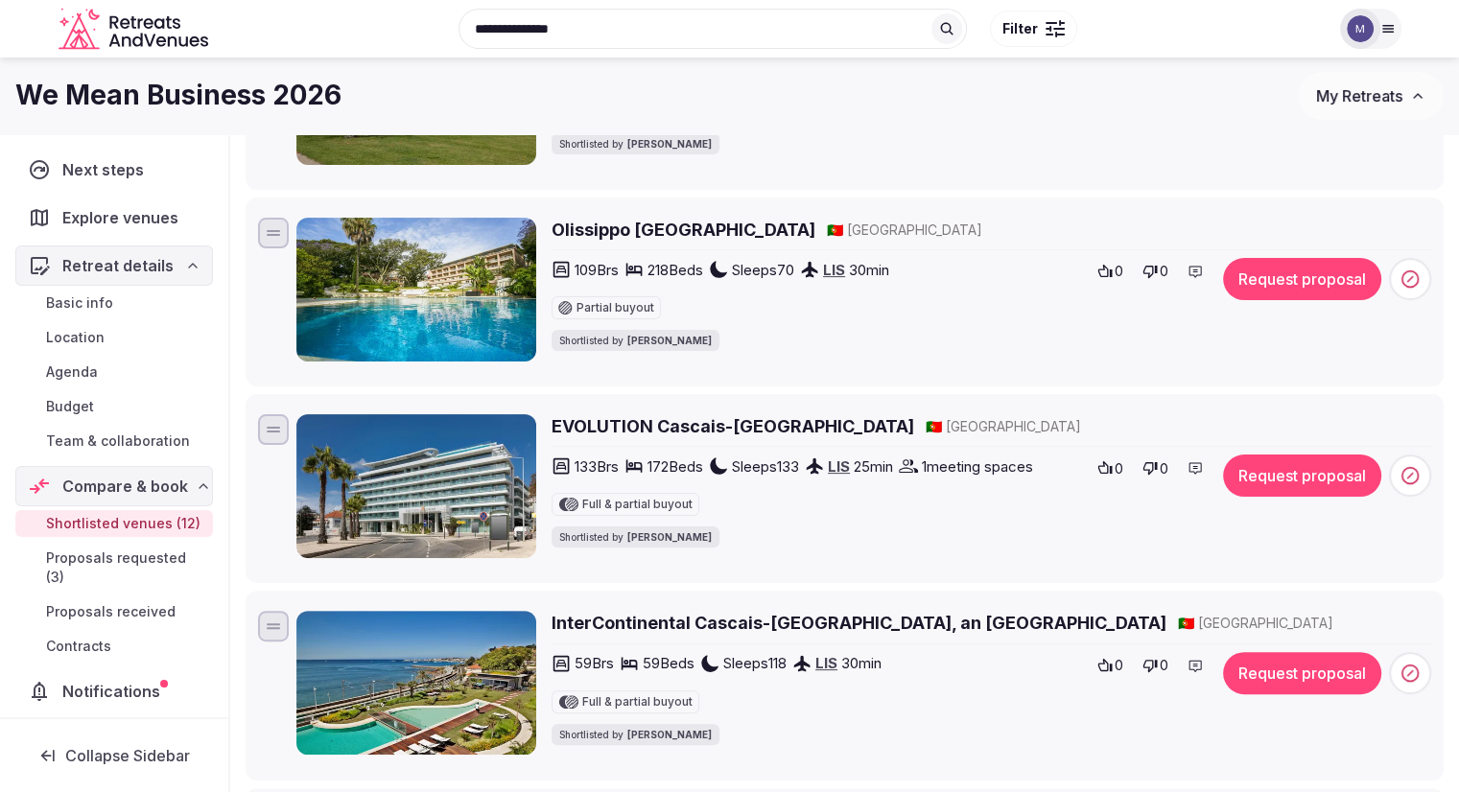
scroll to position [96, 0]
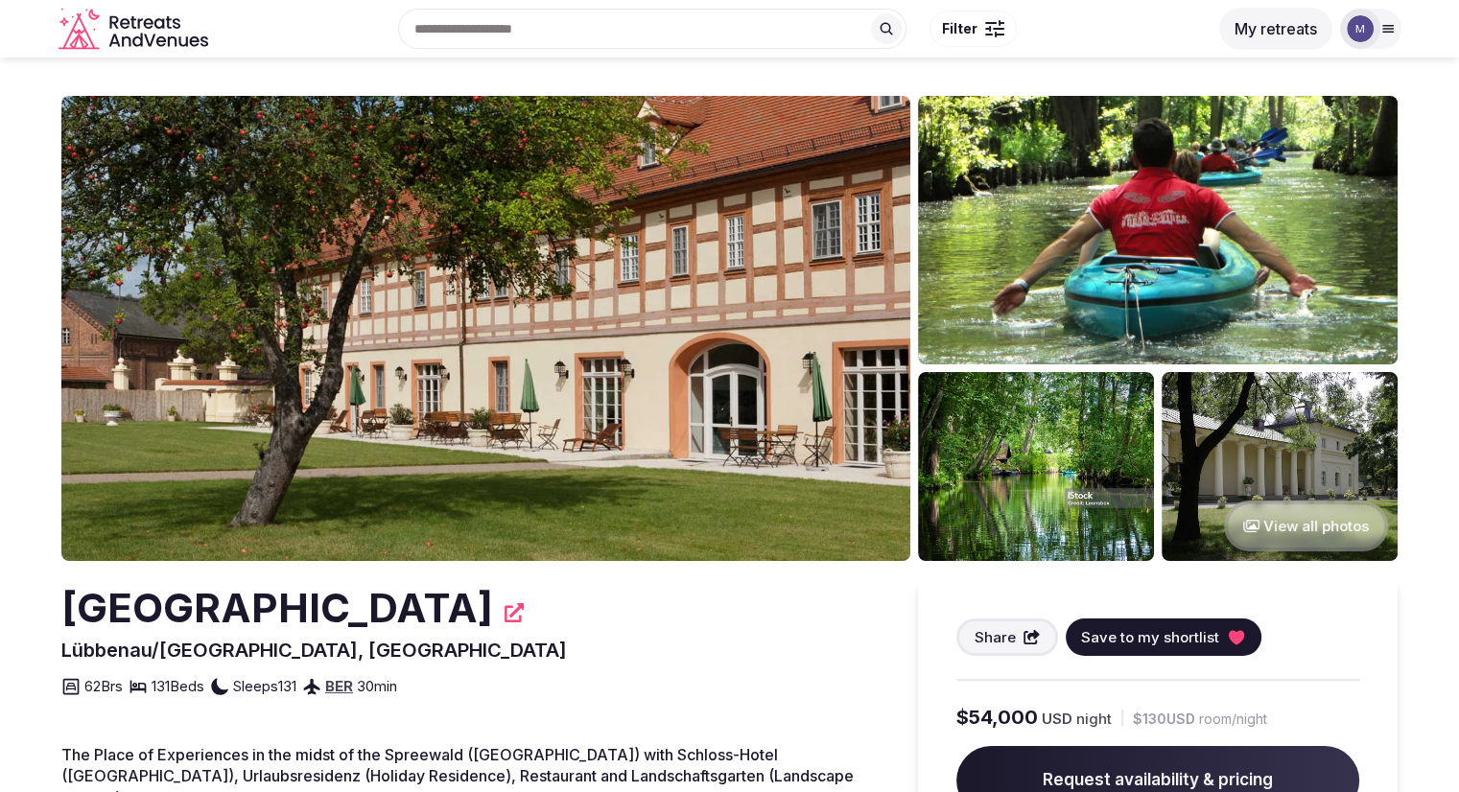
click at [1329, 531] on button "View all photos" at bounding box center [1306, 526] width 164 height 51
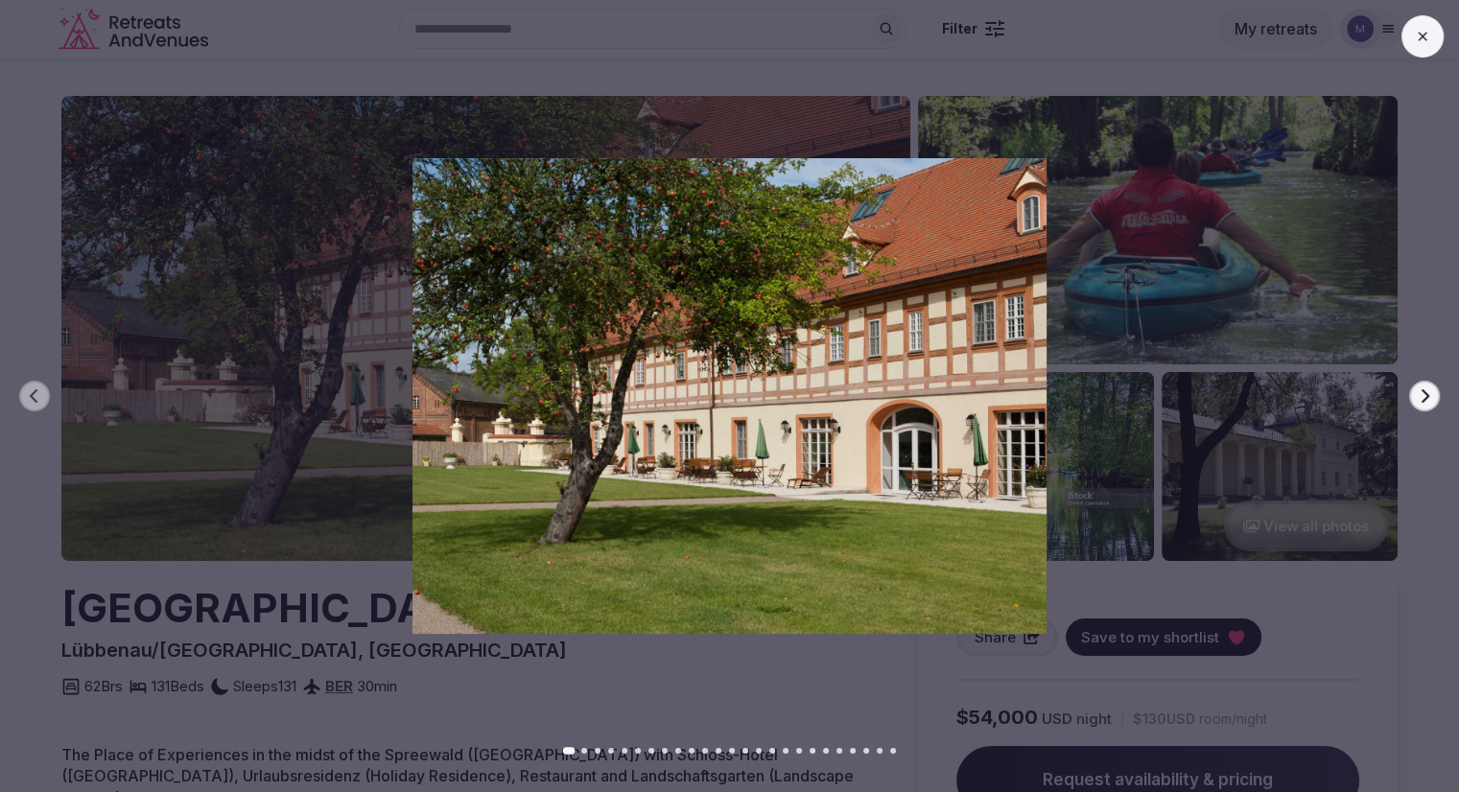
click at [1417, 396] on icon "button" at bounding box center [1424, 395] width 15 height 15
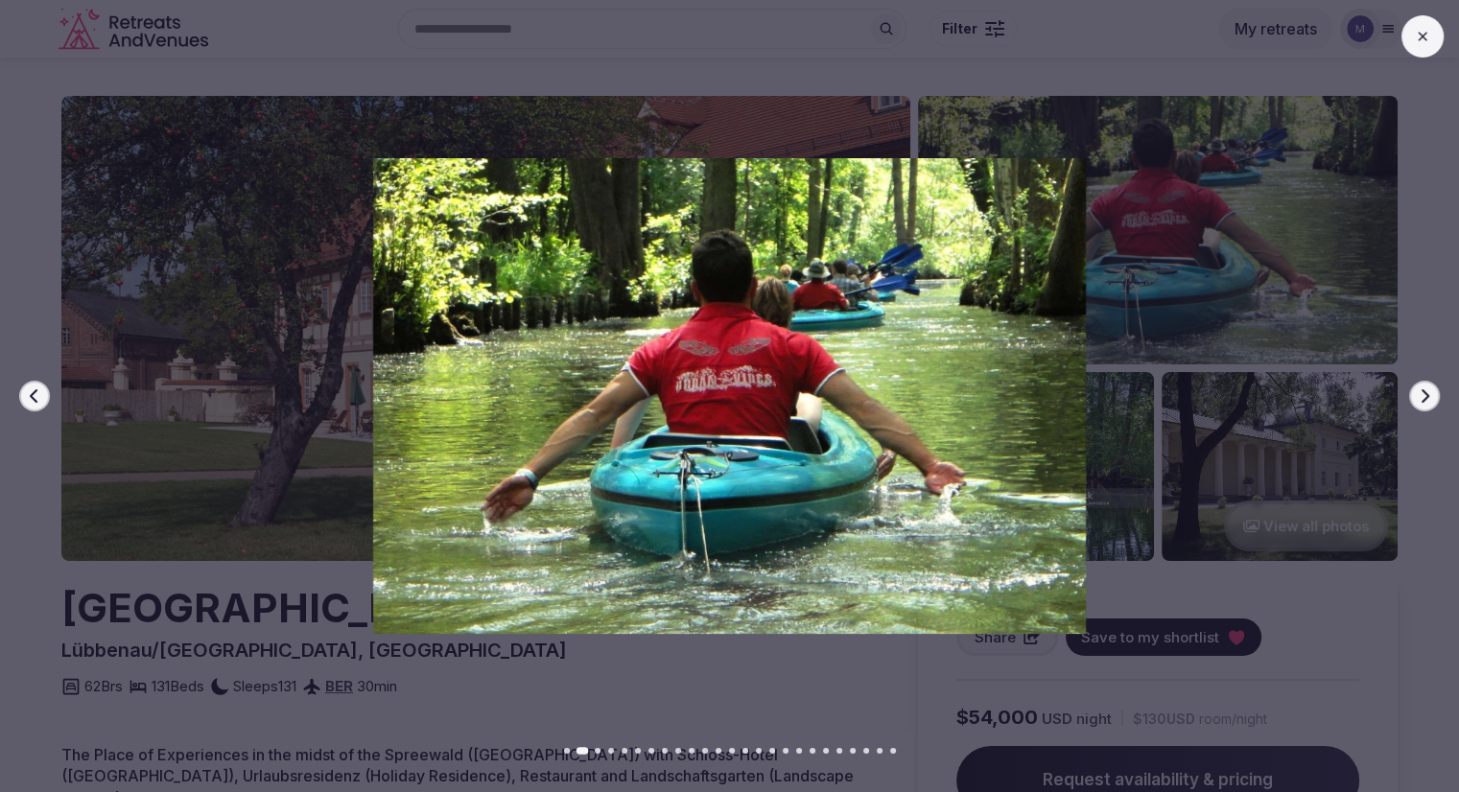
click at [1417, 396] on icon "button" at bounding box center [1424, 395] width 15 height 15
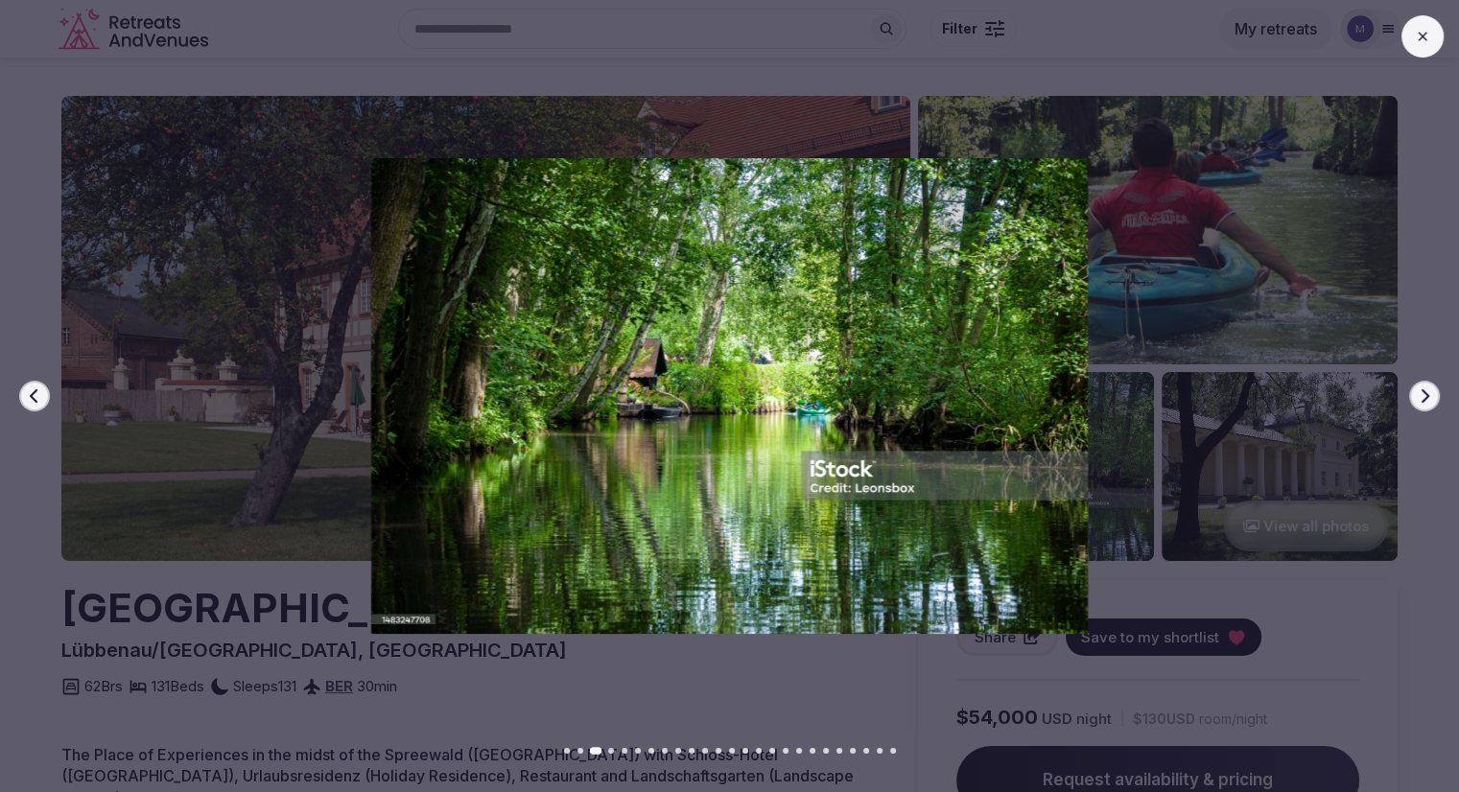
click at [1417, 396] on icon "button" at bounding box center [1424, 395] width 15 height 15
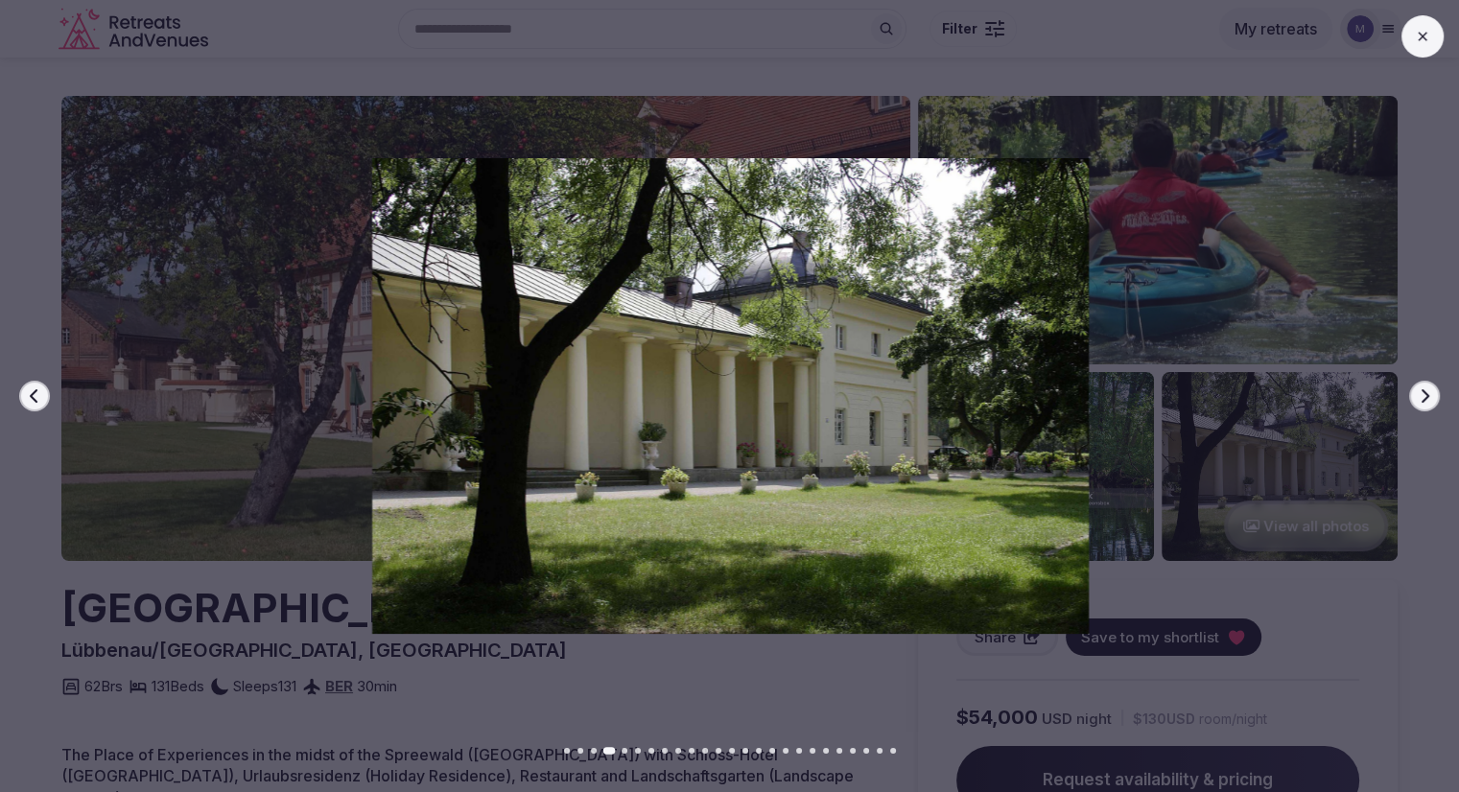
click at [1417, 396] on icon "button" at bounding box center [1424, 395] width 15 height 15
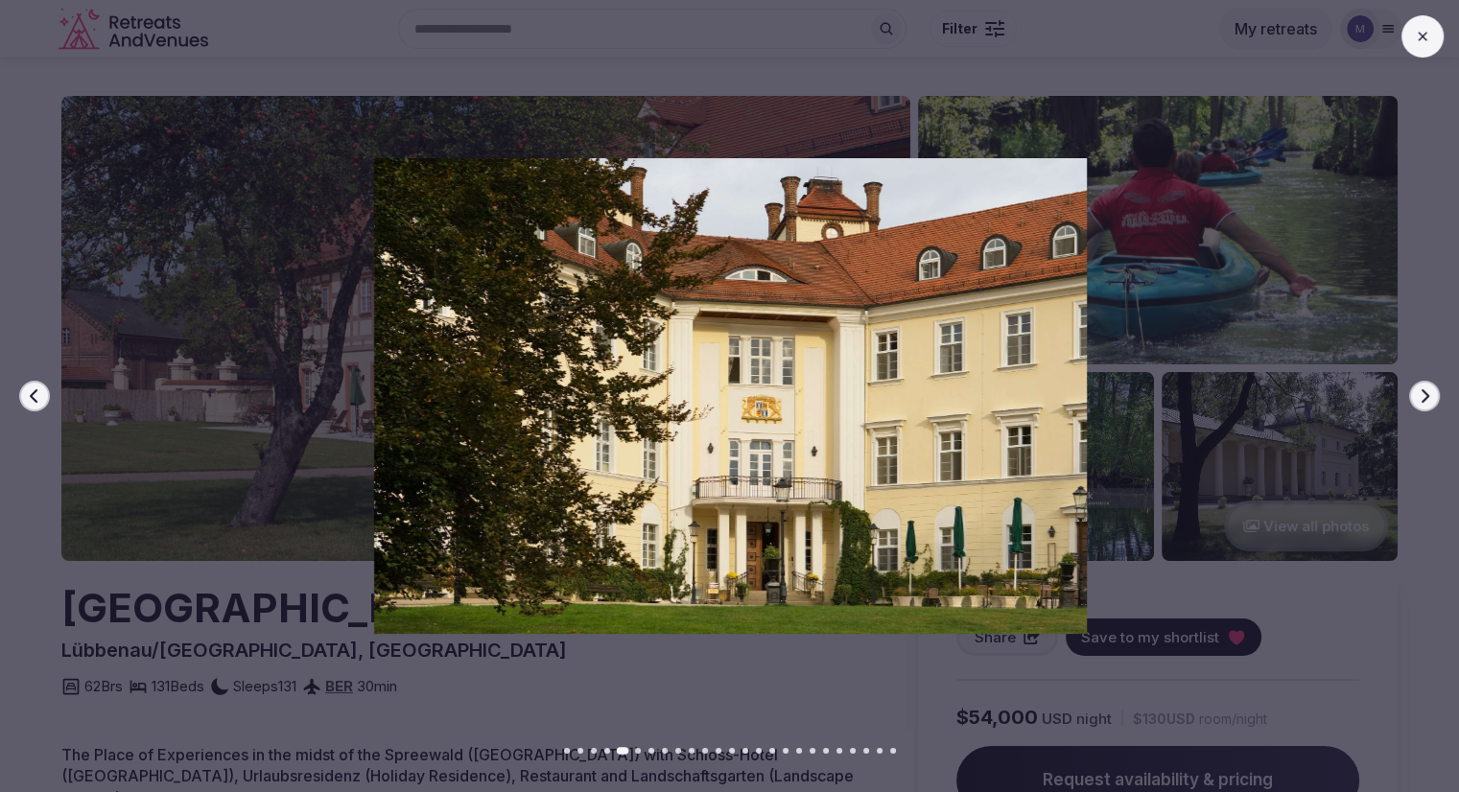
click at [1417, 396] on icon "button" at bounding box center [1424, 395] width 15 height 15
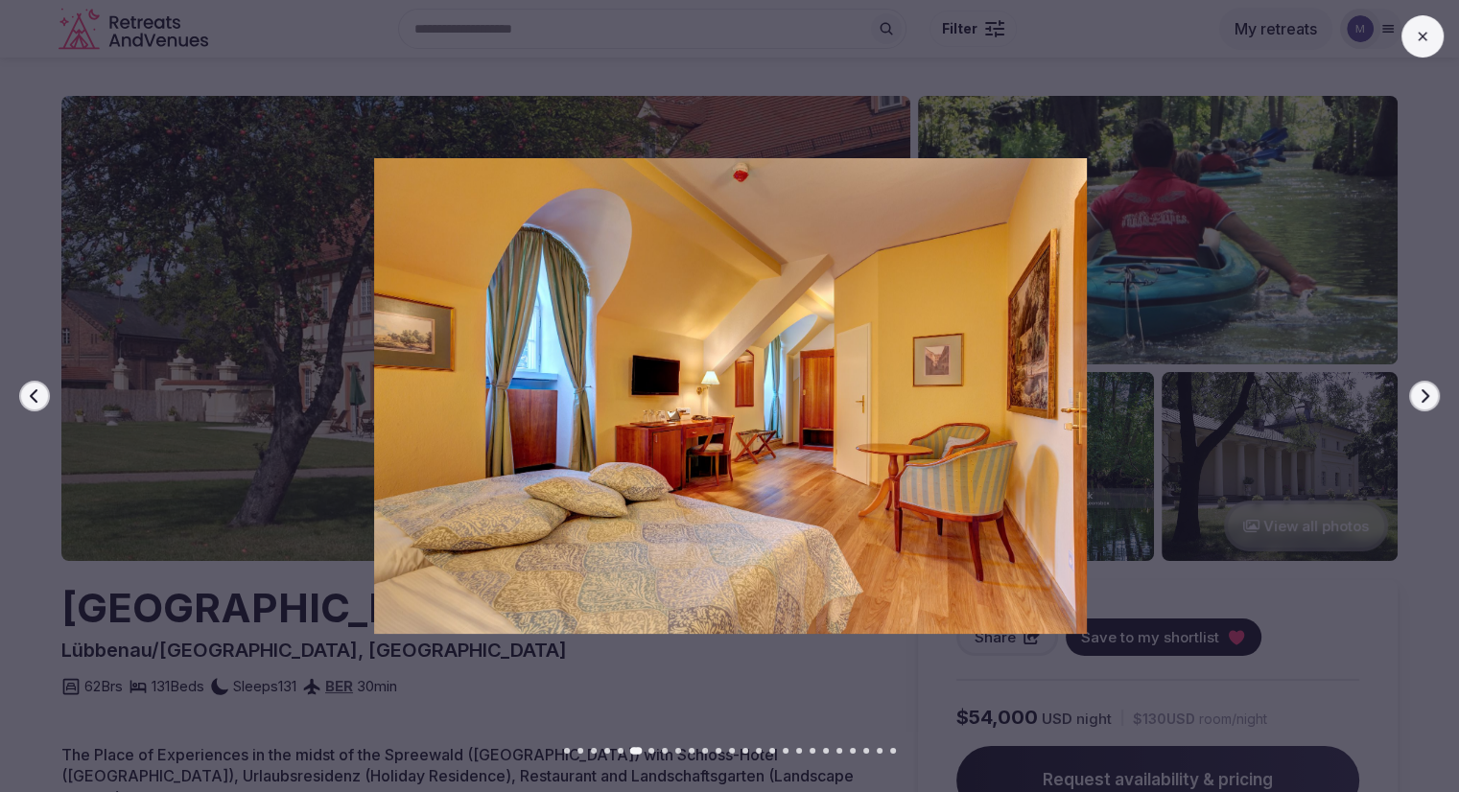
click at [1417, 396] on icon "button" at bounding box center [1424, 395] width 15 height 15
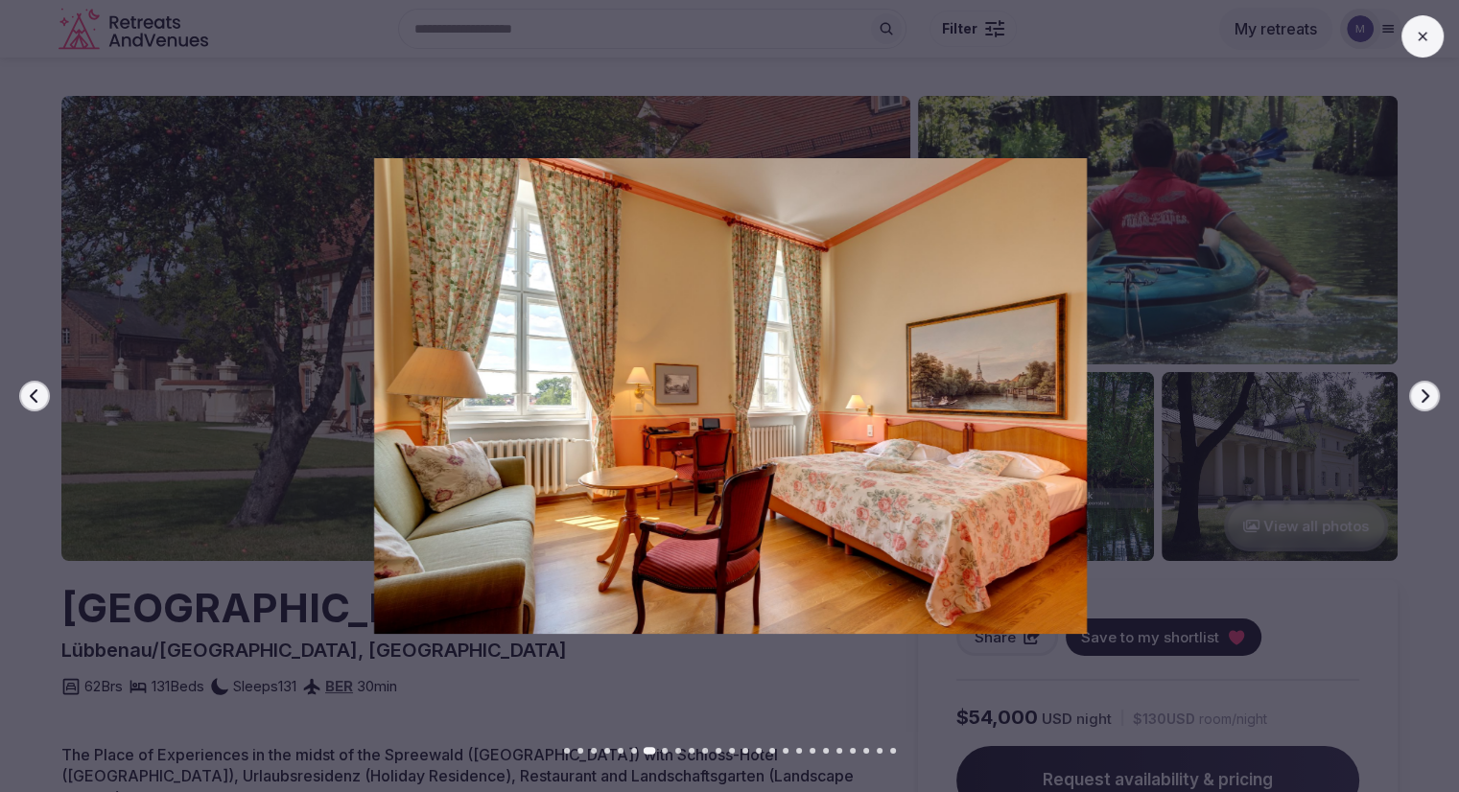
click at [1417, 396] on icon "button" at bounding box center [1424, 395] width 15 height 15
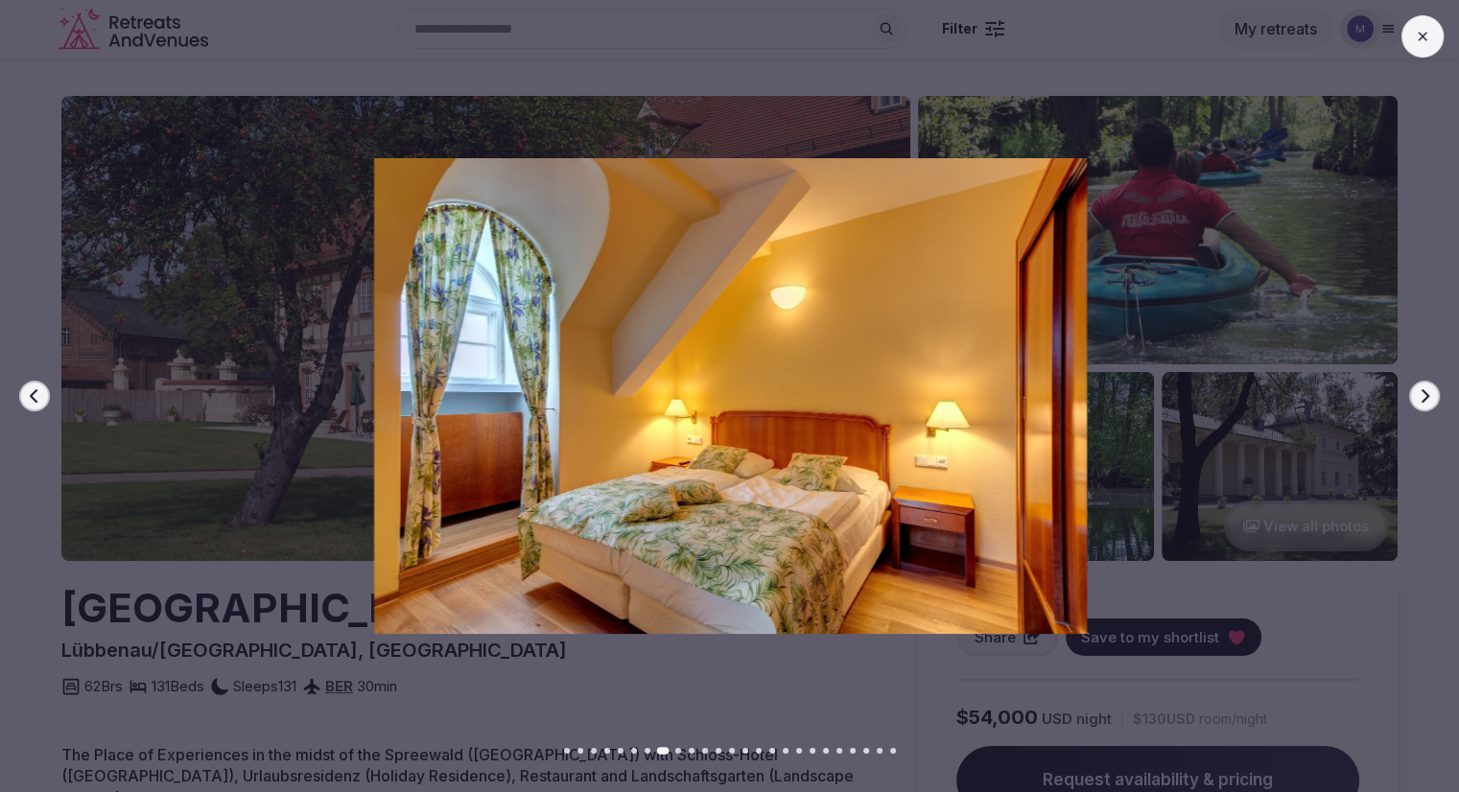
click at [1417, 396] on icon "button" at bounding box center [1424, 395] width 15 height 15
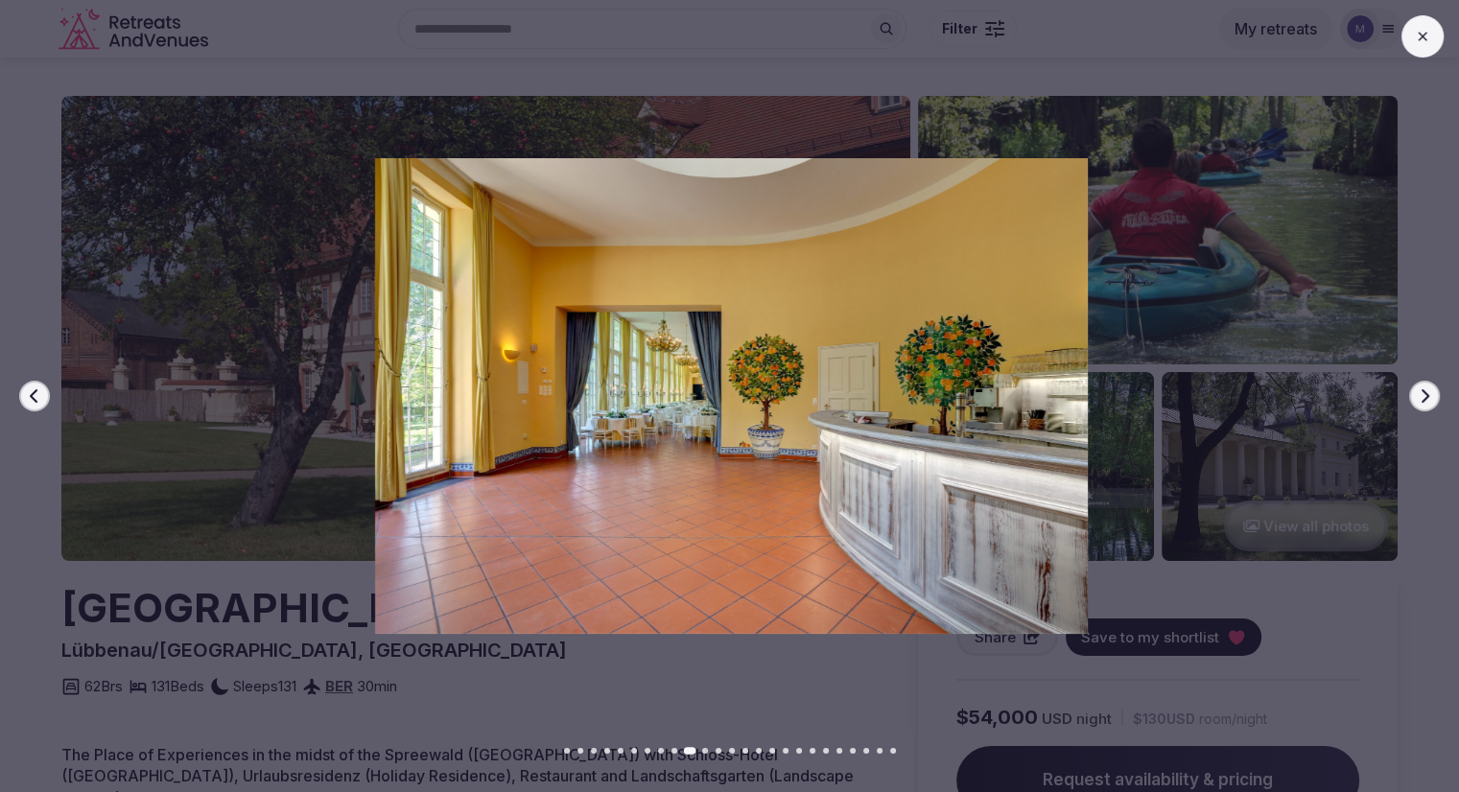
click at [1417, 396] on icon "button" at bounding box center [1424, 395] width 15 height 15
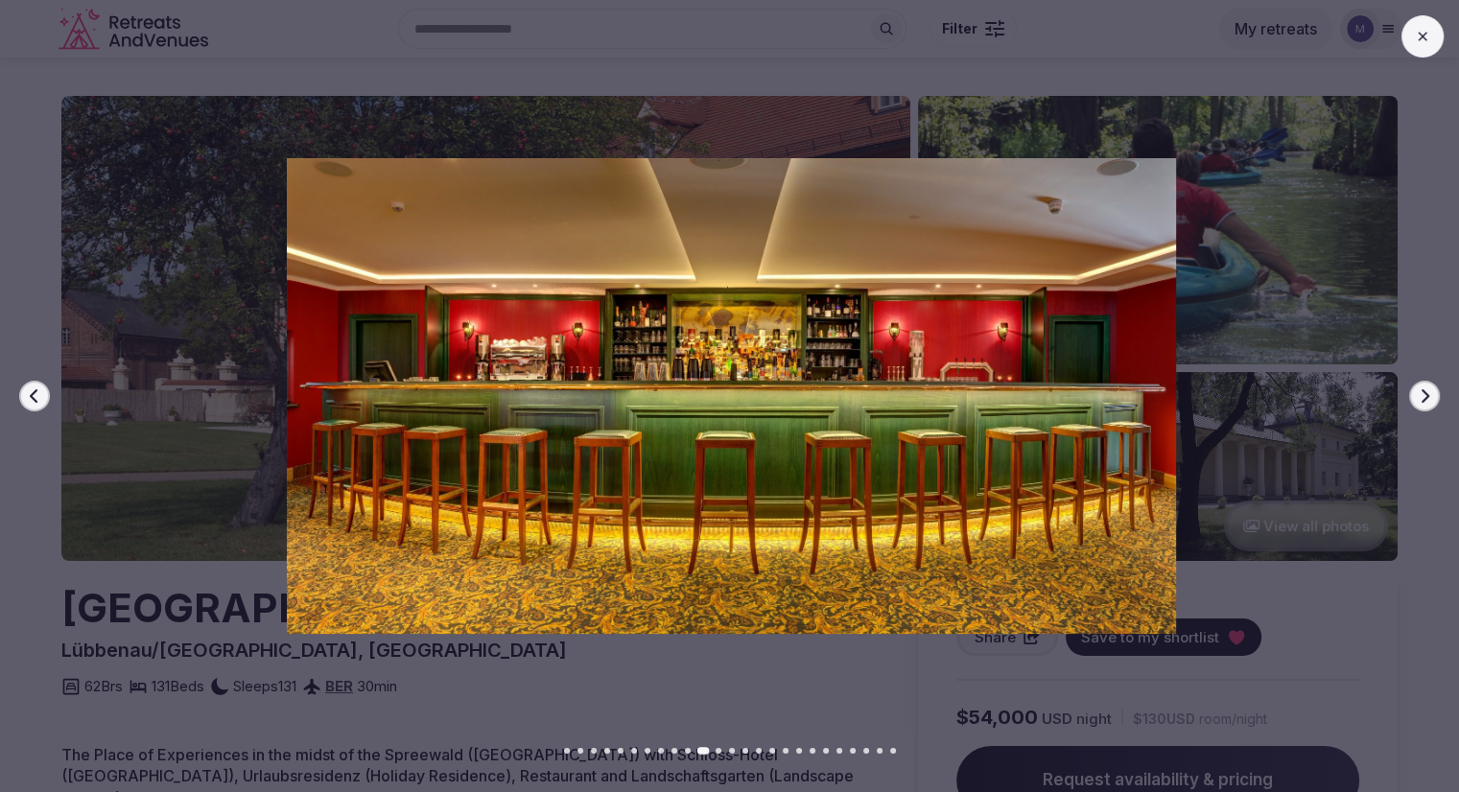
click at [1417, 396] on icon "button" at bounding box center [1424, 395] width 15 height 15
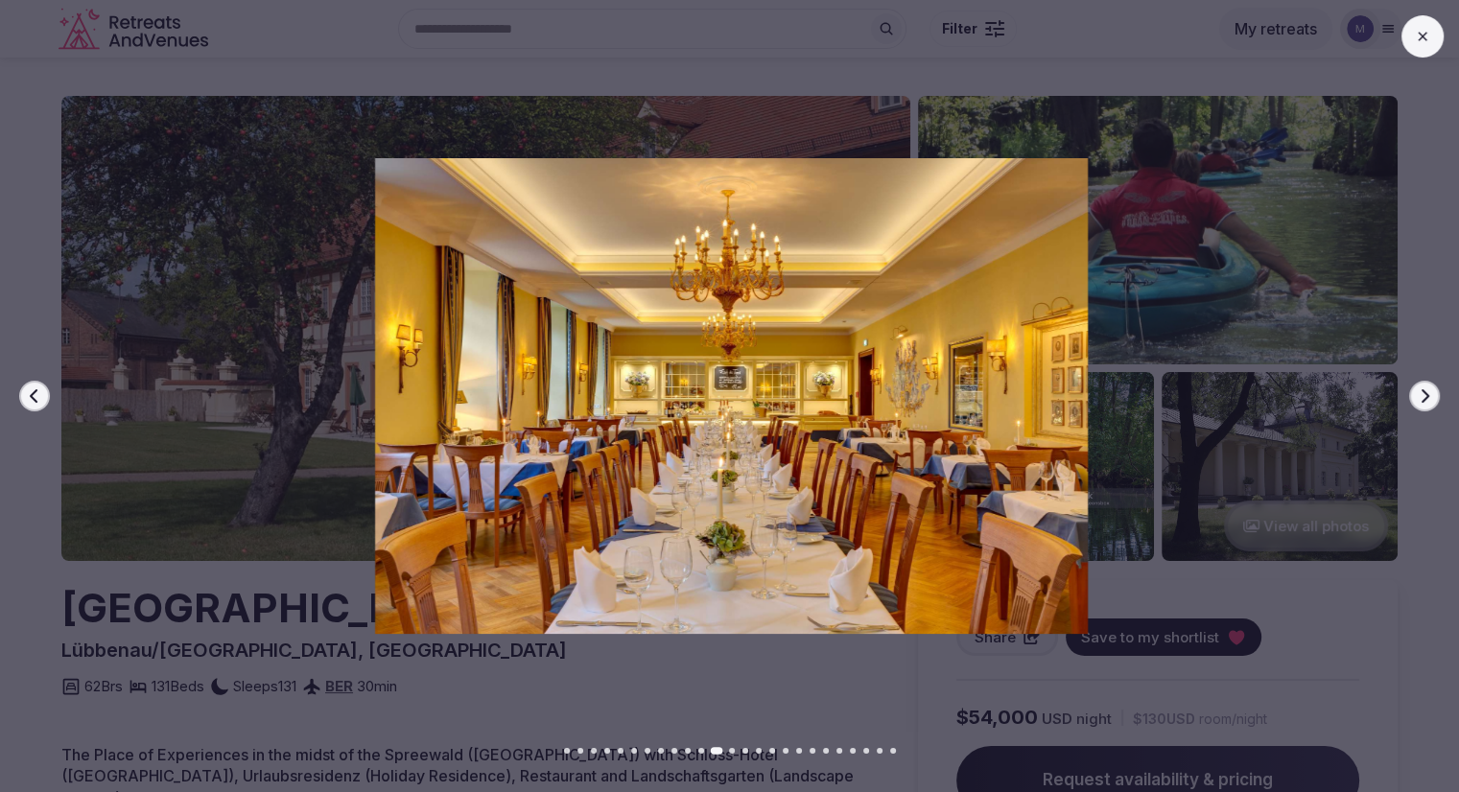
click at [1417, 396] on icon "button" at bounding box center [1424, 395] width 15 height 15
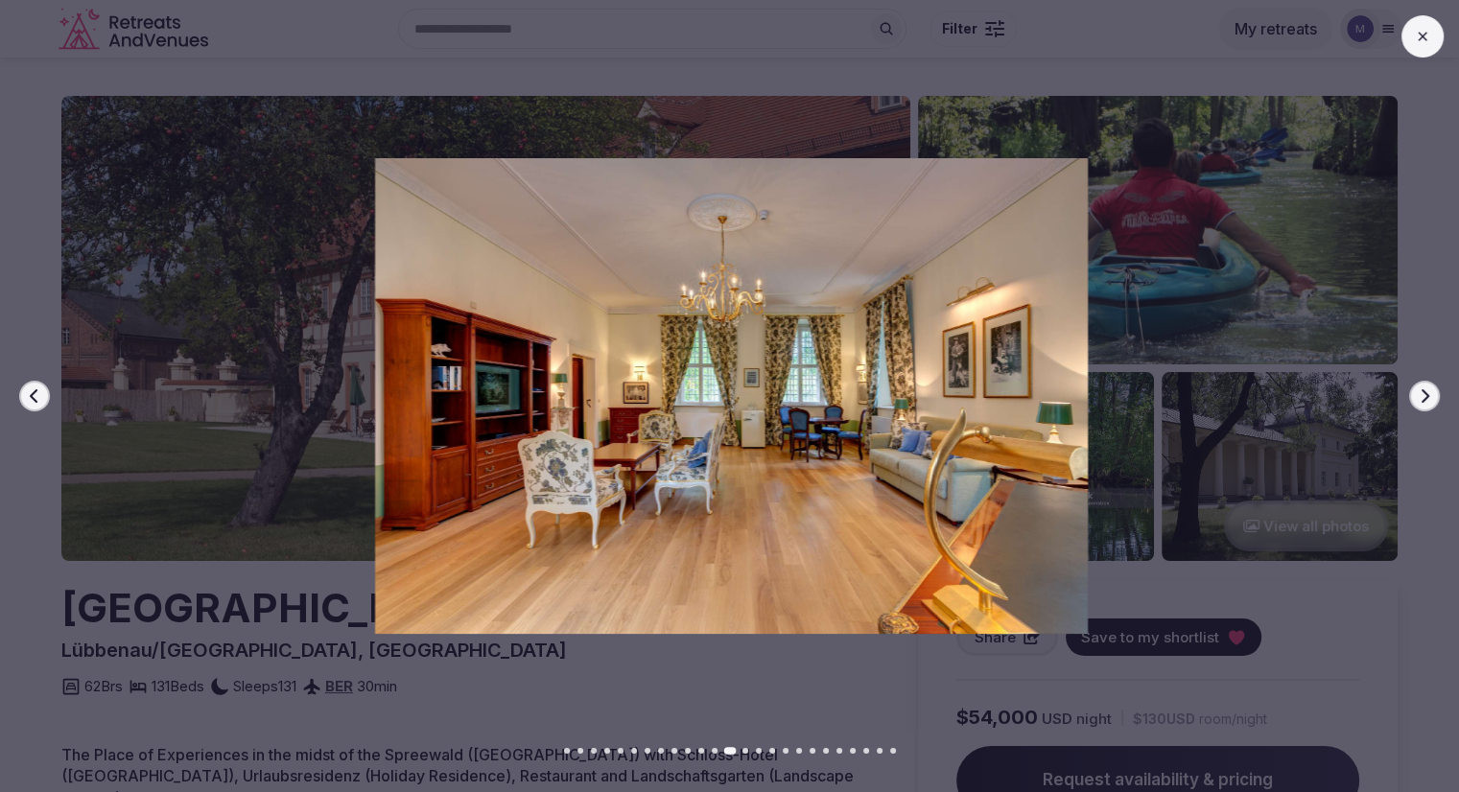
click at [1417, 396] on icon "button" at bounding box center [1424, 395] width 15 height 15
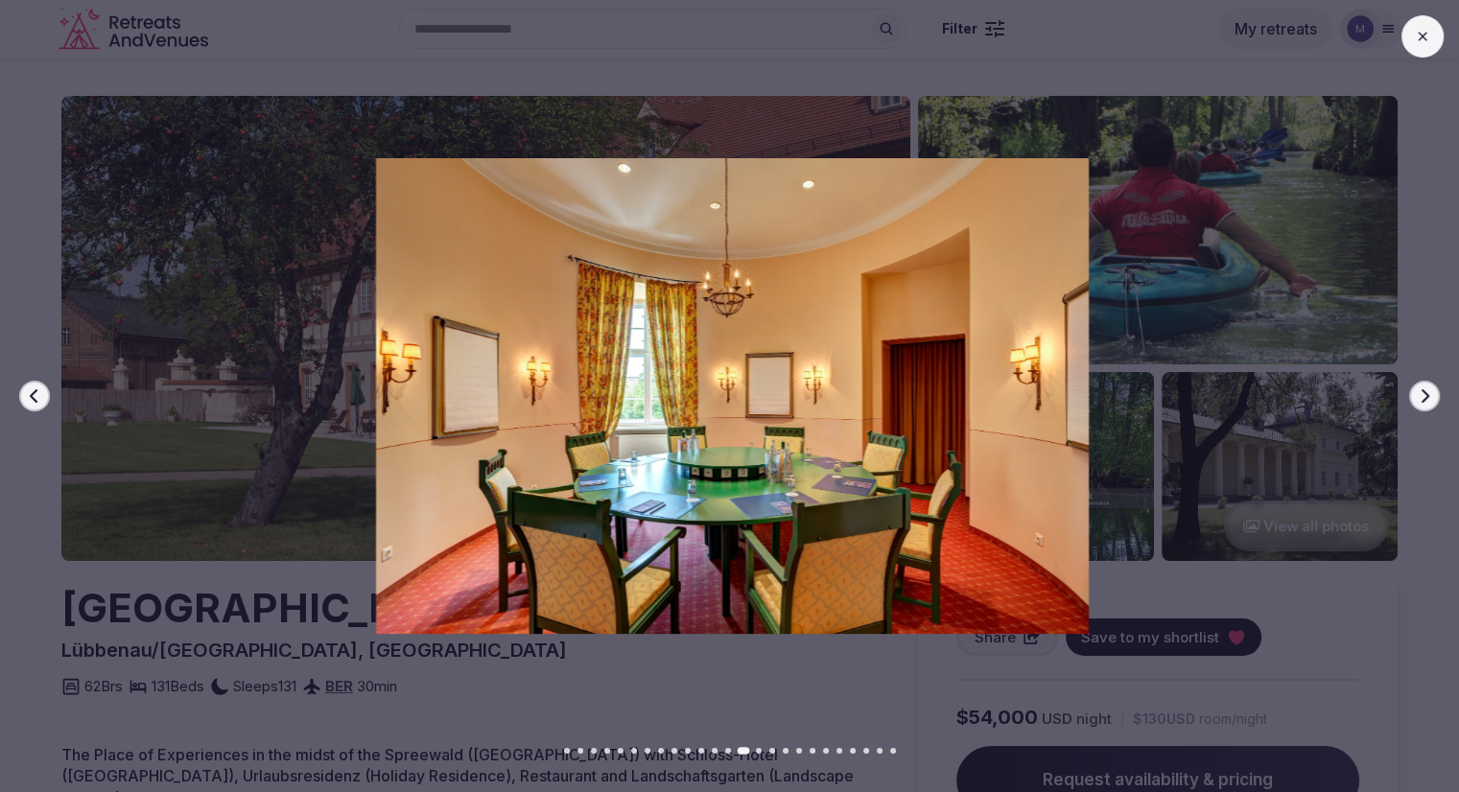
click at [1417, 396] on icon "button" at bounding box center [1424, 395] width 15 height 15
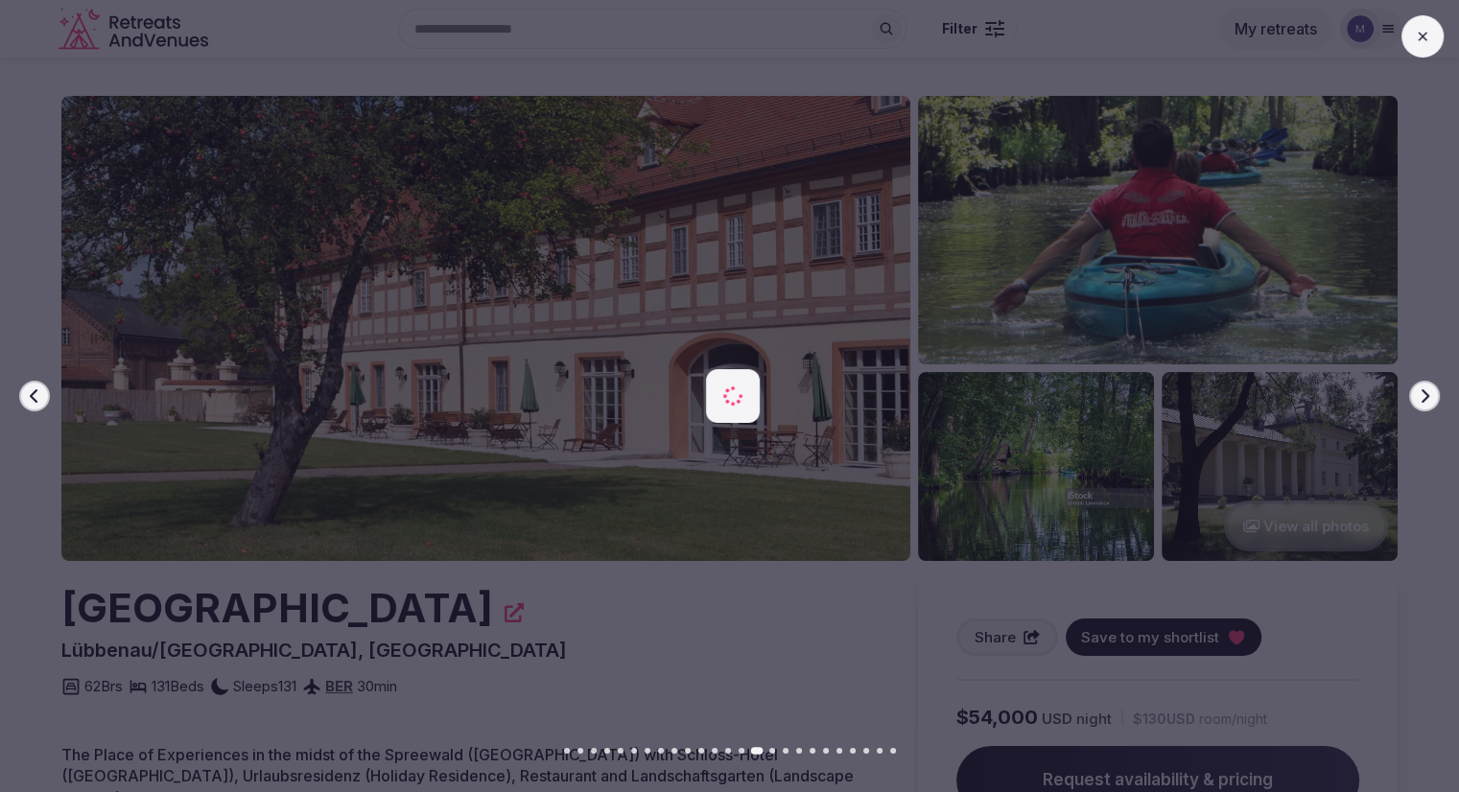
click at [1417, 396] on icon "button" at bounding box center [1424, 395] width 15 height 15
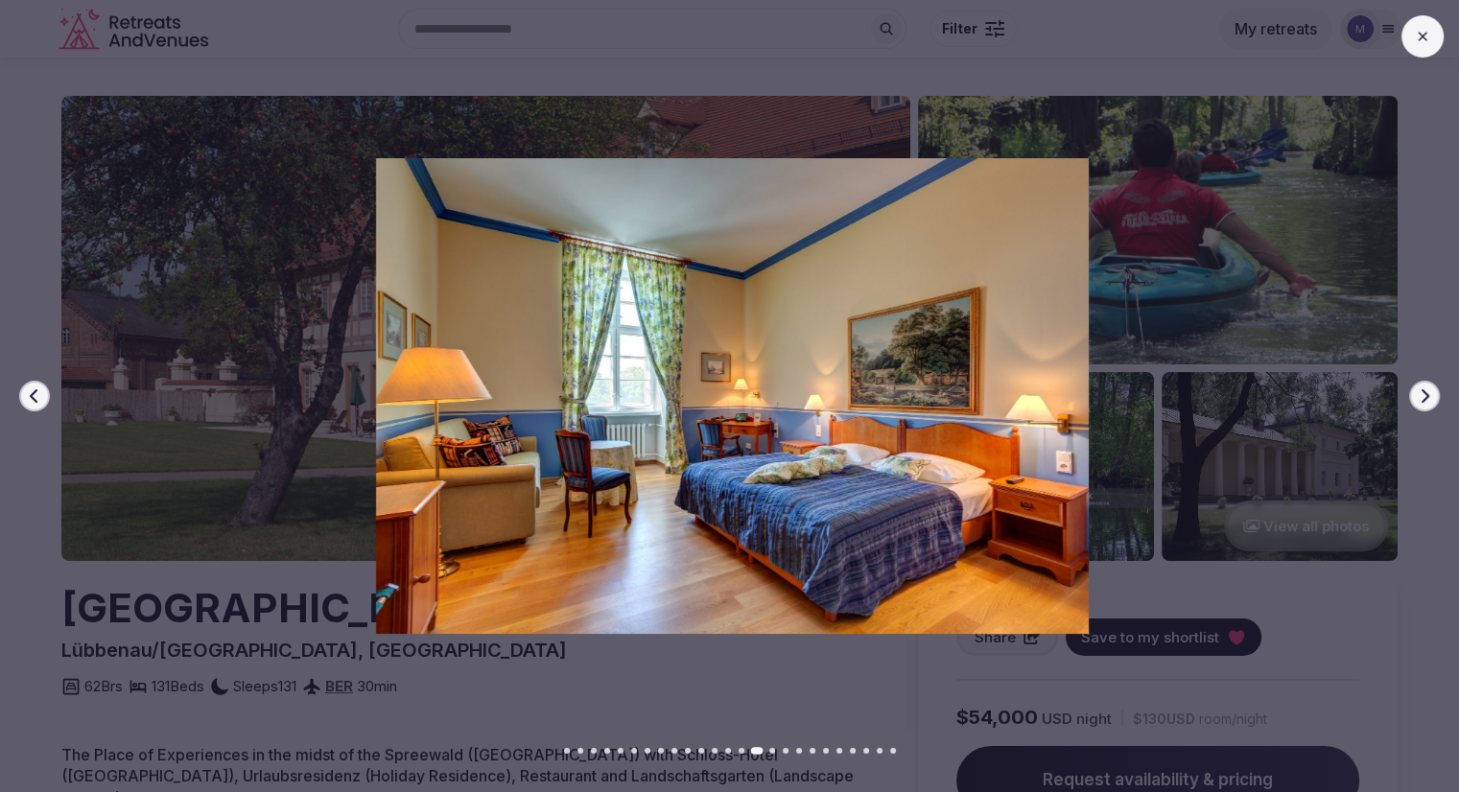
click at [1417, 396] on icon "button" at bounding box center [1424, 395] width 15 height 15
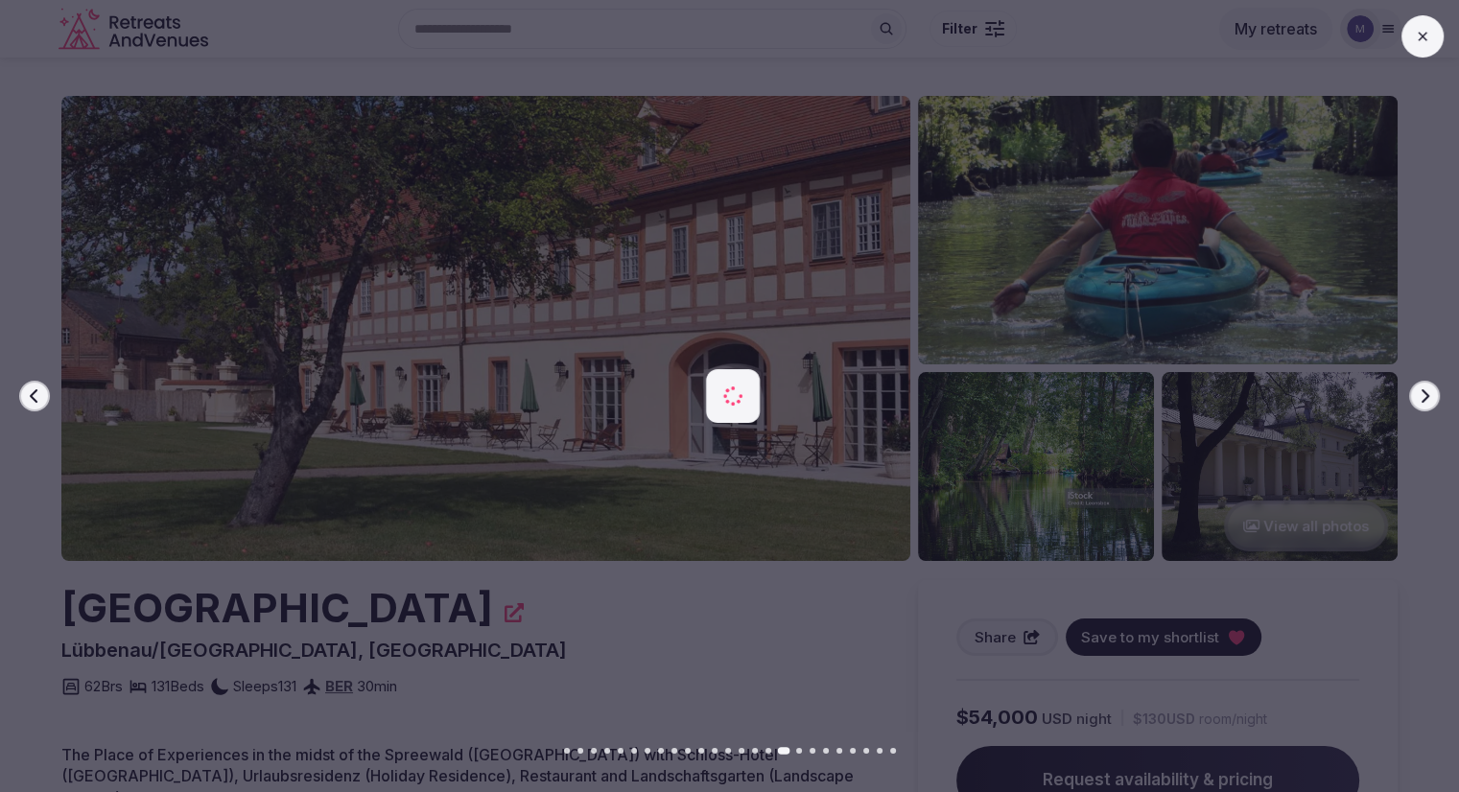
click at [1417, 396] on icon "button" at bounding box center [1424, 395] width 15 height 15
click at [1420, 396] on icon "button" at bounding box center [1424, 395] width 15 height 15
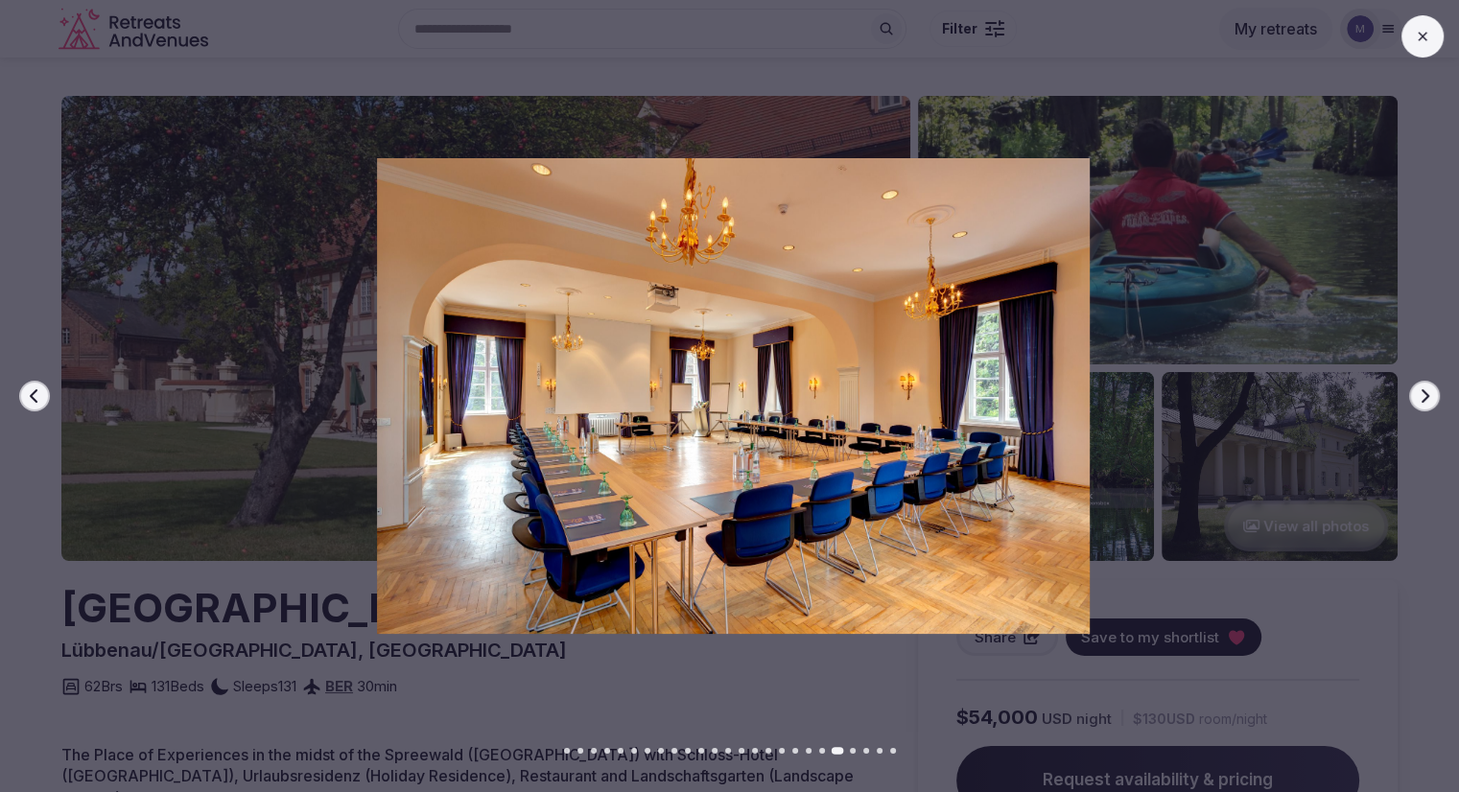
click at [31, 398] on icon "button" at bounding box center [34, 395] width 15 height 15
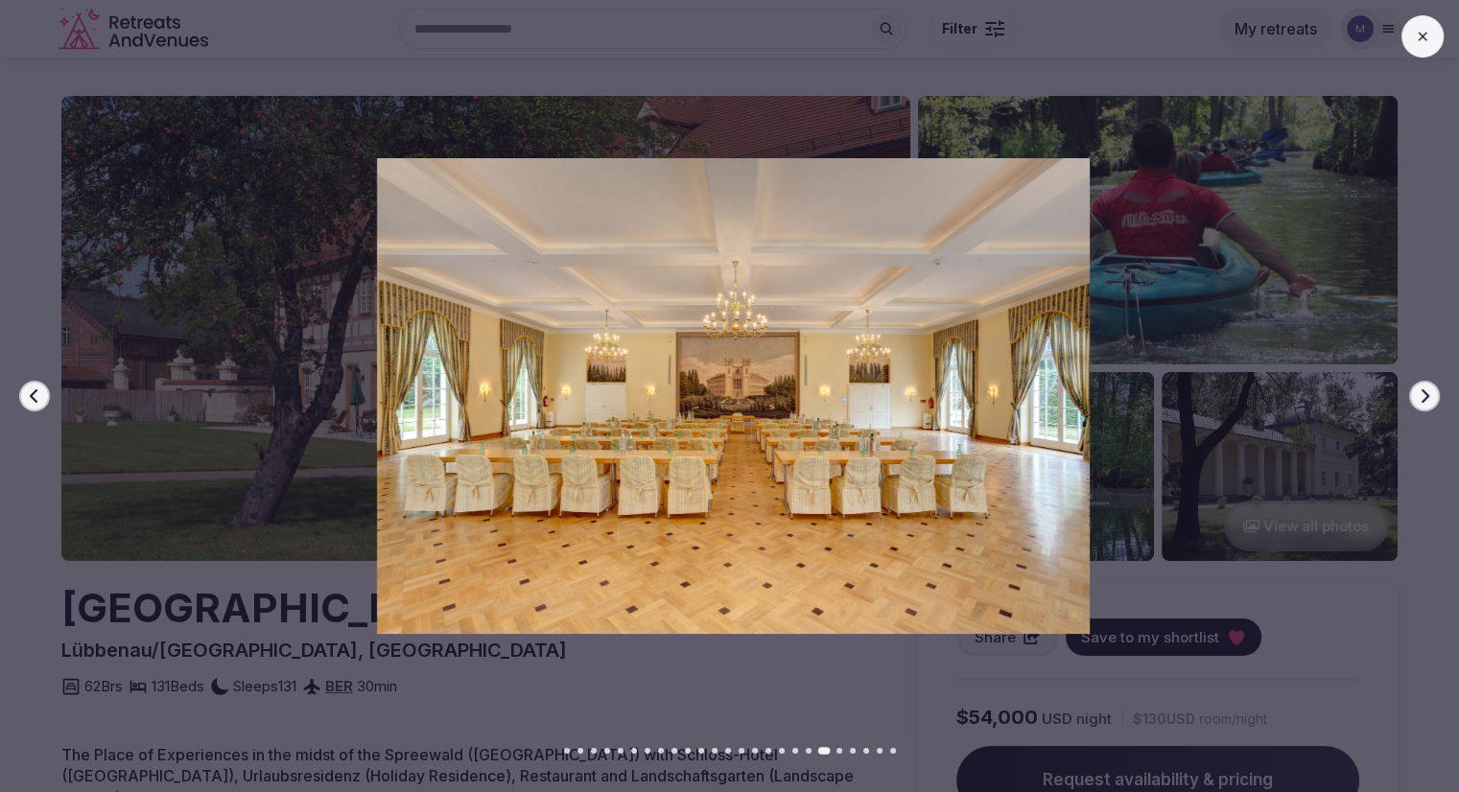
click at [31, 398] on icon "button" at bounding box center [34, 395] width 15 height 15
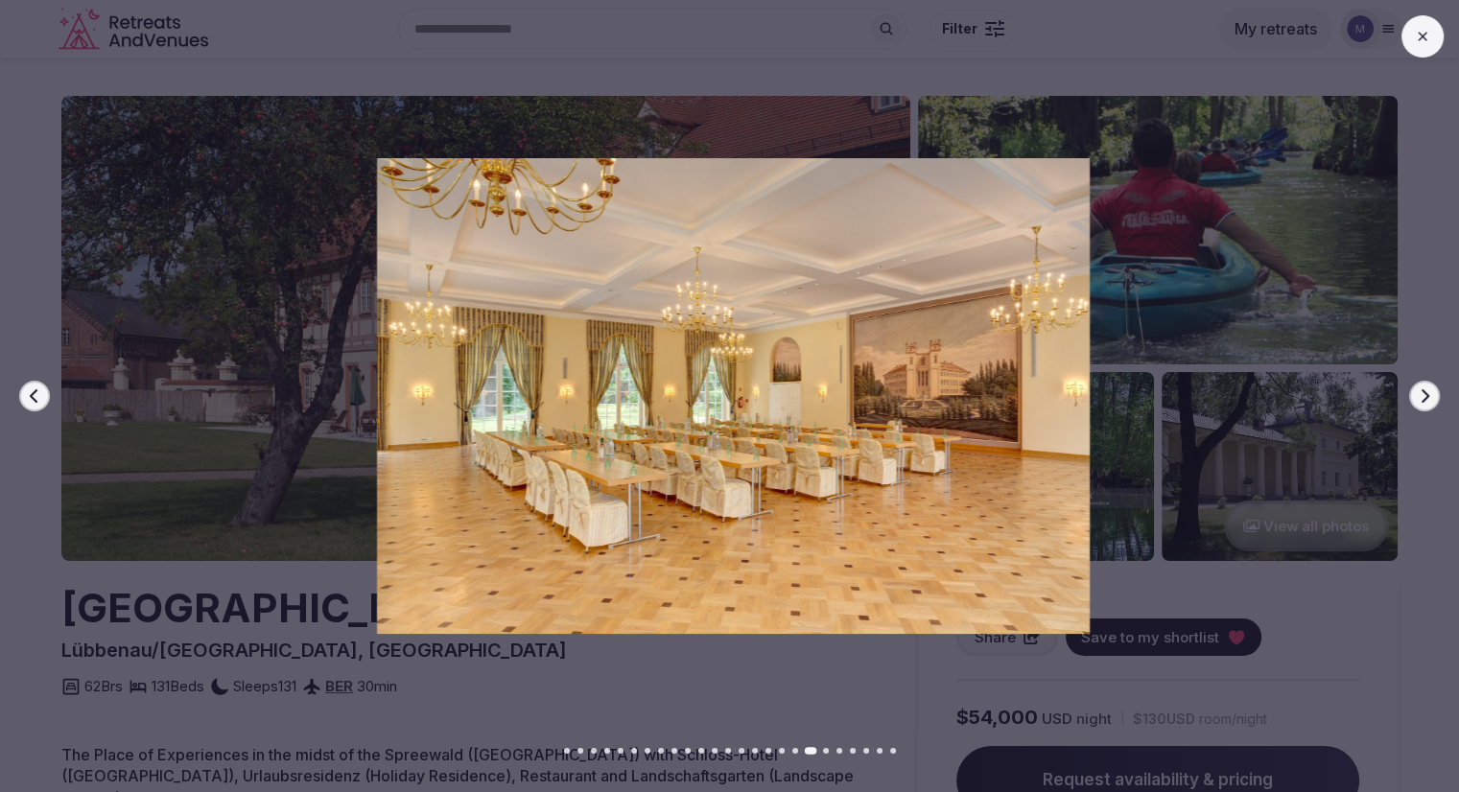
click at [79, 540] on div at bounding box center [725, 396] width 1474 height 476
click at [1402, 46] on div at bounding box center [1422, 36] width 42 height 42
click at [1408, 37] on button at bounding box center [1422, 36] width 42 height 42
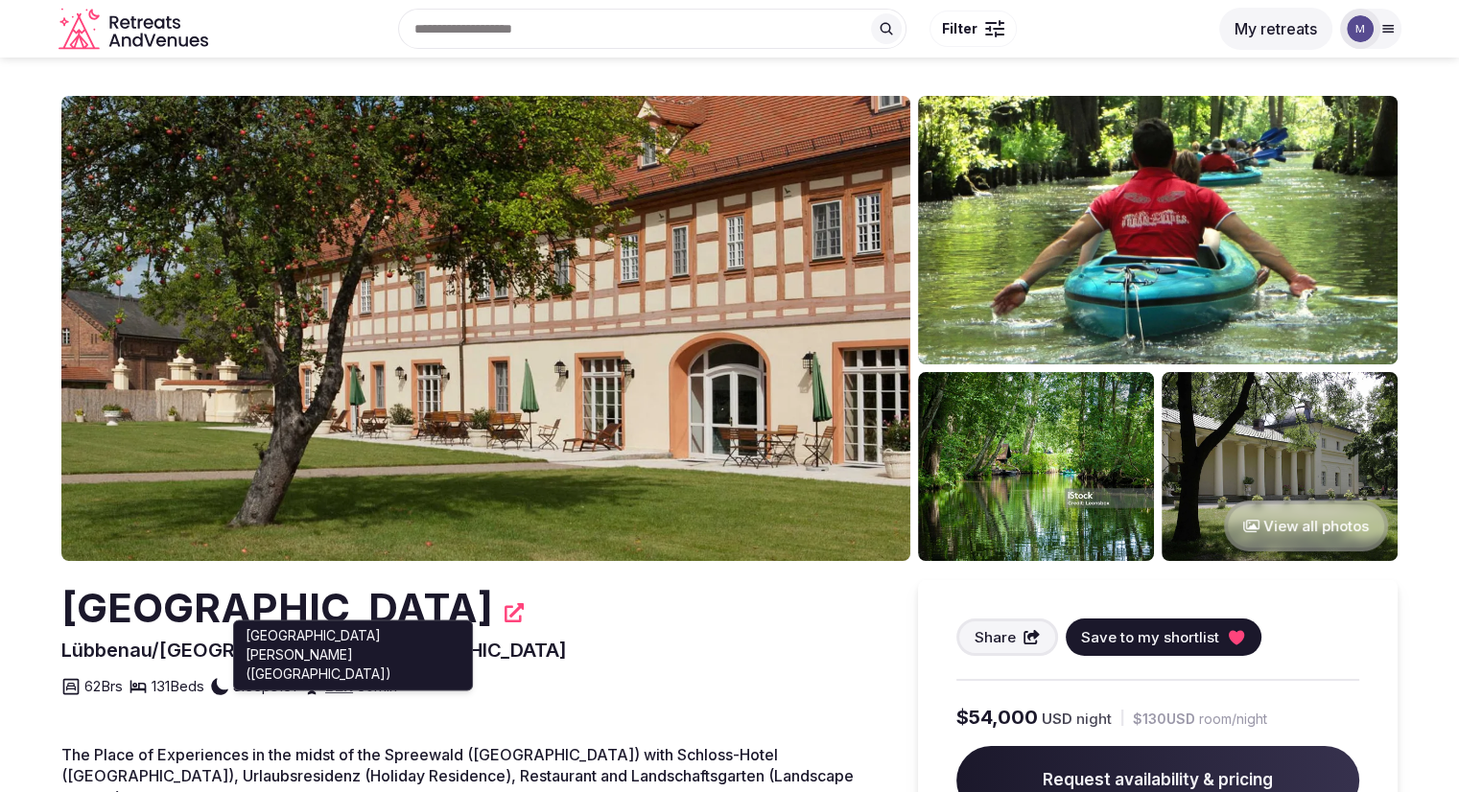
drag, startPoint x: 455, startPoint y: 676, endPoint x: 532, endPoint y: 707, distance: 83.5
click at [338, 686] on div "62 Brs 131 Beds Sleeps 131 BER 30 min Berlin Brandenburg Airport (Berlin) Berli…" at bounding box center [470, 681] width 818 height 35
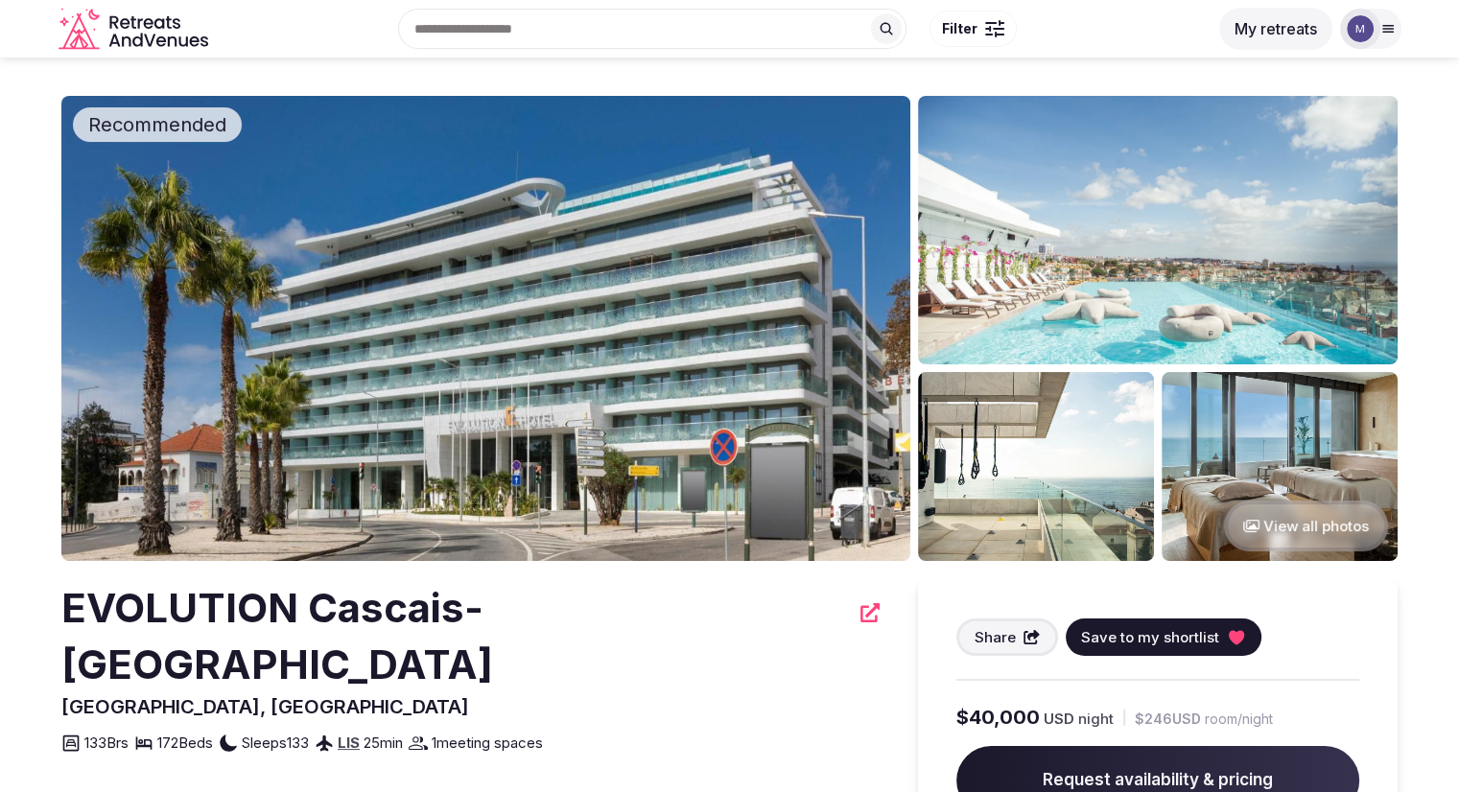
click at [1301, 516] on button "View all photos" at bounding box center [1306, 526] width 164 height 51
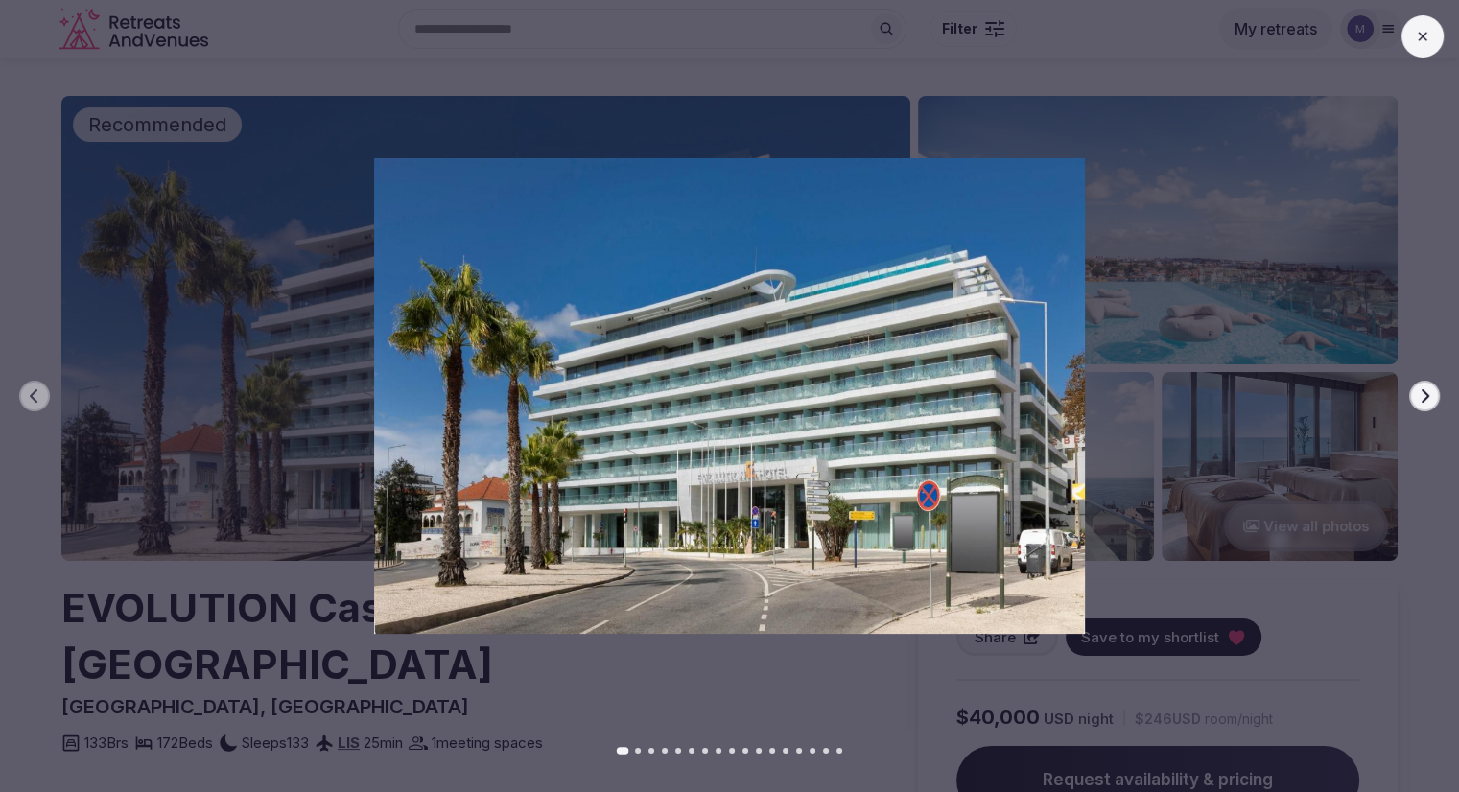
click at [1399, 393] on div at bounding box center [722, 396] width 1474 height 476
click at [1409, 393] on button "Next slide" at bounding box center [1424, 396] width 31 height 31
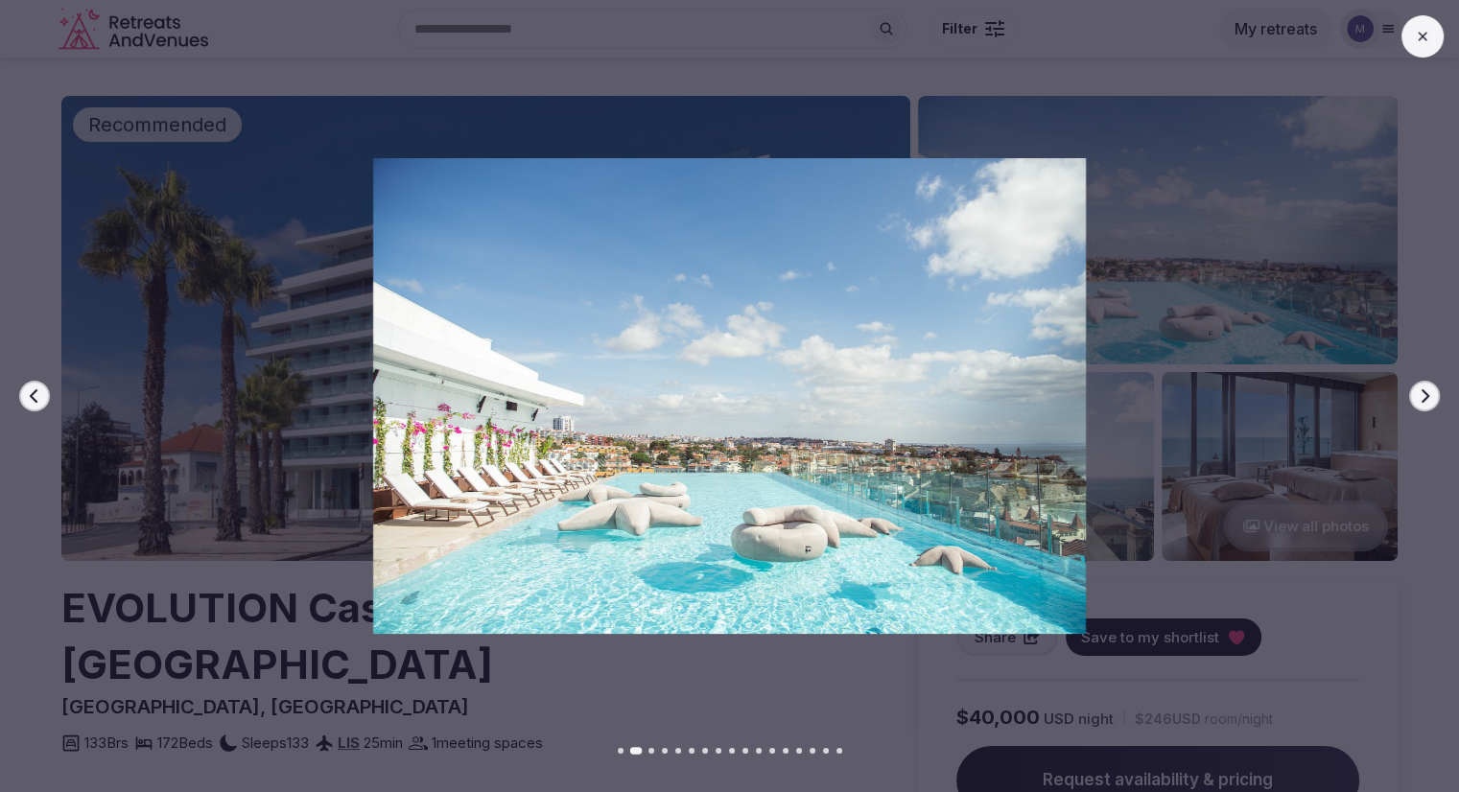
click at [1409, 393] on button "Next slide" at bounding box center [1424, 396] width 31 height 31
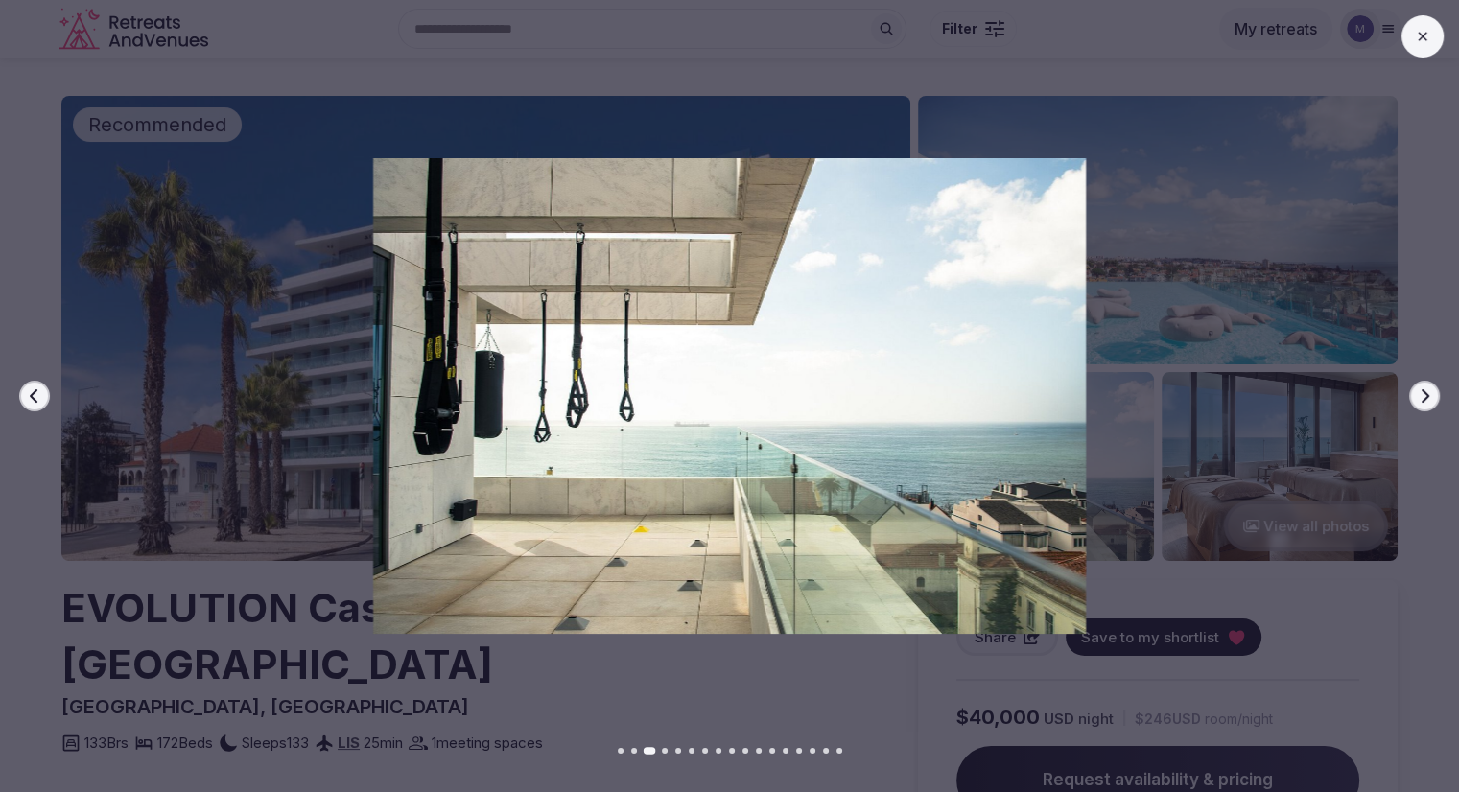
click at [1409, 393] on button "Next slide" at bounding box center [1424, 396] width 31 height 31
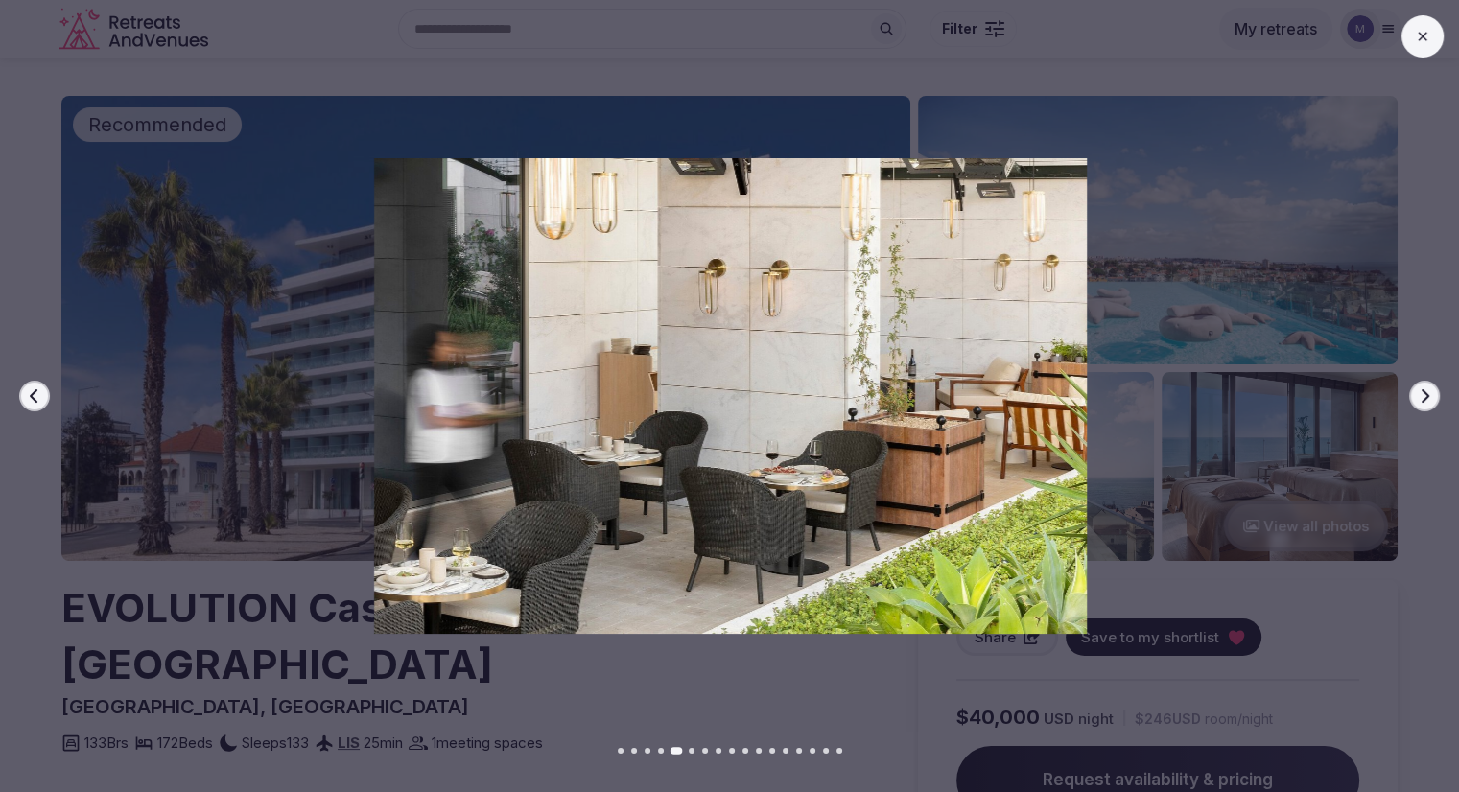
click at [1409, 393] on button "Next slide" at bounding box center [1424, 396] width 31 height 31
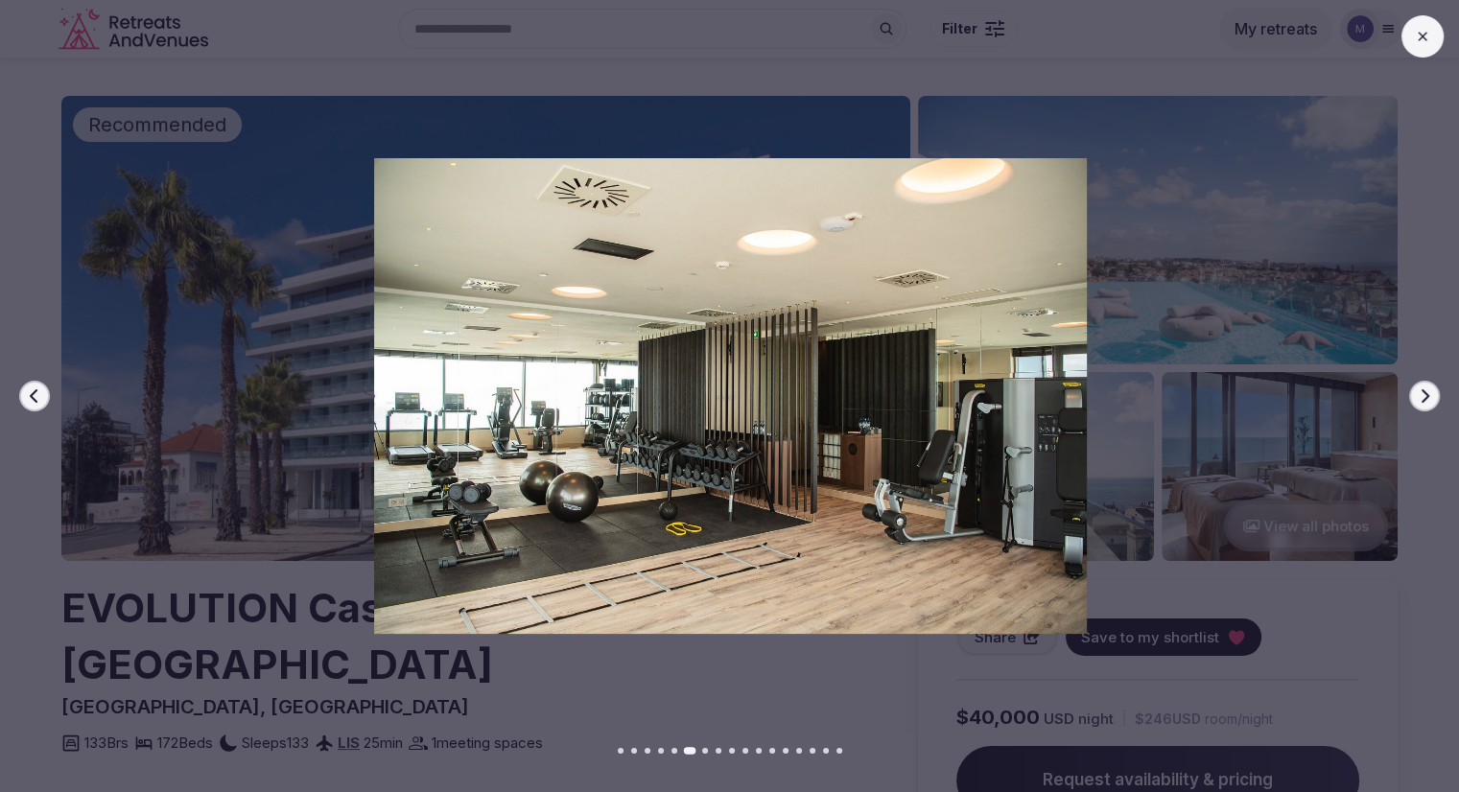
click at [1409, 393] on button "Next slide" at bounding box center [1424, 396] width 31 height 31
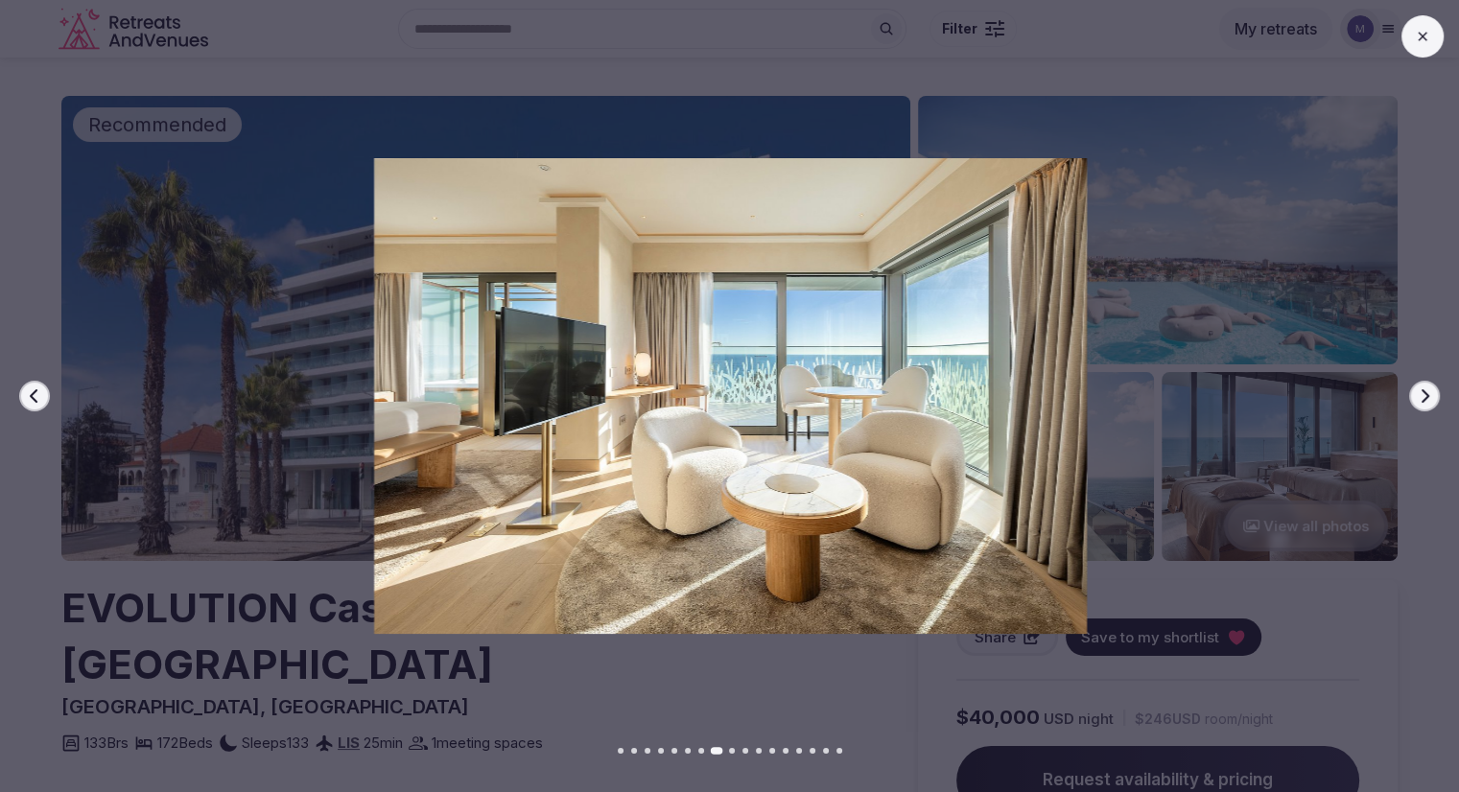
click at [1409, 393] on button "Next slide" at bounding box center [1424, 396] width 31 height 31
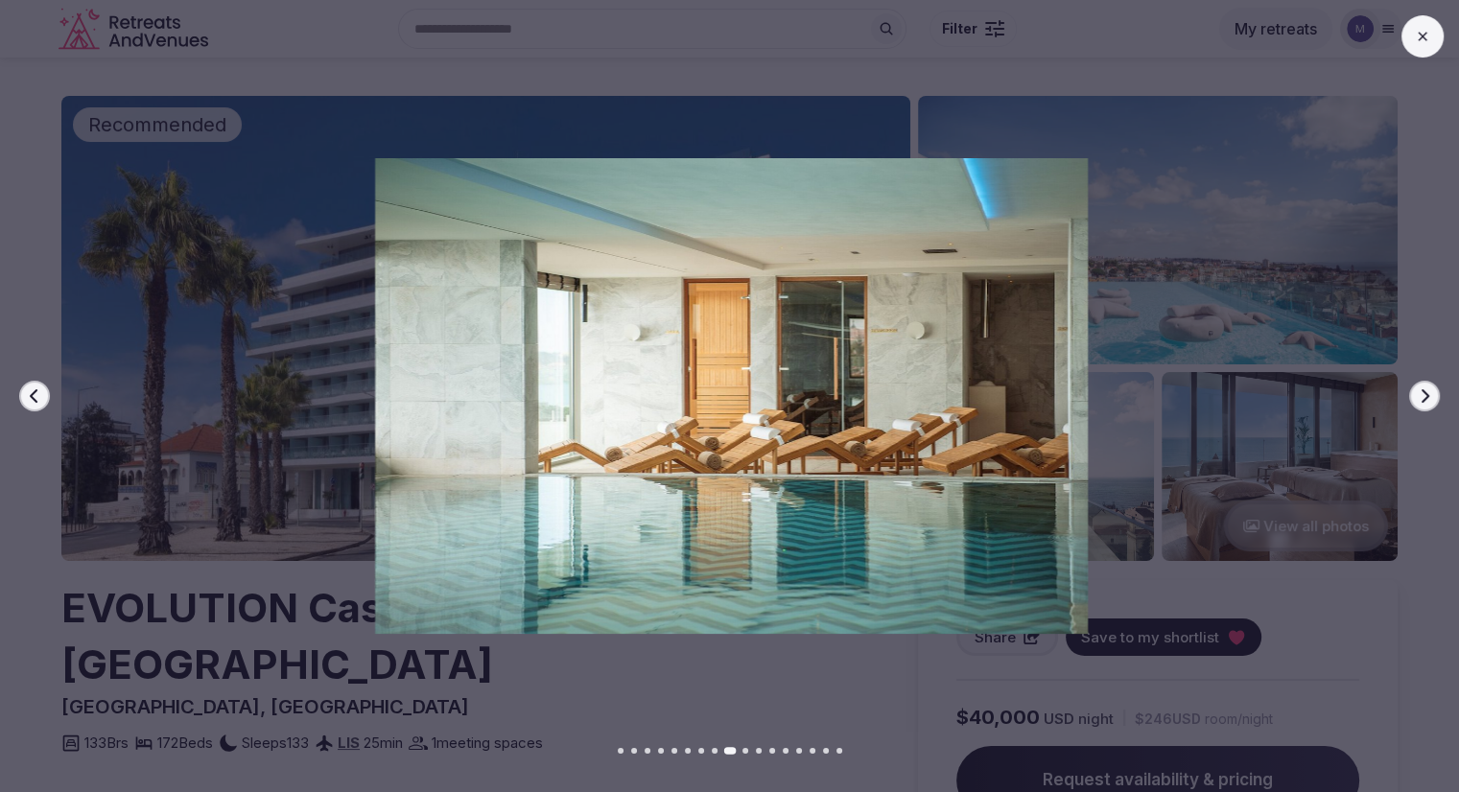
click at [1409, 393] on button "Next slide" at bounding box center [1424, 396] width 31 height 31
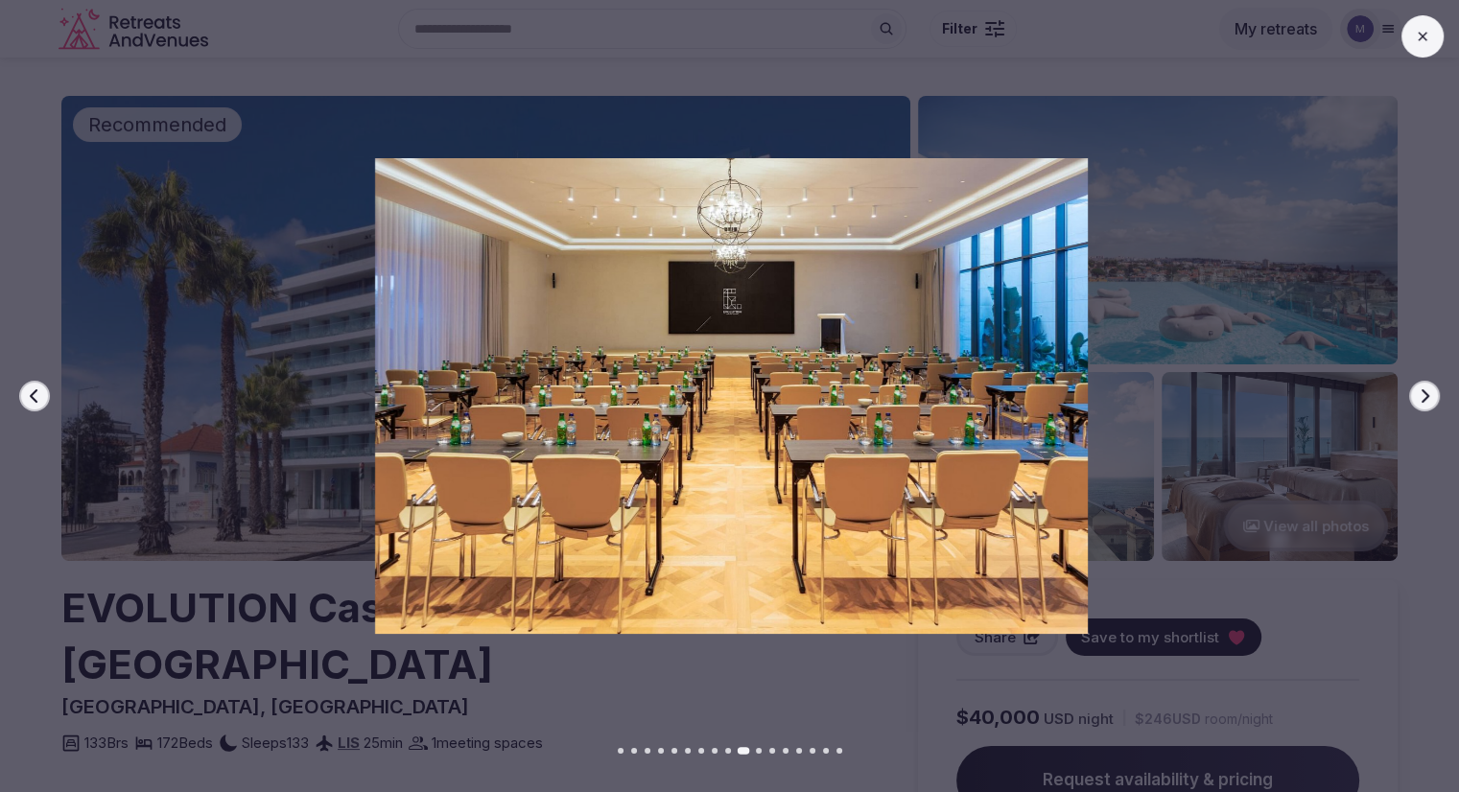
click at [1409, 393] on button "Next slide" at bounding box center [1424, 396] width 31 height 31
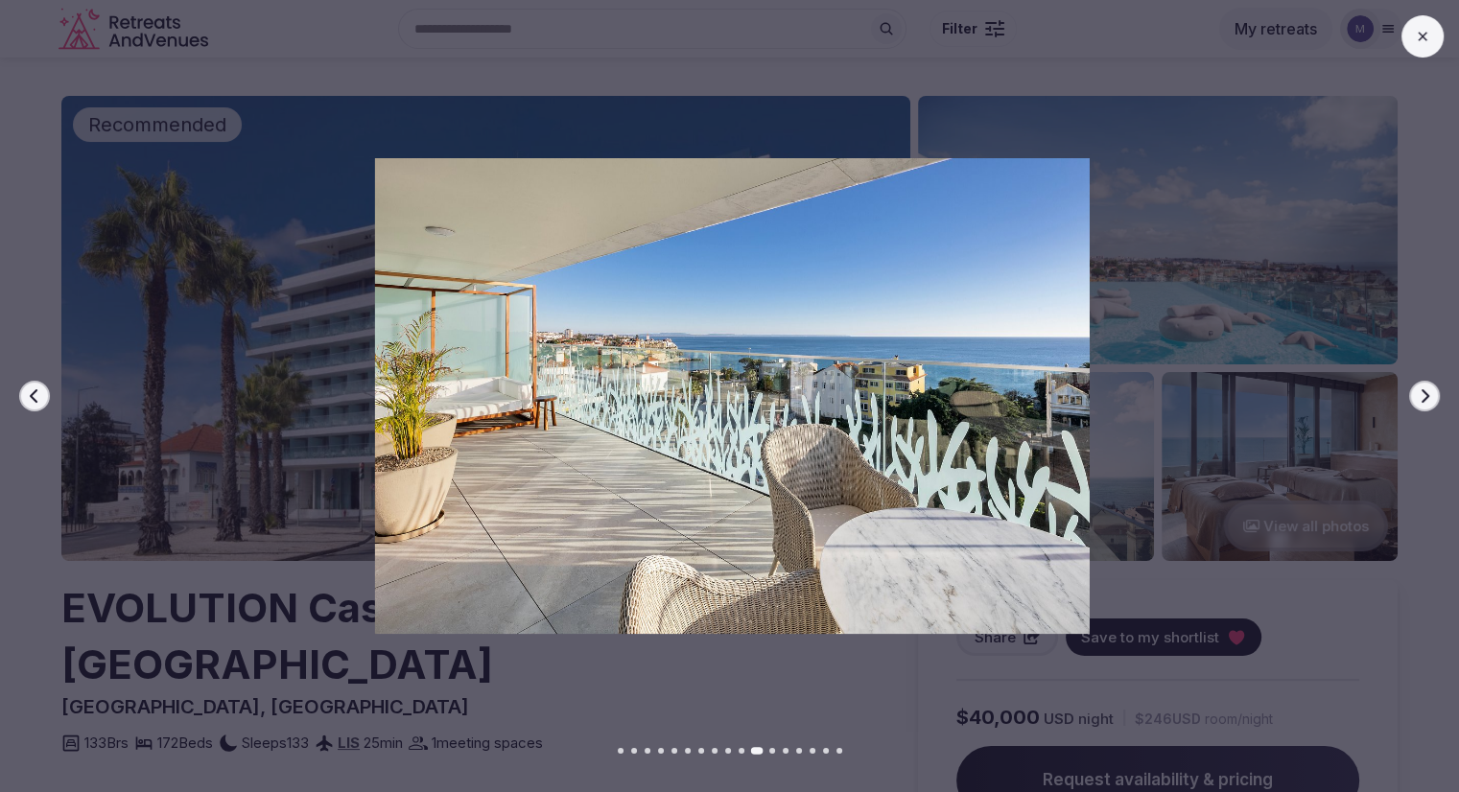
click at [98, 323] on div at bounding box center [725, 396] width 1474 height 476
click at [1424, 43] on icon at bounding box center [1422, 36] width 15 height 15
